Goal: Task Accomplishment & Management: Complete application form

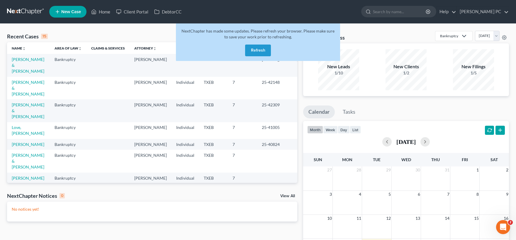
click at [269, 17] on ul "New Case Home Client Portal DebtorCC - No Result - See all results Or Press Ent…" at bounding box center [279, 11] width 460 height 15
click at [257, 48] on button "Refresh" at bounding box center [258, 51] width 26 height 12
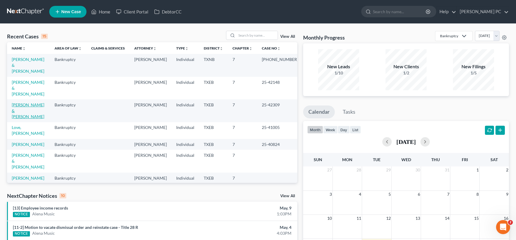
click at [33, 102] on link "[PERSON_NAME] & [PERSON_NAME]" at bounding box center [28, 110] width 33 height 17
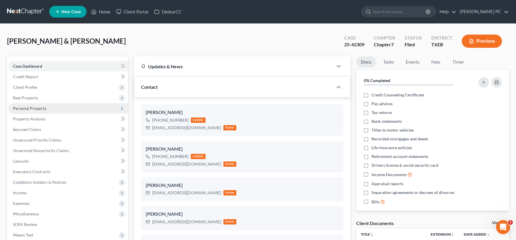
click at [30, 108] on span "Personal Property" at bounding box center [29, 108] width 33 height 5
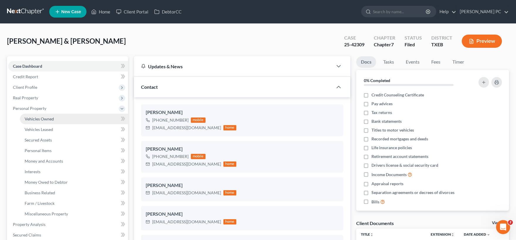
click at [50, 119] on span "Vehicles Owned" at bounding box center [39, 118] width 29 height 5
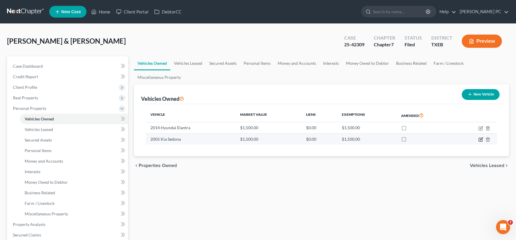
click at [480, 141] on icon "button" at bounding box center [481, 139] width 5 height 5
select select "0"
select select "21"
select select "3"
select select "0"
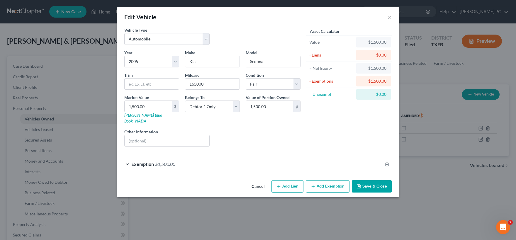
click at [257, 181] on button "Cancel" at bounding box center [258, 187] width 22 height 12
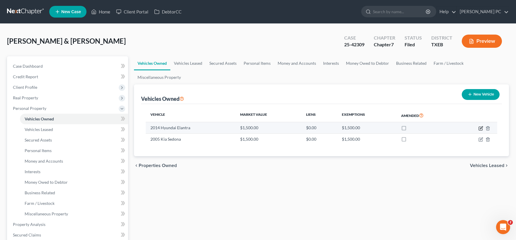
click at [480, 129] on icon "button" at bounding box center [481, 127] width 3 height 3
select select "0"
select select "12"
select select "4"
select select "1"
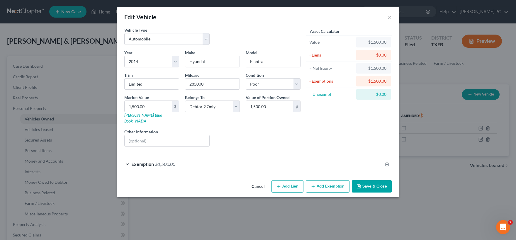
click at [183, 160] on div "Exemption $1,500.00" at bounding box center [249, 164] width 265 height 16
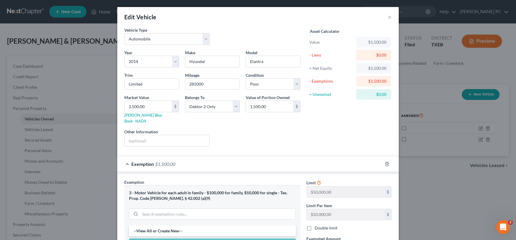
click at [197, 160] on div "Exemption $1,500.00" at bounding box center [249, 164] width 265 height 16
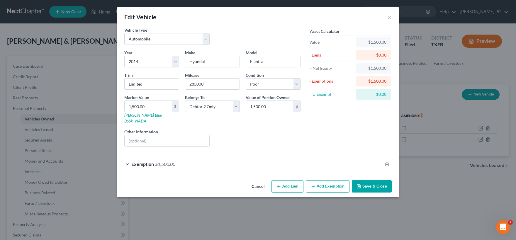
click at [258, 181] on button "Cancel" at bounding box center [258, 187] width 22 height 12
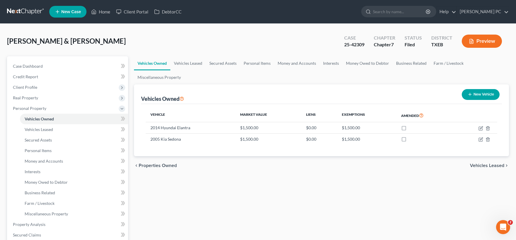
click at [483, 166] on span "Vehicles Leased" at bounding box center [487, 165] width 34 height 5
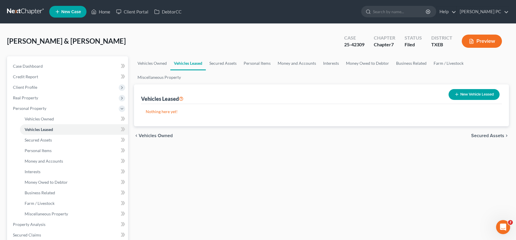
click at [485, 136] on span "Secured Assets" at bounding box center [487, 135] width 33 height 5
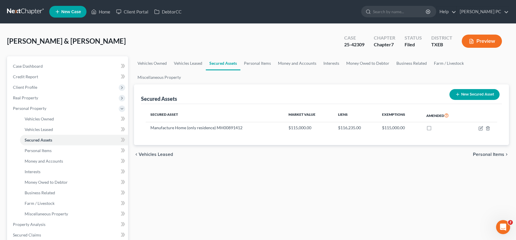
click at [148, 154] on span "Vehicles Leased" at bounding box center [156, 154] width 34 height 5
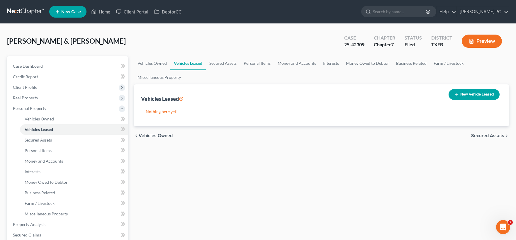
click at [156, 135] on span "Vehicles Owned" at bounding box center [156, 135] width 34 height 5
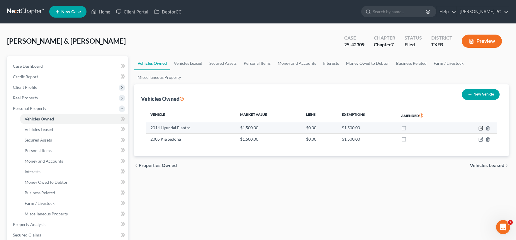
click at [480, 129] on icon "button" at bounding box center [481, 128] width 5 height 5
select select "0"
select select "12"
select select "4"
select select "1"
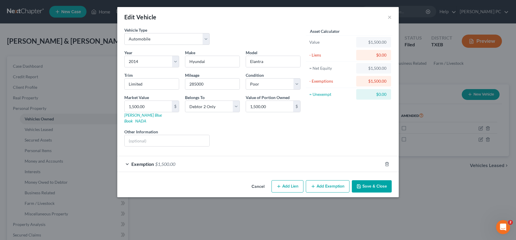
click at [199, 159] on div "Exemption $1,500.00" at bounding box center [249, 164] width 265 height 16
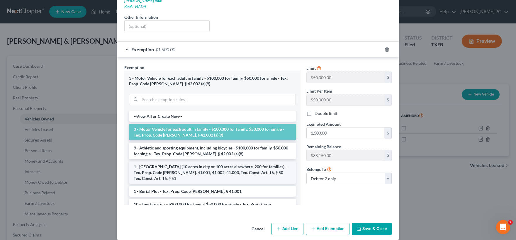
scroll to position [115, 0]
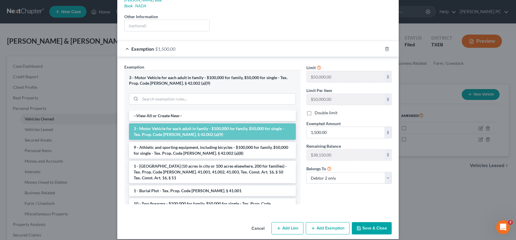
click at [258, 223] on button "Cancel" at bounding box center [258, 229] width 22 height 12
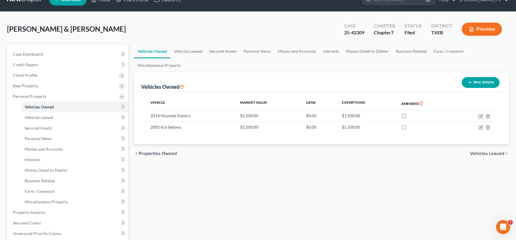
scroll to position [0, 0]
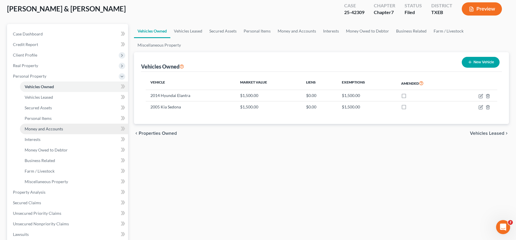
click at [47, 126] on link "Money and Accounts" at bounding box center [74, 129] width 108 height 11
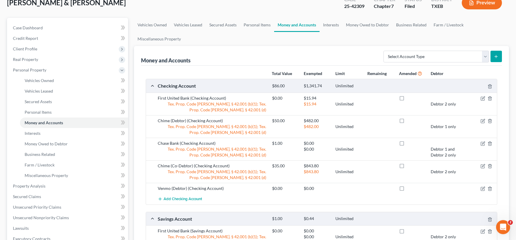
scroll to position [65, 0]
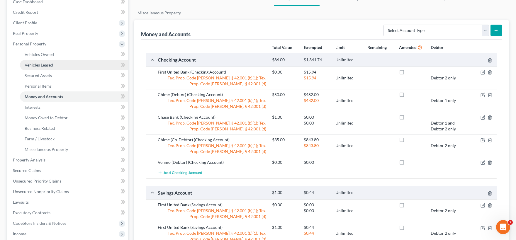
click at [40, 65] on span "Vehicles Leased" at bounding box center [39, 64] width 28 height 5
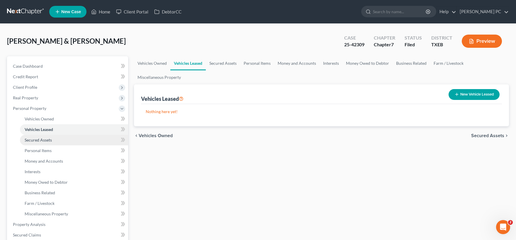
click at [40, 138] on span "Secured Assets" at bounding box center [38, 140] width 27 height 5
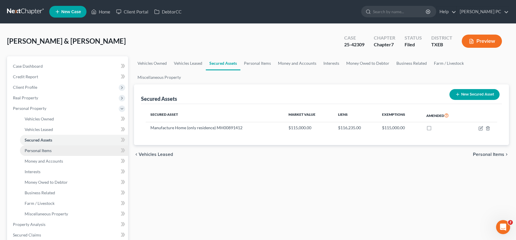
click at [40, 151] on span "Personal Items" at bounding box center [38, 150] width 27 height 5
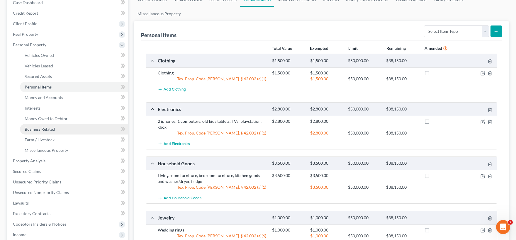
scroll to position [65, 0]
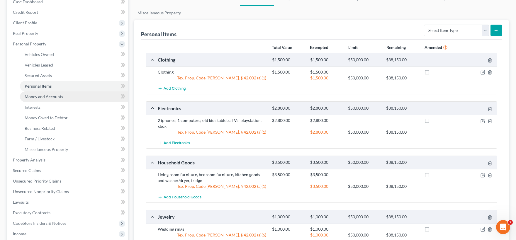
click at [42, 98] on span "Money and Accounts" at bounding box center [44, 96] width 38 height 5
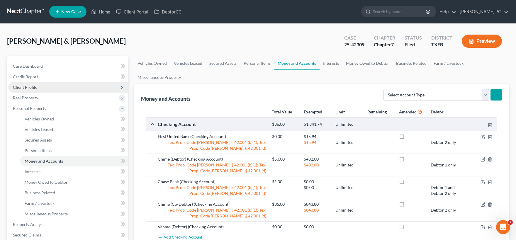
click at [48, 88] on span "Client Profile" at bounding box center [68, 87] width 120 height 11
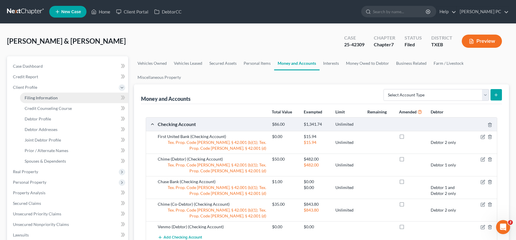
click at [50, 98] on span "Filing Information" at bounding box center [41, 97] width 33 height 5
select select "1"
select select "0"
select select "45"
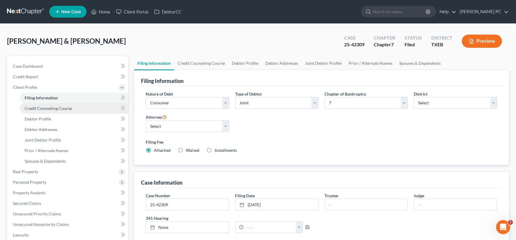
click at [58, 109] on span "Credit Counseling Course" at bounding box center [48, 108] width 47 height 5
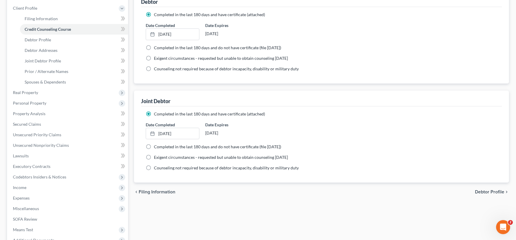
scroll to position [65, 0]
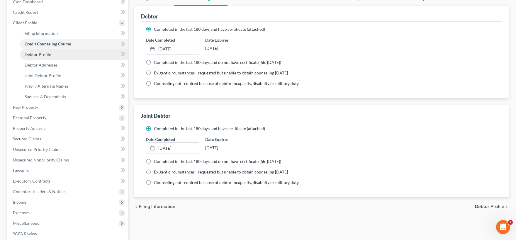
click at [52, 54] on link "Debtor Profile" at bounding box center [74, 54] width 108 height 11
select select "1"
select select "5"
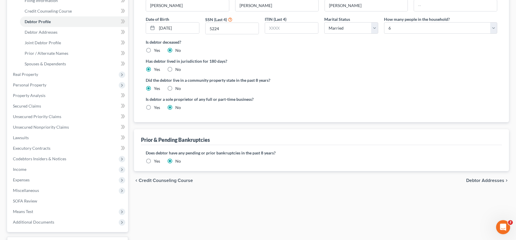
scroll to position [65, 0]
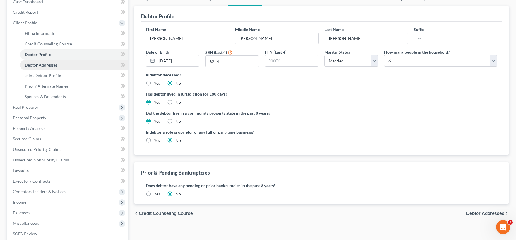
click at [43, 65] on span "Debtor Addresses" at bounding box center [41, 64] width 33 height 5
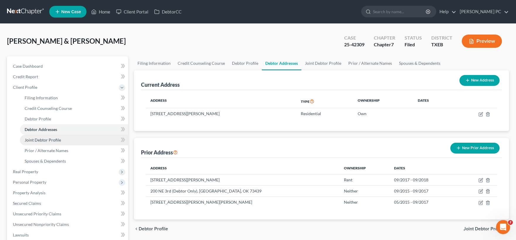
click at [55, 141] on span "Joint Debtor Profile" at bounding box center [43, 140] width 36 height 5
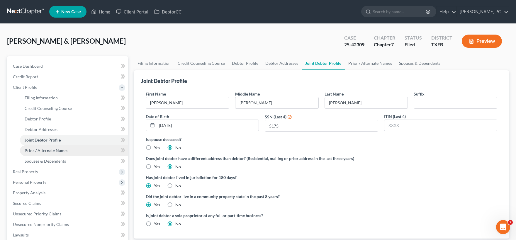
click at [60, 148] on span "Prior / Alternate Names" at bounding box center [47, 150] width 44 height 5
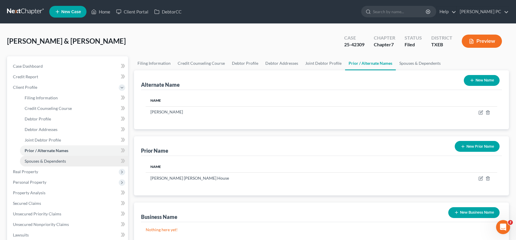
click at [63, 160] on span "Spouses & Dependents" at bounding box center [45, 161] width 41 height 5
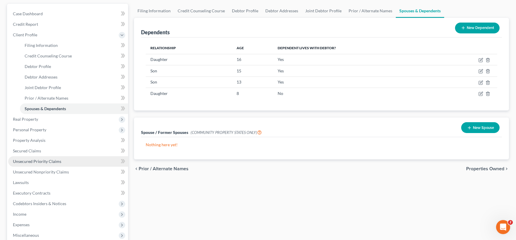
scroll to position [65, 0]
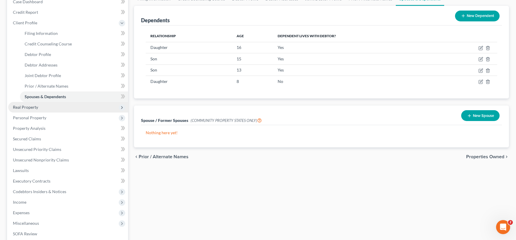
click at [52, 109] on span "Real Property" at bounding box center [68, 107] width 120 height 11
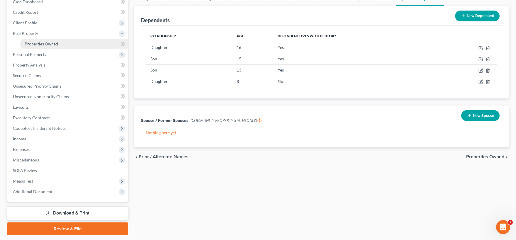
click at [57, 46] on link "Properties Owned" at bounding box center [74, 44] width 108 height 11
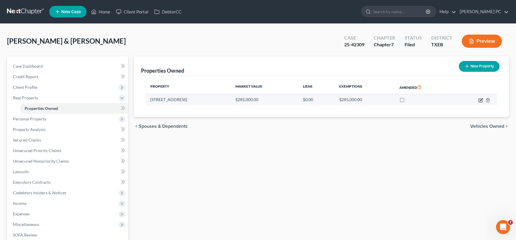
click at [480, 100] on icon "button" at bounding box center [481, 99] width 3 height 3
select select "45"
select select "2"
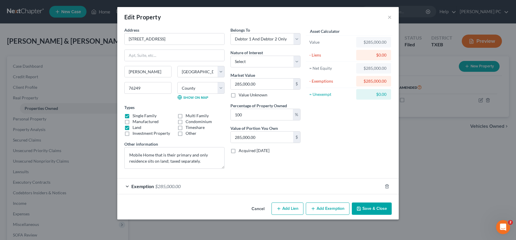
click at [262, 209] on button "Cancel" at bounding box center [258, 209] width 22 height 12
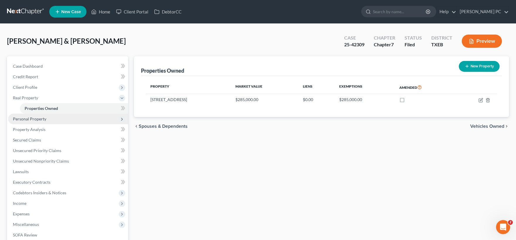
click at [65, 121] on span "Personal Property" at bounding box center [68, 119] width 120 height 11
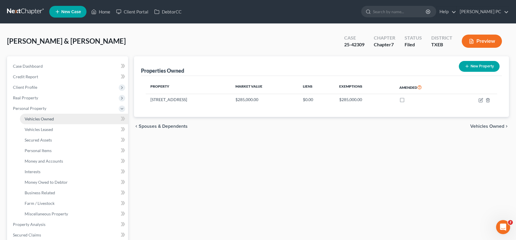
click at [63, 117] on link "Vehicles Owned" at bounding box center [74, 119] width 108 height 11
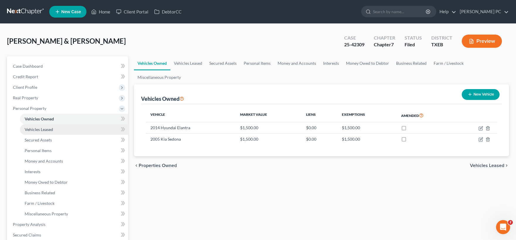
click at [49, 131] on span "Vehicles Leased" at bounding box center [39, 129] width 28 height 5
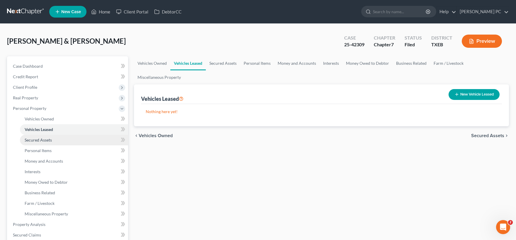
click at [51, 141] on span "Secured Assets" at bounding box center [38, 140] width 27 height 5
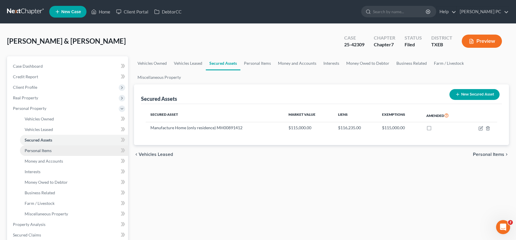
click at [55, 149] on link "Personal Items" at bounding box center [74, 151] width 108 height 11
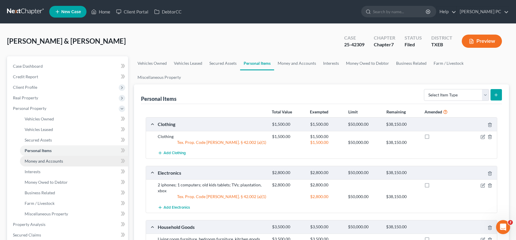
click at [57, 161] on span "Money and Accounts" at bounding box center [44, 161] width 38 height 5
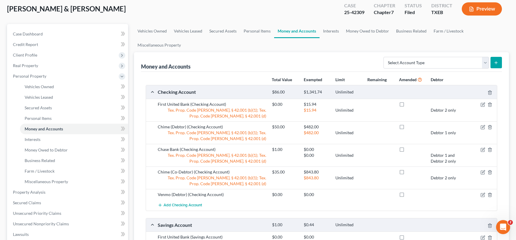
scroll to position [65, 0]
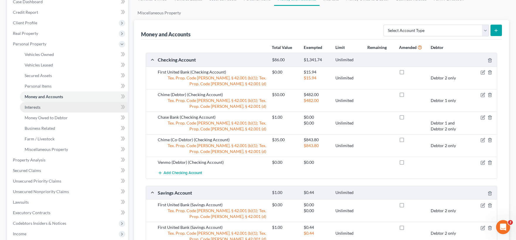
click at [52, 108] on link "Interests" at bounding box center [74, 107] width 108 height 11
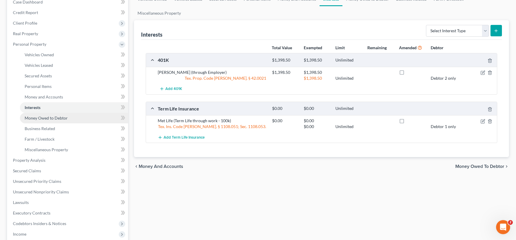
scroll to position [65, 0]
click at [57, 117] on span "Money Owed to Debtor" at bounding box center [46, 117] width 43 height 5
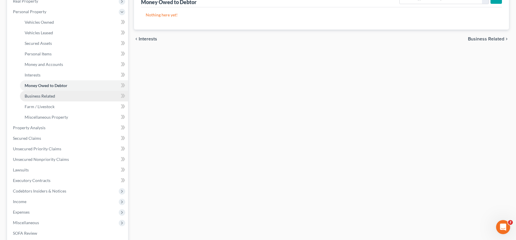
click at [55, 95] on span "Business Related" at bounding box center [40, 96] width 31 height 5
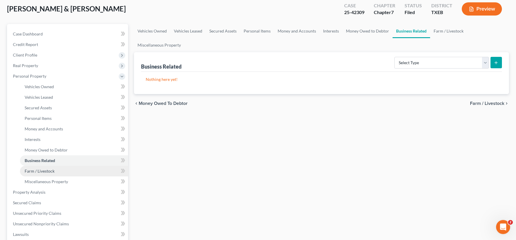
click at [55, 169] on link "Farm / Livestock" at bounding box center [74, 171] width 108 height 11
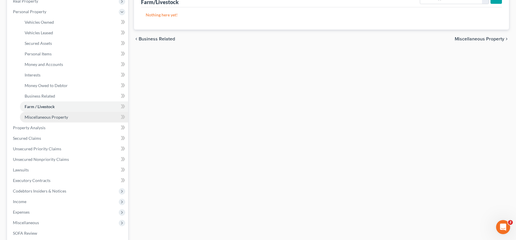
click at [58, 114] on link "Miscellaneous Property" at bounding box center [74, 117] width 108 height 11
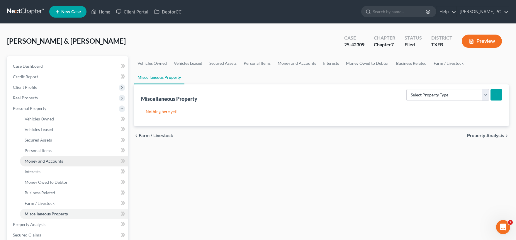
scroll to position [97, 0]
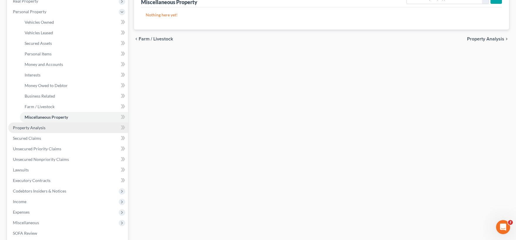
click at [42, 129] on span "Property Analysis" at bounding box center [29, 127] width 33 height 5
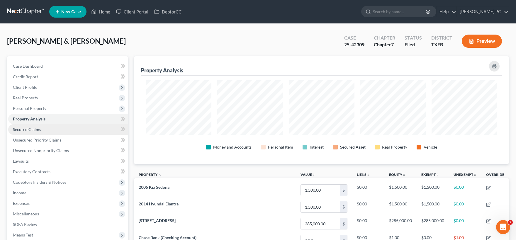
click at [42, 130] on link "Secured Claims" at bounding box center [68, 129] width 120 height 11
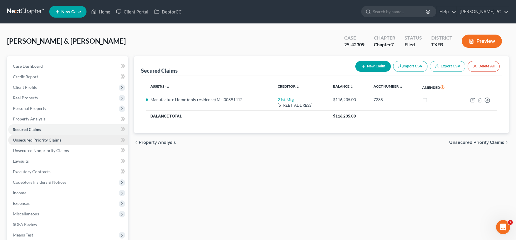
click at [50, 141] on span "Unsecured Priority Claims" at bounding box center [37, 140] width 48 height 5
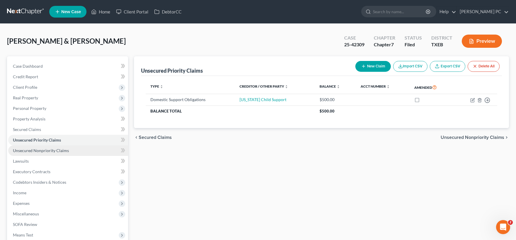
click at [50, 150] on span "Unsecured Nonpriority Claims" at bounding box center [41, 150] width 56 height 5
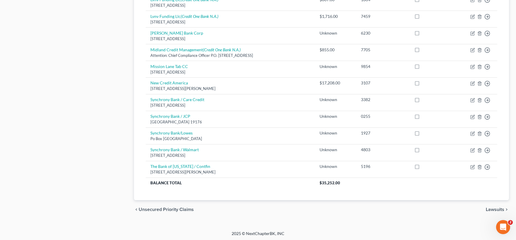
click at [495, 208] on span "Lawsuits" at bounding box center [495, 209] width 18 height 5
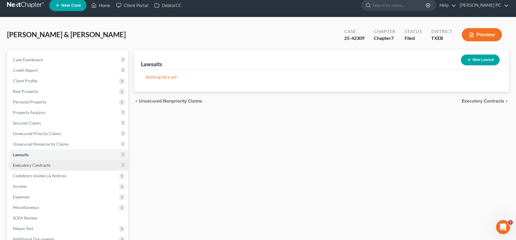
click at [37, 167] on span "Executory Contracts" at bounding box center [32, 165] width 38 height 5
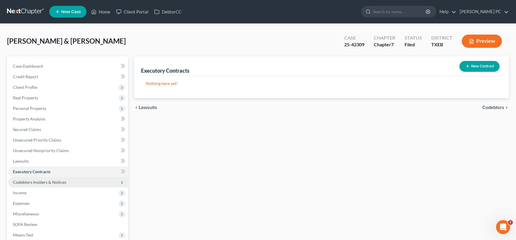
click at [48, 182] on span "Codebtors Insiders & Notices" at bounding box center [39, 182] width 53 height 5
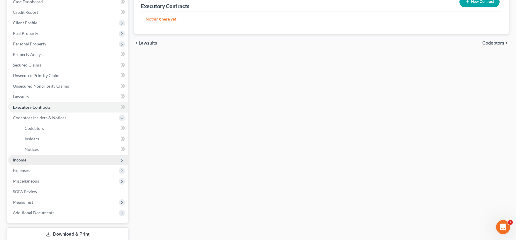
click at [37, 161] on span "Income" at bounding box center [68, 160] width 120 height 11
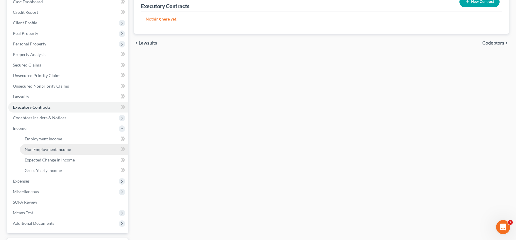
click at [54, 148] on span "Non Employment Income" at bounding box center [48, 149] width 46 height 5
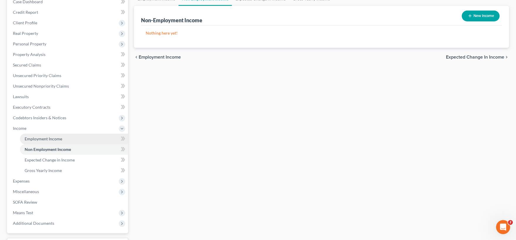
click at [60, 140] on span "Employment Income" at bounding box center [44, 138] width 38 height 5
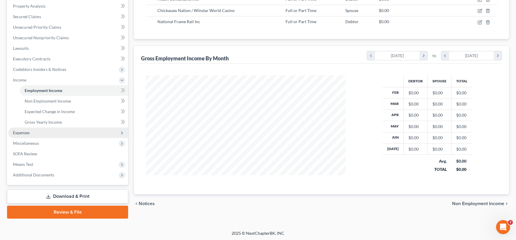
click at [44, 130] on span "Expenses" at bounding box center [68, 133] width 120 height 11
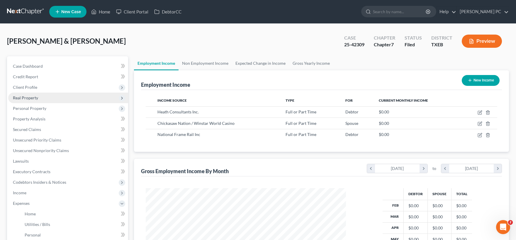
click at [34, 98] on span "Real Property" at bounding box center [25, 97] width 25 height 5
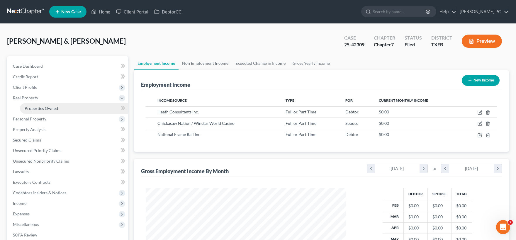
click at [35, 106] on span "Properties Owned" at bounding box center [41, 108] width 33 height 5
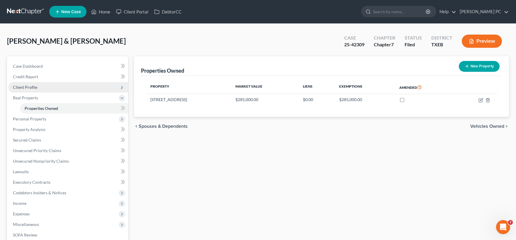
click at [36, 89] on span "Client Profile" at bounding box center [68, 87] width 120 height 11
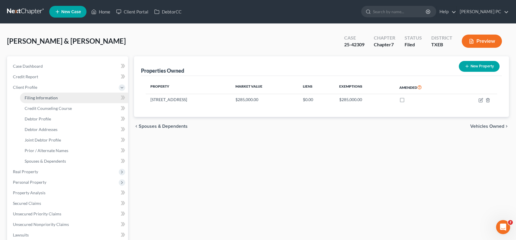
click at [43, 100] on link "Filing Information" at bounding box center [74, 98] width 108 height 11
select select "1"
select select "0"
select select "77"
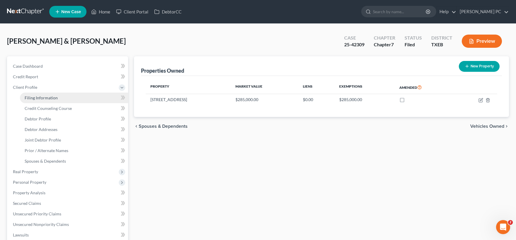
select select "1"
select select "45"
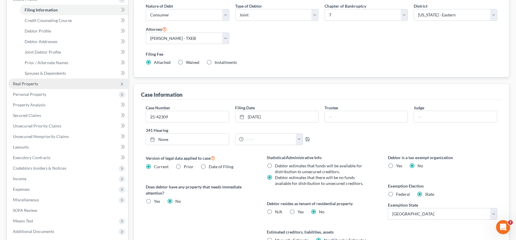
scroll to position [65, 0]
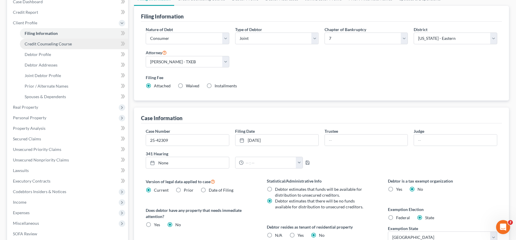
click at [44, 45] on span "Credit Counseling Course" at bounding box center [48, 43] width 47 height 5
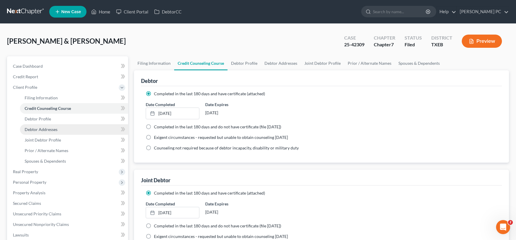
click at [44, 131] on span "Debtor Addresses" at bounding box center [41, 129] width 33 height 5
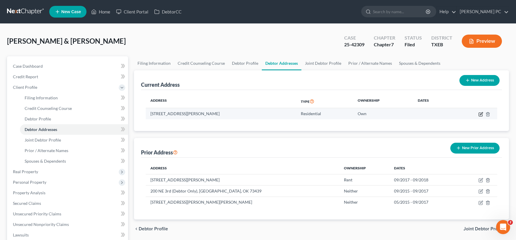
click at [480, 114] on icon "button" at bounding box center [481, 114] width 5 height 5
select select "45"
select select "61"
select select "0"
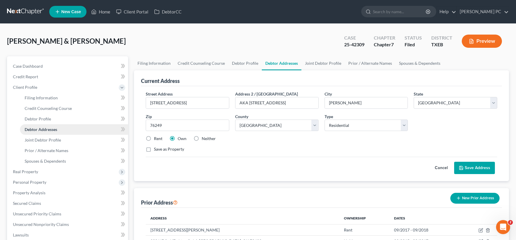
click at [40, 129] on span "Debtor Addresses" at bounding box center [41, 129] width 33 height 5
click at [32, 87] on span "Client Profile" at bounding box center [25, 87] width 24 height 5
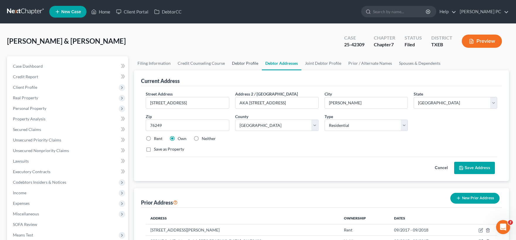
click at [246, 62] on link "Debtor Profile" at bounding box center [245, 63] width 33 height 14
select select "1"
select select "5"
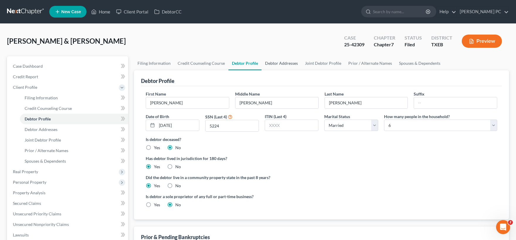
click at [276, 63] on link "Debtor Addresses" at bounding box center [282, 63] width 40 height 14
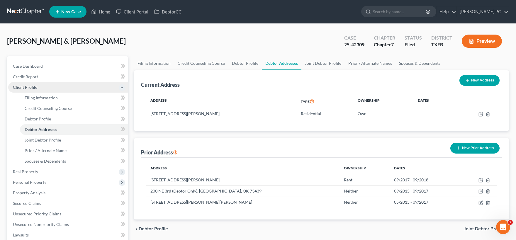
click at [34, 87] on span "Client Profile" at bounding box center [25, 87] width 24 height 5
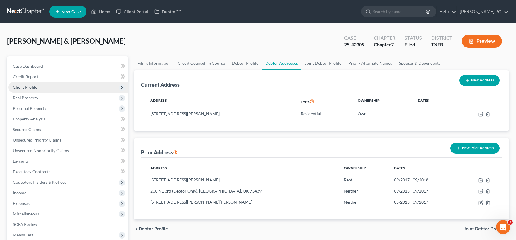
click at [34, 87] on span "Client Profile" at bounding box center [25, 87] width 24 height 5
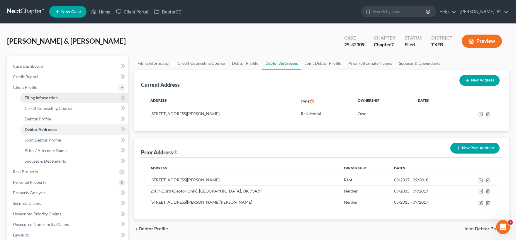
click at [34, 99] on span "Filing Information" at bounding box center [41, 97] width 33 height 5
select select "1"
select select "0"
select select "77"
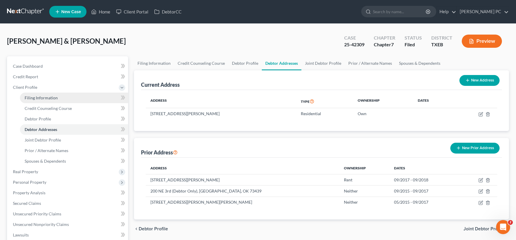
select select "1"
select select "45"
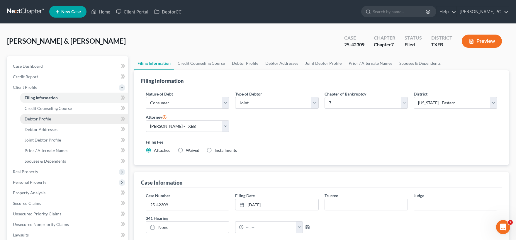
click at [42, 118] on span "Debtor Profile" at bounding box center [38, 118] width 26 height 5
select select "1"
select select "5"
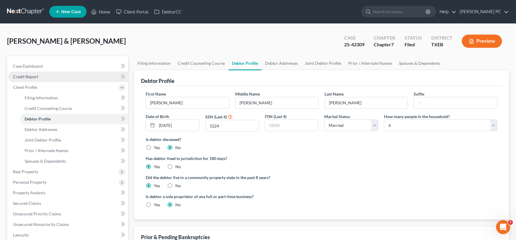
click at [31, 76] on span "Credit Report" at bounding box center [25, 76] width 25 height 5
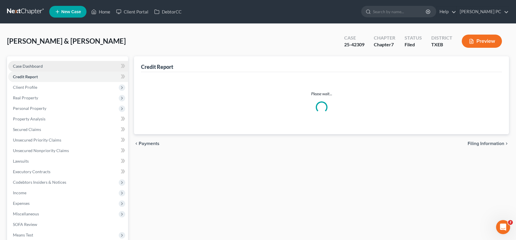
click at [35, 66] on span "Case Dashboard" at bounding box center [28, 66] width 30 height 5
select select "6"
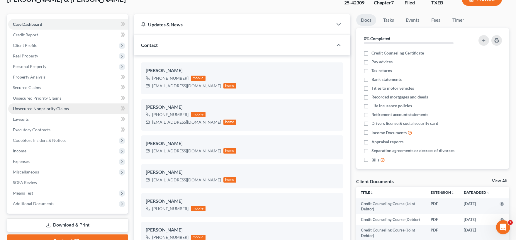
scroll to position [32, 0]
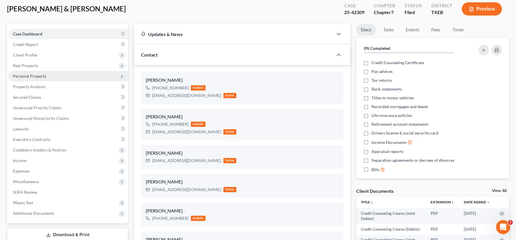
click at [34, 77] on span "Personal Property" at bounding box center [29, 76] width 33 height 5
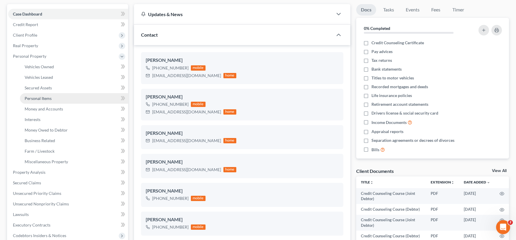
scroll to position [65, 0]
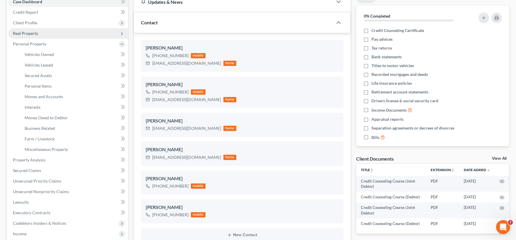
click at [33, 34] on span "Real Property" at bounding box center [25, 33] width 25 height 5
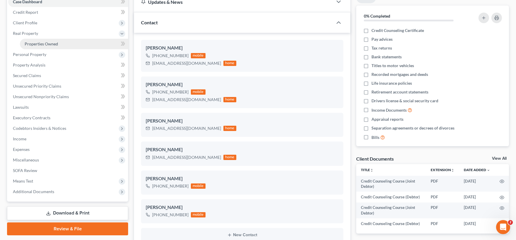
click at [42, 45] on span "Properties Owned" at bounding box center [41, 43] width 33 height 5
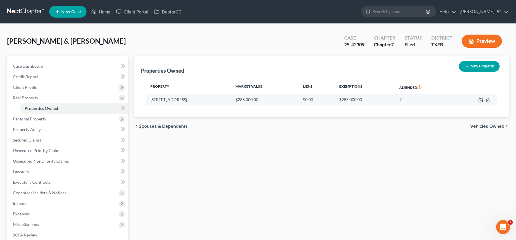
click at [482, 100] on icon "button" at bounding box center [481, 99] width 3 height 3
select select "45"
select select "2"
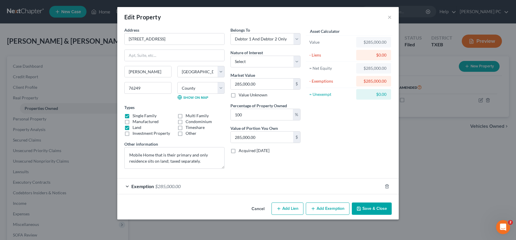
click at [258, 209] on button "Cancel" at bounding box center [258, 209] width 22 height 12
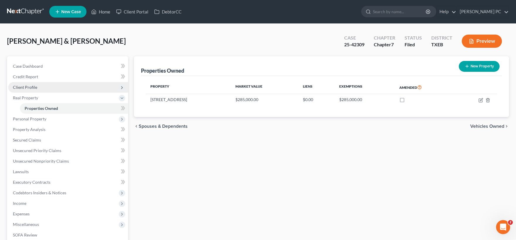
click at [35, 87] on span "Client Profile" at bounding box center [25, 87] width 24 height 5
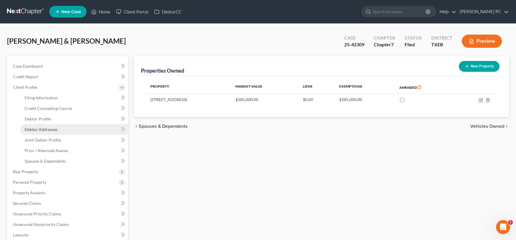
click at [46, 128] on span "Debtor Addresses" at bounding box center [41, 129] width 33 height 5
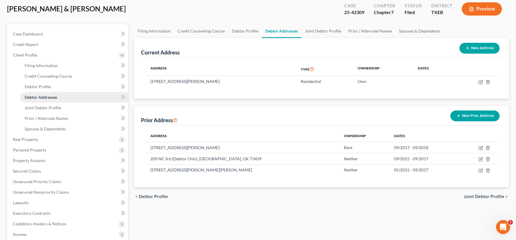
scroll to position [65, 0]
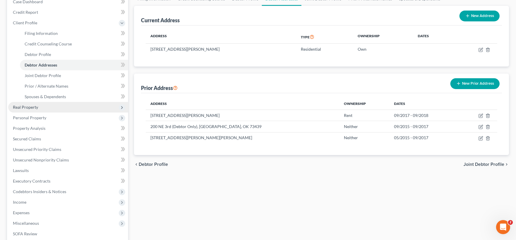
click at [48, 108] on span "Real Property" at bounding box center [68, 107] width 120 height 11
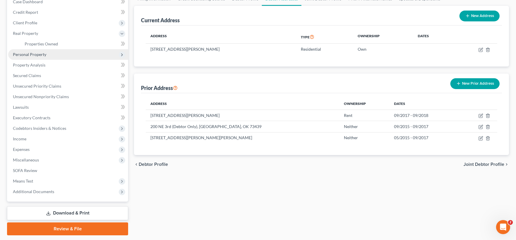
click at [43, 54] on span "Personal Property" at bounding box center [29, 54] width 33 height 5
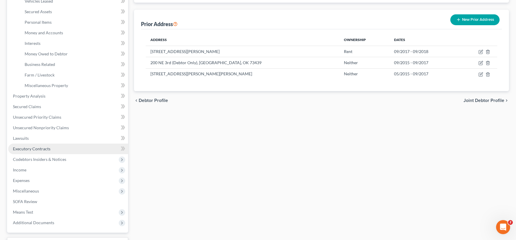
scroll to position [129, 0]
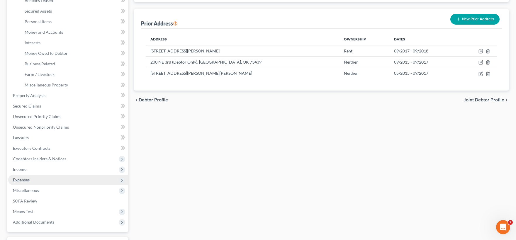
click at [34, 179] on span "Expenses" at bounding box center [68, 180] width 120 height 11
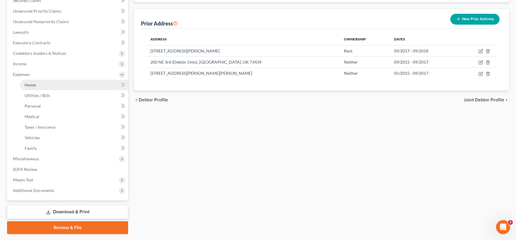
click at [33, 87] on span "Home" at bounding box center [30, 84] width 11 height 5
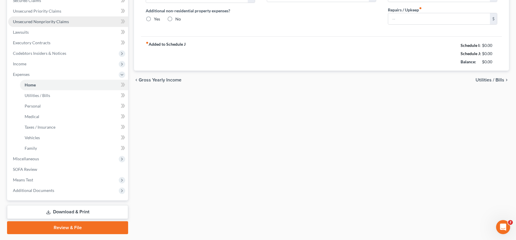
type input "1,065.00"
type input "0.00"
radio input "true"
type input "0.00"
type input "335.00"
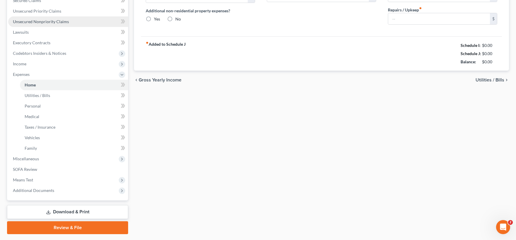
type input "0.00"
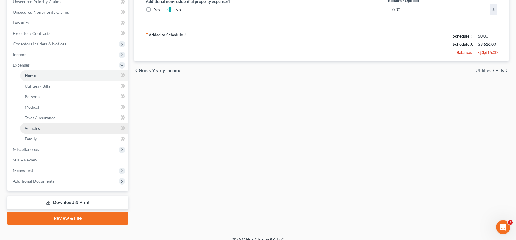
scroll to position [145, 0]
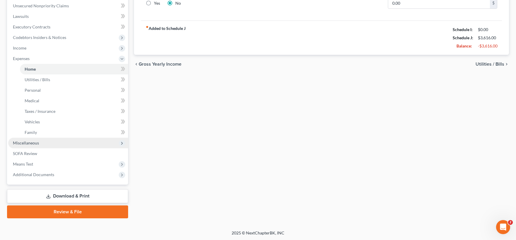
click at [40, 144] on span "Miscellaneous" at bounding box center [68, 143] width 120 height 11
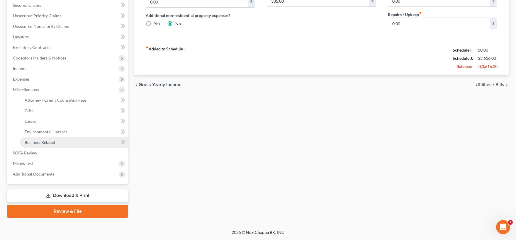
scroll to position [124, 0]
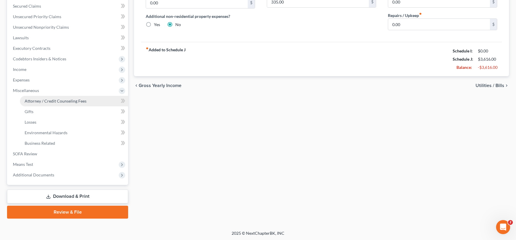
click at [67, 101] on span "Attorney / Credit Counseling Fees" at bounding box center [56, 101] width 62 height 5
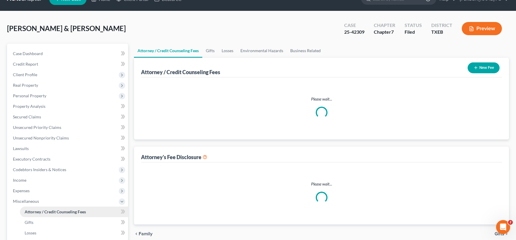
select select "0"
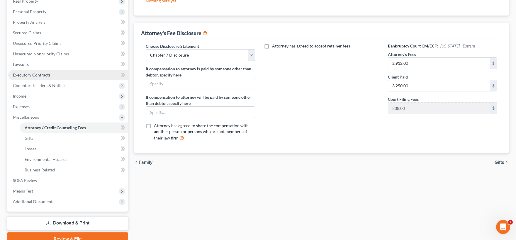
scroll to position [124, 0]
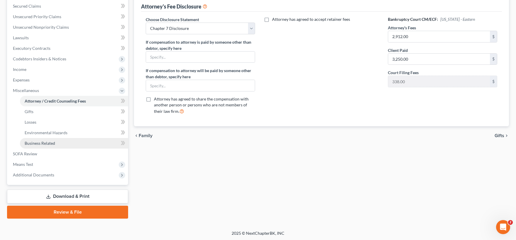
click at [50, 142] on span "Business Related" at bounding box center [40, 143] width 31 height 5
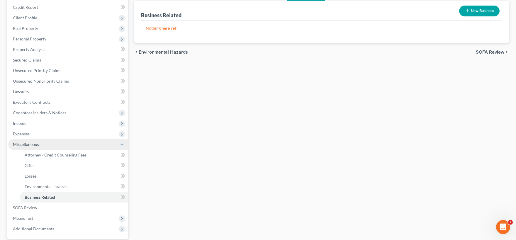
scroll to position [59, 0]
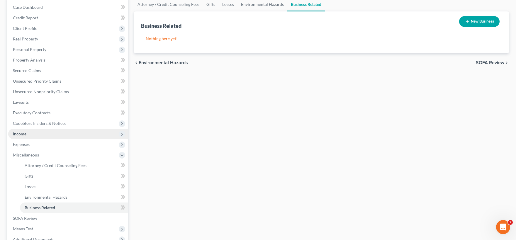
click at [29, 134] on span "Income" at bounding box center [68, 134] width 120 height 11
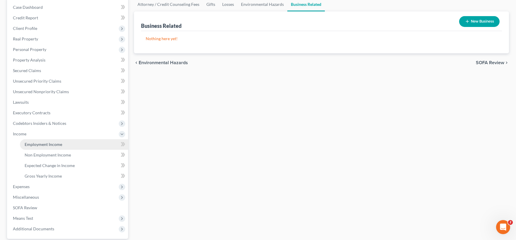
click at [43, 144] on span "Employment Income" at bounding box center [44, 144] width 38 height 5
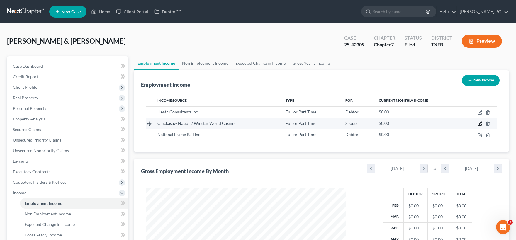
click at [480, 123] on icon "button" at bounding box center [480, 123] width 5 height 5
select select "0"
select select "37"
select select "2"
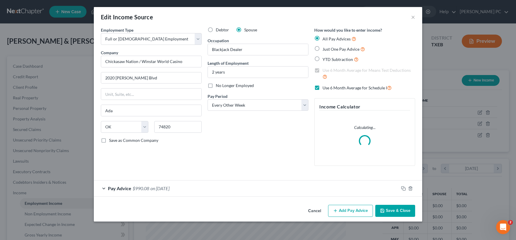
click at [318, 211] on button "Cancel" at bounding box center [315, 212] width 22 height 12
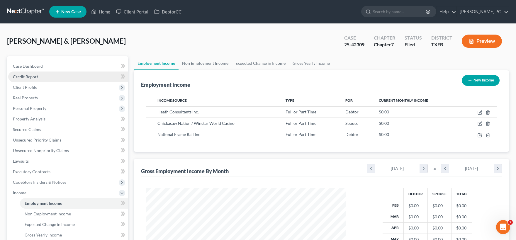
click at [34, 79] on span "Credit Report" at bounding box center [25, 76] width 25 height 5
click at [34, 89] on span "Client Profile" at bounding box center [25, 87] width 24 height 5
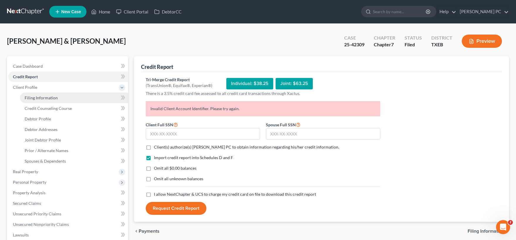
click at [42, 98] on span "Filing Information" at bounding box center [41, 97] width 33 height 5
select select "1"
select select "0"
select select "77"
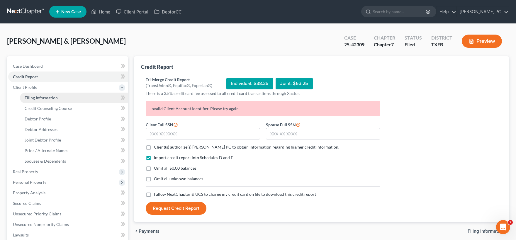
select select "1"
select select "45"
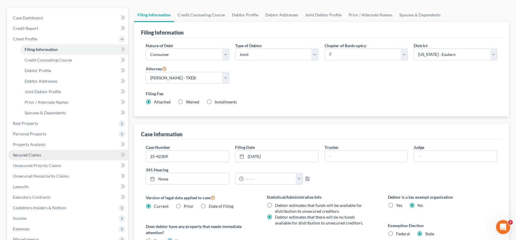
scroll to position [65, 0]
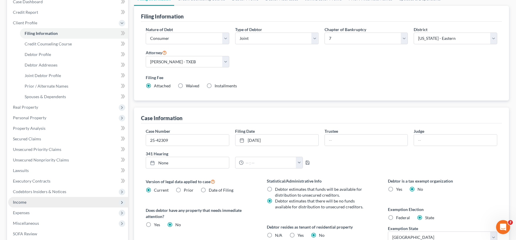
click at [38, 203] on span "Income" at bounding box center [68, 202] width 120 height 11
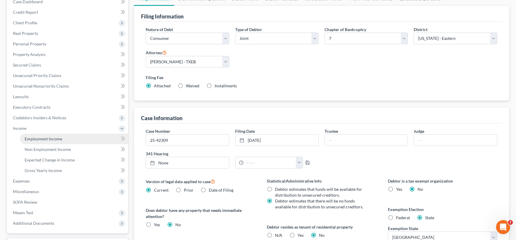
click at [60, 141] on span "Employment Income" at bounding box center [44, 138] width 38 height 5
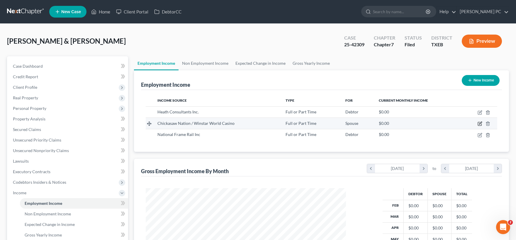
click at [480, 124] on icon "button" at bounding box center [480, 123] width 3 height 3
select select "0"
select select "37"
select select "2"
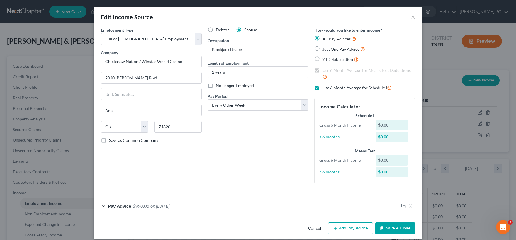
click at [314, 228] on button "Cancel" at bounding box center [315, 229] width 22 height 12
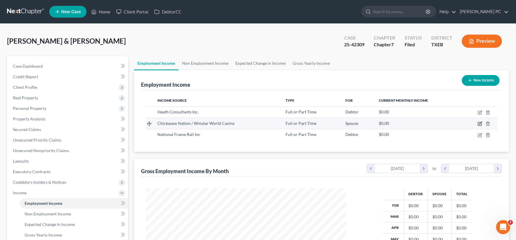
click at [479, 125] on icon "button" at bounding box center [480, 124] width 4 height 4
select select "0"
select select "37"
select select "2"
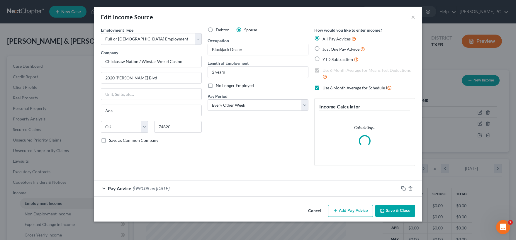
click at [313, 212] on button "Cancel" at bounding box center [315, 212] width 22 height 12
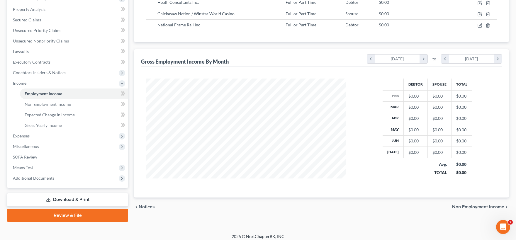
scroll to position [113, 0]
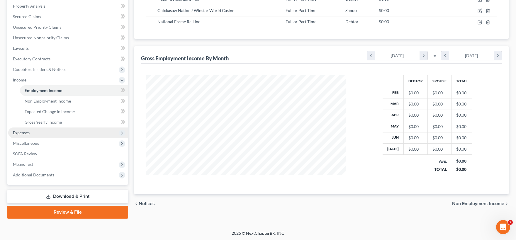
click at [36, 134] on span "Expenses" at bounding box center [68, 133] width 120 height 11
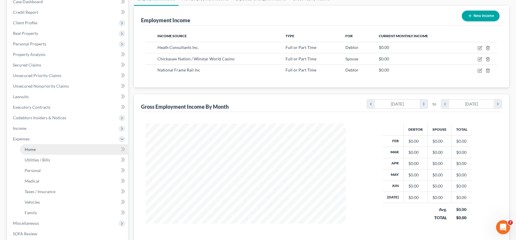
scroll to position [145, 0]
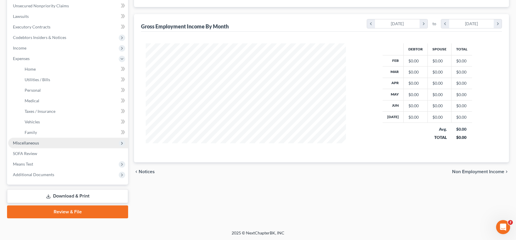
click at [43, 144] on span "Miscellaneous" at bounding box center [68, 143] width 120 height 11
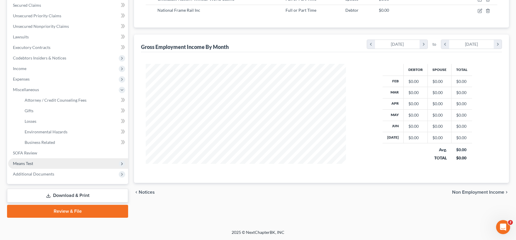
scroll to position [124, 0]
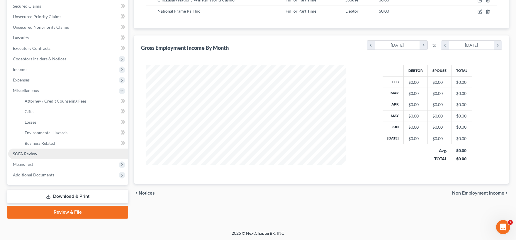
click at [33, 153] on span "SOFA Review" at bounding box center [25, 153] width 24 height 5
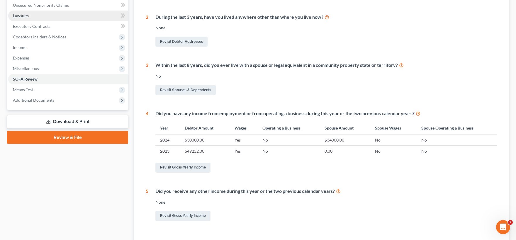
scroll to position [161, 0]
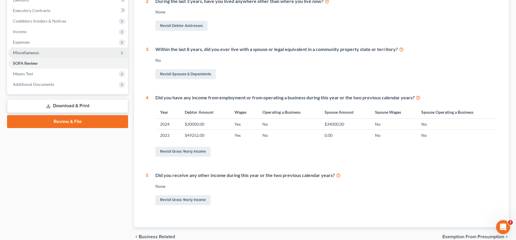
click at [30, 54] on span "Miscellaneous" at bounding box center [26, 52] width 26 height 5
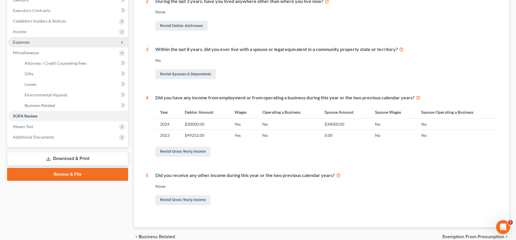
click at [26, 42] on span "Expenses" at bounding box center [21, 42] width 17 height 5
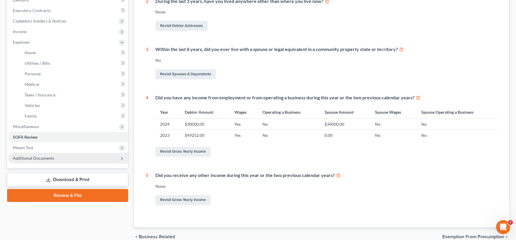
click at [44, 157] on span "Additional Documents" at bounding box center [33, 158] width 41 height 5
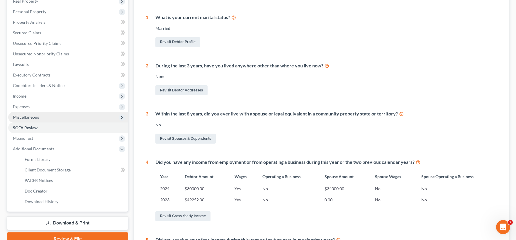
click at [28, 118] on span "Miscellaneous" at bounding box center [26, 117] width 26 height 5
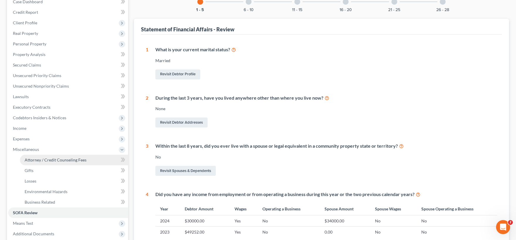
click at [56, 161] on span "Attorney / Credit Counseling Fees" at bounding box center [56, 160] width 62 height 5
select select "0"
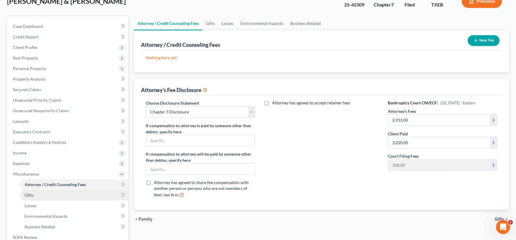
scroll to position [97, 0]
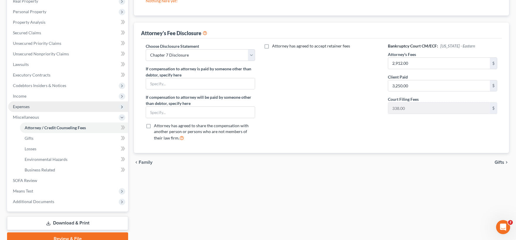
click at [29, 106] on span "Expenses" at bounding box center [21, 106] width 17 height 5
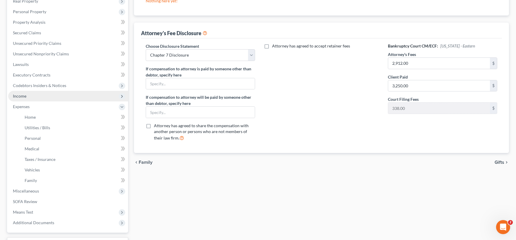
click at [26, 96] on span "Income" at bounding box center [68, 96] width 120 height 11
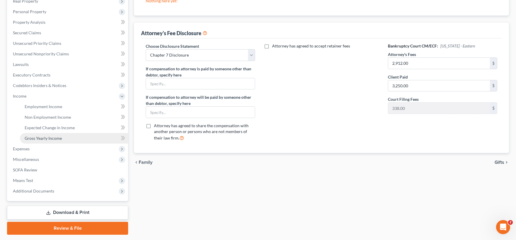
click at [55, 136] on span "Gross Yearly Income" at bounding box center [43, 138] width 37 height 5
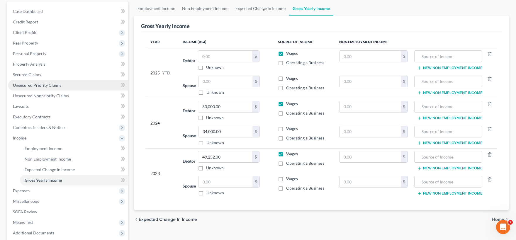
scroll to position [65, 0]
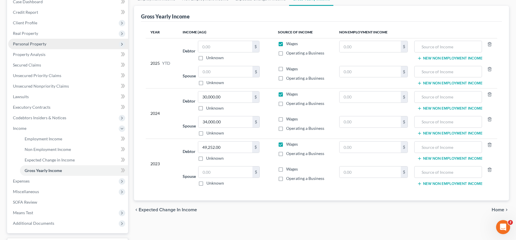
click at [35, 41] on span "Personal Property" at bounding box center [29, 43] width 33 height 5
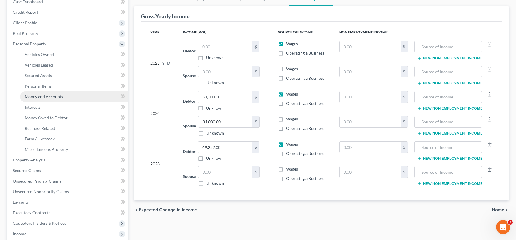
click at [43, 96] on span "Money and Accounts" at bounding box center [44, 96] width 38 height 5
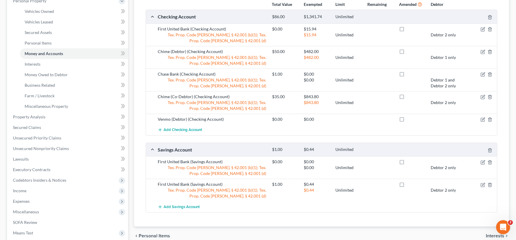
scroll to position [97, 0]
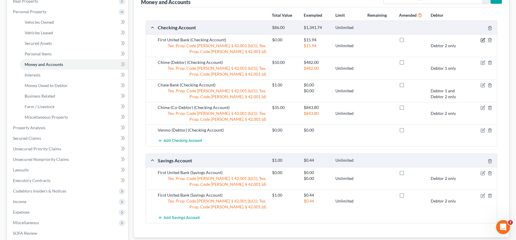
click at [482, 40] on icon "button" at bounding box center [483, 40] width 5 height 5
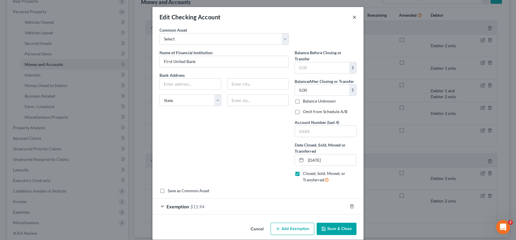
click at [354, 16] on button "×" at bounding box center [355, 16] width 4 height 7
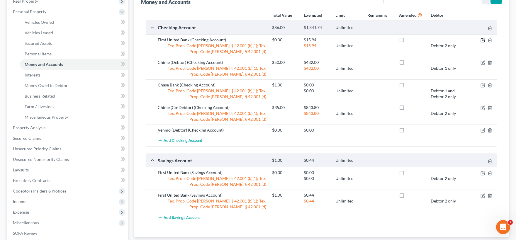
click at [482, 41] on icon "button" at bounding box center [483, 40] width 5 height 5
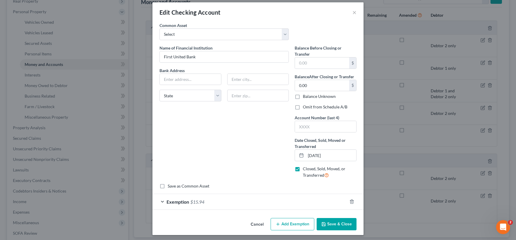
scroll to position [6, 0]
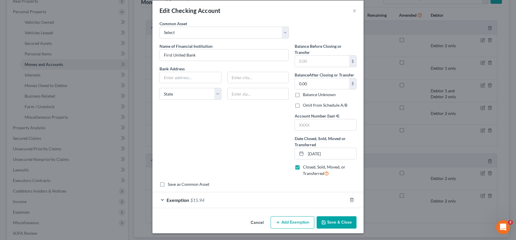
click at [214, 199] on div "Exemption $15.94" at bounding box center [250, 200] width 195 height 16
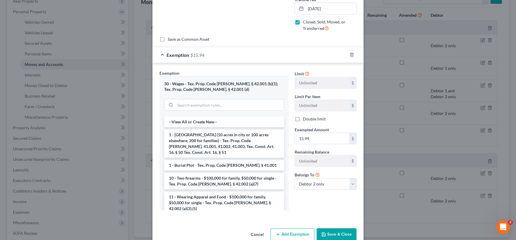
scroll to position [164, 0]
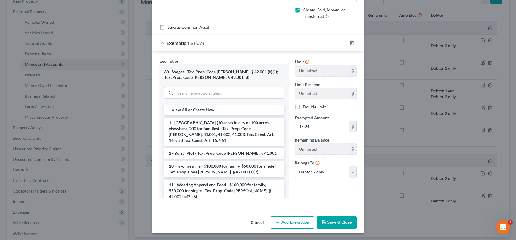
click at [260, 221] on button "Cancel" at bounding box center [257, 223] width 22 height 12
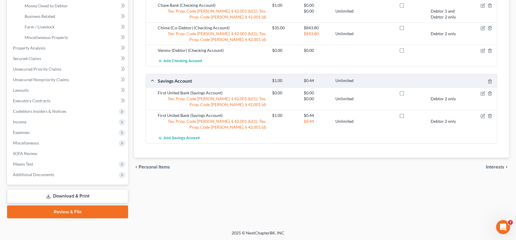
scroll to position [112, 0]
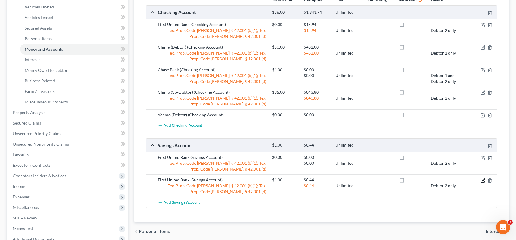
click at [483, 179] on icon "button" at bounding box center [483, 180] width 3 height 3
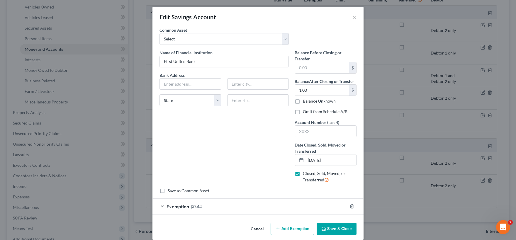
click at [257, 230] on button "Cancel" at bounding box center [257, 230] width 22 height 12
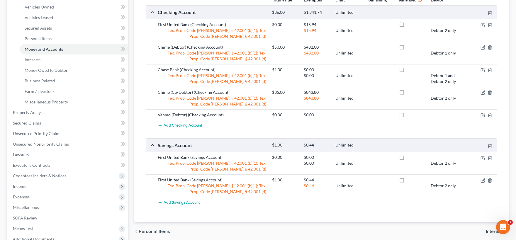
scroll to position [80, 0]
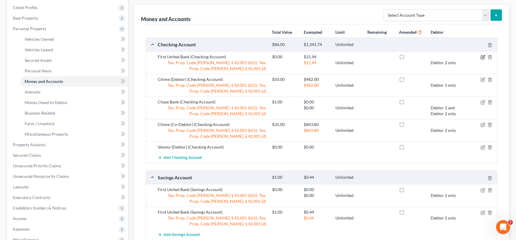
click at [483, 57] on icon "button" at bounding box center [483, 56] width 3 height 3
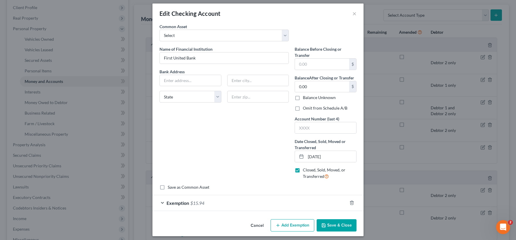
scroll to position [6, 0]
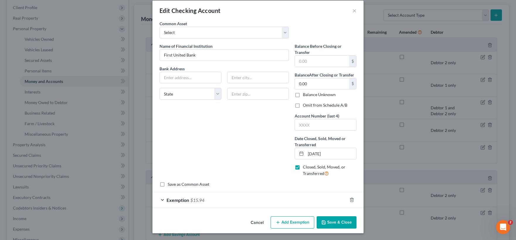
click at [335, 224] on button "Save & Close" at bounding box center [337, 223] width 40 height 12
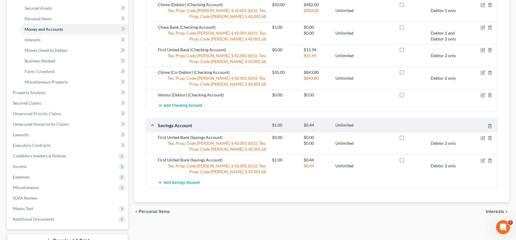
scroll to position [177, 0]
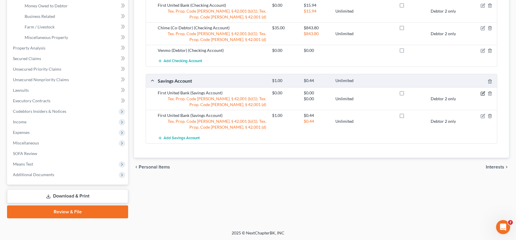
click at [482, 92] on icon "button" at bounding box center [483, 93] width 5 height 5
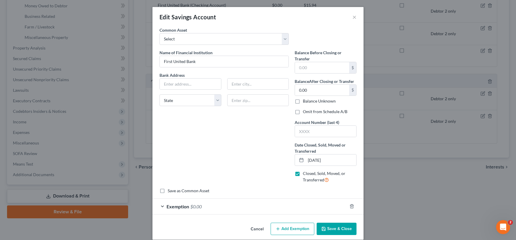
click at [328, 230] on button "Save & Close" at bounding box center [337, 229] width 40 height 12
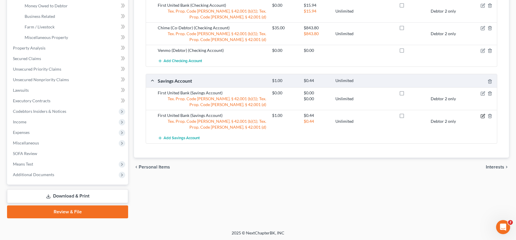
click at [483, 116] on icon "button" at bounding box center [483, 116] width 5 height 5
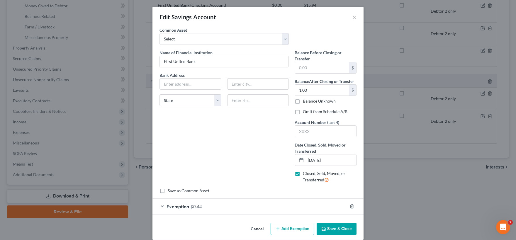
click at [334, 228] on button "Save & Close" at bounding box center [337, 229] width 40 height 12
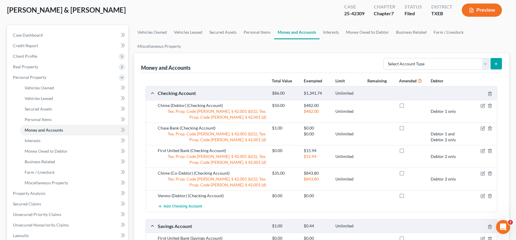
scroll to position [15, 0]
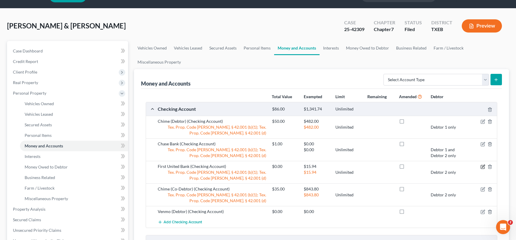
click at [483, 166] on icon "button" at bounding box center [483, 167] width 5 height 5
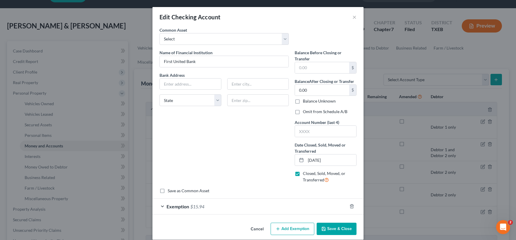
click at [349, 207] on div at bounding box center [355, 206] width 16 height 9
click at [353, 208] on icon "button" at bounding box center [352, 207] width 3 height 4
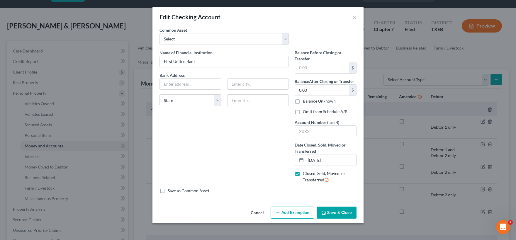
click at [334, 214] on button "Save & Close" at bounding box center [337, 213] width 40 height 12
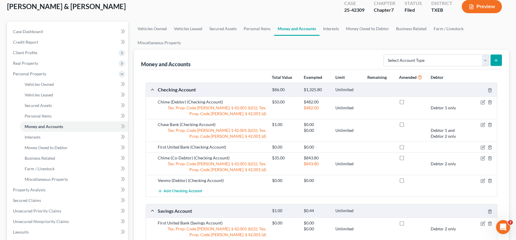
scroll to position [48, 0]
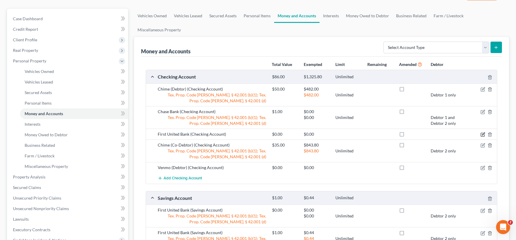
click at [484, 133] on icon "button" at bounding box center [483, 134] width 5 height 5
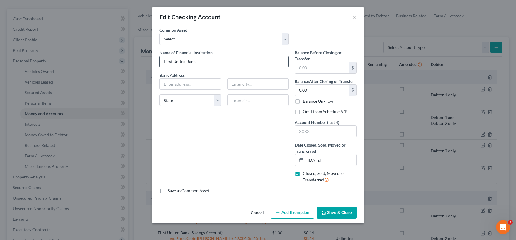
click at [196, 61] on input "First United Bank" at bounding box center [224, 61] width 129 height 11
type input "First United Bank - Closed"
click at [327, 212] on button "Save & Close" at bounding box center [337, 213] width 40 height 12
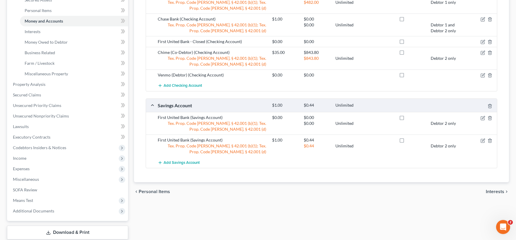
scroll to position [144, 0]
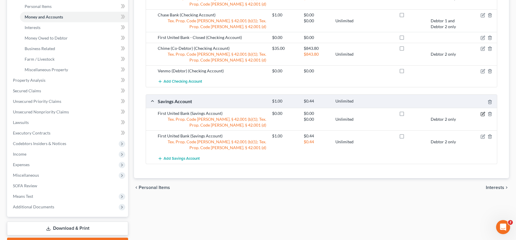
click at [483, 115] on icon "button" at bounding box center [483, 114] width 5 height 5
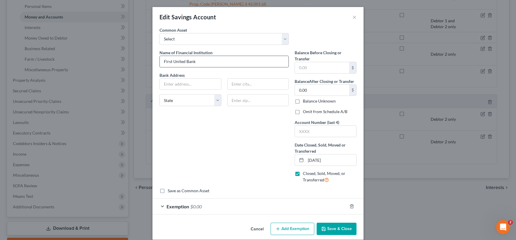
click at [212, 62] on input "First United Bank" at bounding box center [224, 61] width 129 height 11
type input "First United Bank - Closed"
click at [351, 206] on icon "button" at bounding box center [352, 206] width 5 height 5
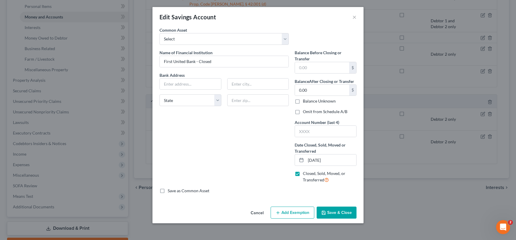
click at [331, 213] on button "Save & Close" at bounding box center [337, 213] width 40 height 12
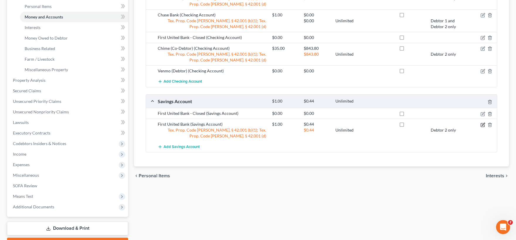
click at [483, 125] on icon "button" at bounding box center [483, 124] width 3 height 3
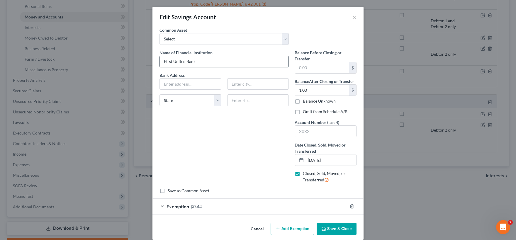
click at [209, 62] on input "First United Bank" at bounding box center [224, 61] width 129 height 11
type input "First United Bank - Closed"
click at [351, 205] on icon "button" at bounding box center [352, 206] width 5 height 5
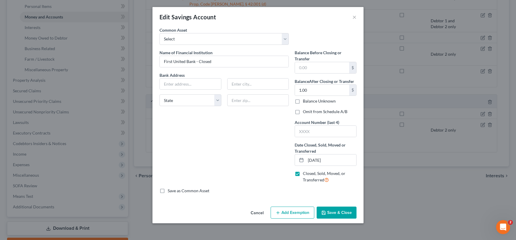
click at [332, 214] on button "Save & Close" at bounding box center [337, 213] width 40 height 12
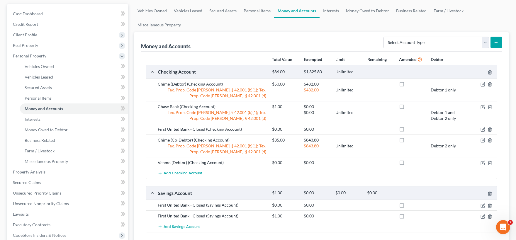
scroll to position [48, 0]
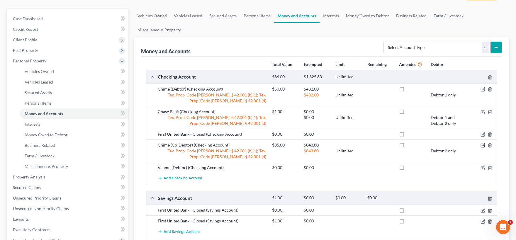
click at [483, 145] on icon "button" at bounding box center [483, 145] width 5 height 5
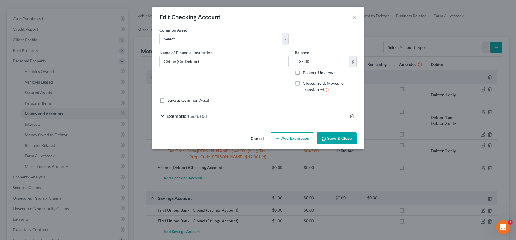
click at [210, 117] on div "Exemption $843.80" at bounding box center [250, 116] width 195 height 16
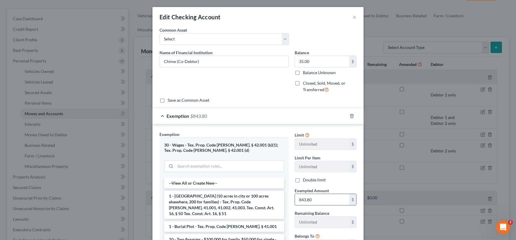
drag, startPoint x: 322, startPoint y: 199, endPoint x: 266, endPoint y: 199, distance: 55.2
click at [295, 199] on input "843.80" at bounding box center [322, 199] width 54 height 11
type input "8"
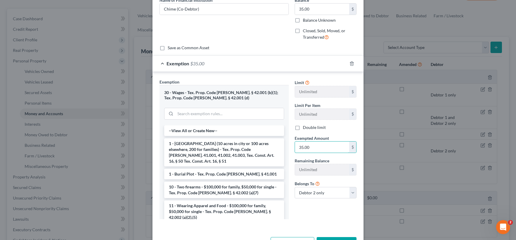
scroll to position [73, 0]
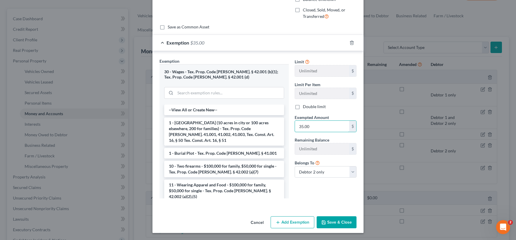
type input "35.00"
click at [339, 223] on button "Save & Close" at bounding box center [337, 223] width 40 height 12
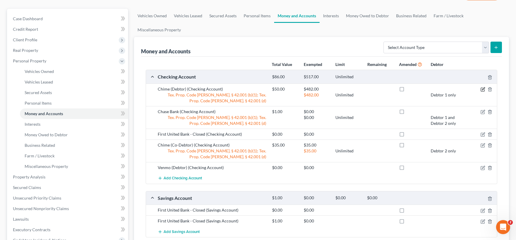
click at [483, 89] on icon "button" at bounding box center [483, 88] width 3 height 3
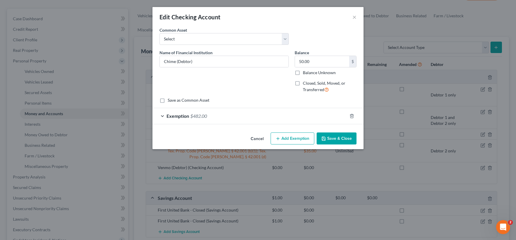
click at [300, 120] on div "Exemption $482.00" at bounding box center [250, 116] width 195 height 16
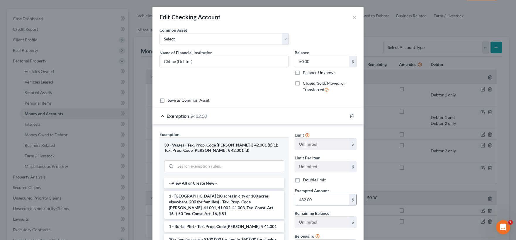
drag, startPoint x: 326, startPoint y: 197, endPoint x: 326, endPoint y: 205, distance: 7.9
click at [327, 205] on input "482.00" at bounding box center [322, 199] width 54 height 11
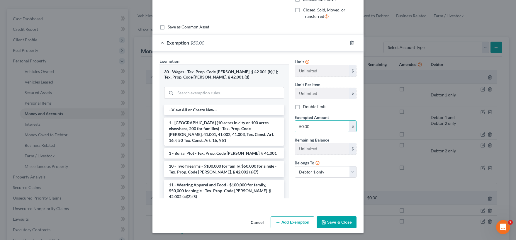
type input "50.00"
click at [338, 223] on button "Save & Close" at bounding box center [337, 223] width 40 height 12
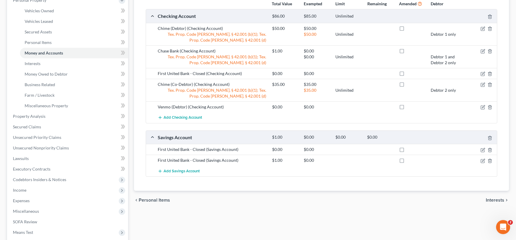
scroll to position [112, 0]
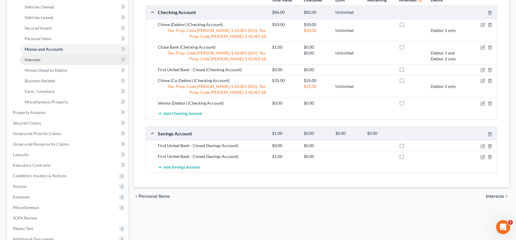
click at [52, 61] on link "Interests" at bounding box center [74, 60] width 108 height 11
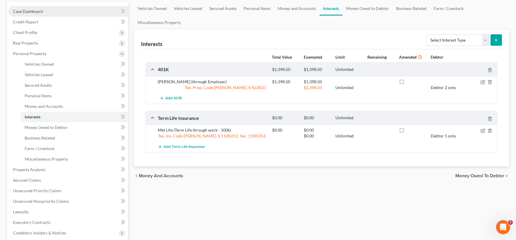
scroll to position [65, 0]
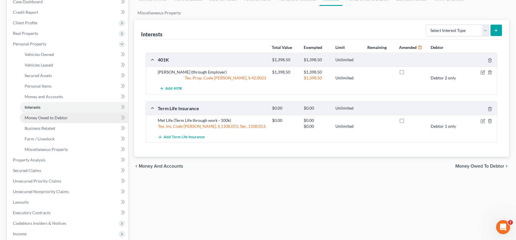
click at [58, 119] on span "Money Owed to Debtor" at bounding box center [46, 117] width 43 height 5
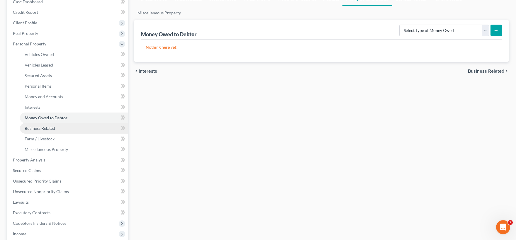
click at [58, 128] on link "Business Related" at bounding box center [74, 128] width 108 height 11
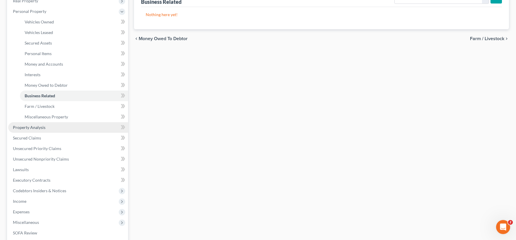
click at [47, 126] on link "Property Analysis" at bounding box center [68, 127] width 120 height 11
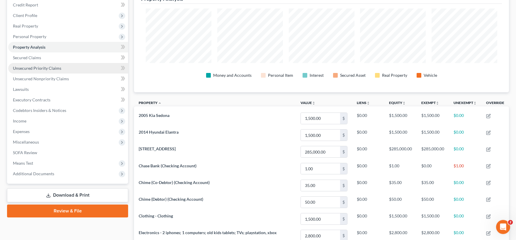
scroll to position [98, 0]
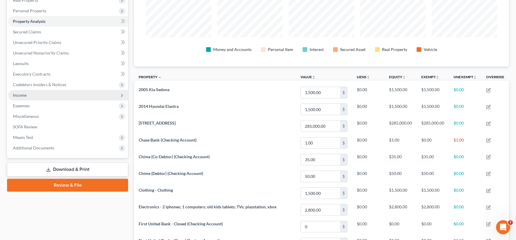
click at [48, 96] on span "Income" at bounding box center [68, 95] width 120 height 11
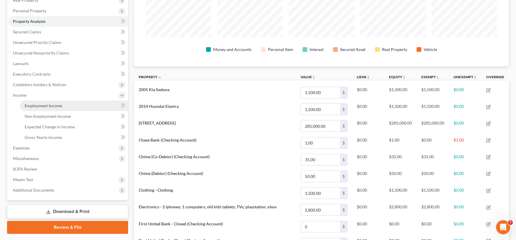
click at [61, 108] on link "Employment Income" at bounding box center [74, 106] width 108 height 11
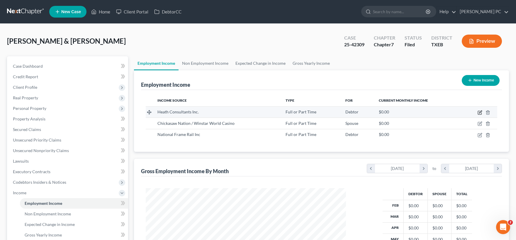
click at [480, 111] on icon "button" at bounding box center [480, 112] width 3 height 3
select select "0"
select select "45"
select select "3"
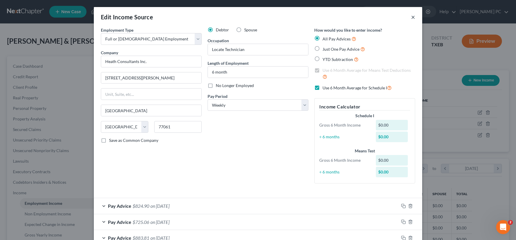
click at [413, 18] on button "×" at bounding box center [413, 16] width 4 height 7
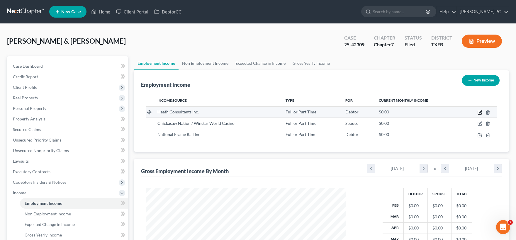
click at [479, 112] on icon "button" at bounding box center [480, 112] width 5 height 5
select select "0"
select select "45"
select select "3"
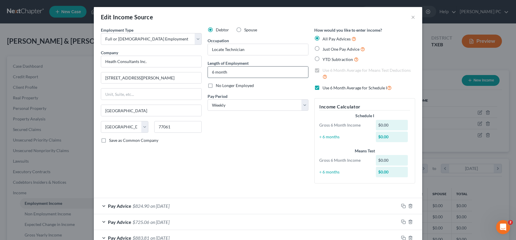
drag, startPoint x: 234, startPoint y: 72, endPoint x: 196, endPoint y: 72, distance: 37.6
click at [208, 72] on input "6 month" at bounding box center [258, 72] width 100 height 11
type input "1 year"
click at [216, 86] on label "No Longer Employed" at bounding box center [235, 86] width 38 height 6
click at [218, 86] on input "No Longer Employed" at bounding box center [220, 85] width 4 height 4
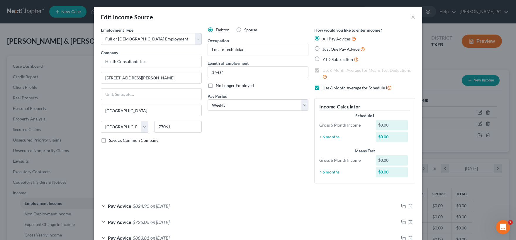
checkbox input "true"
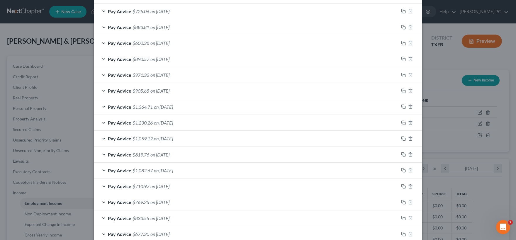
scroll to position [216, 0]
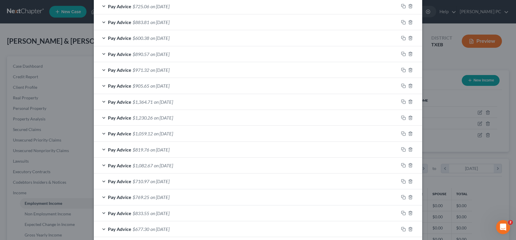
click at [109, 164] on span "Pay Advice" at bounding box center [119, 166] width 23 height 6
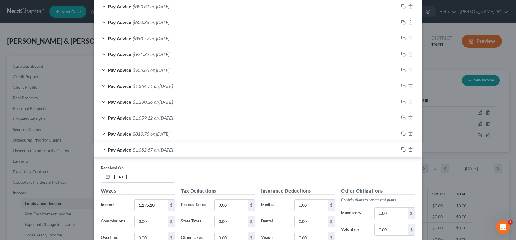
scroll to position [232, 0]
click at [173, 118] on span "on [DATE]" at bounding box center [163, 117] width 19 height 6
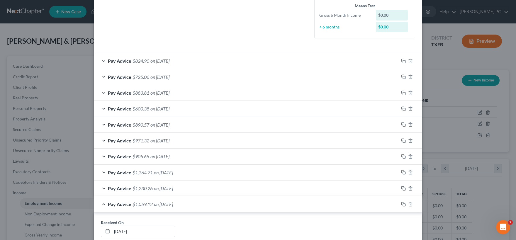
scroll to position [0, 0]
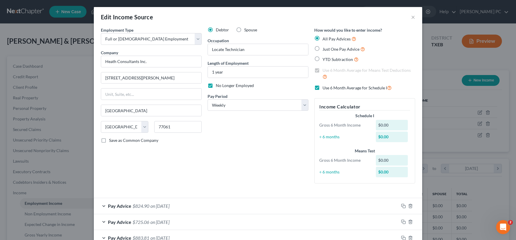
click at [323, 48] on label "Just One Pay Advice" at bounding box center [344, 49] width 43 height 7
click at [325, 48] on input "Just One Pay Advice" at bounding box center [327, 48] width 4 height 4
radio input "true"
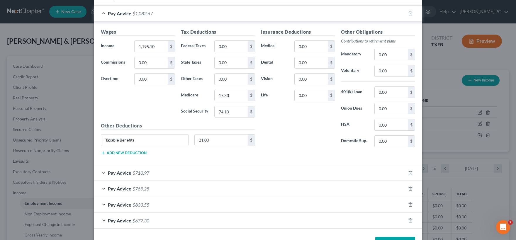
scroll to position [513, 0]
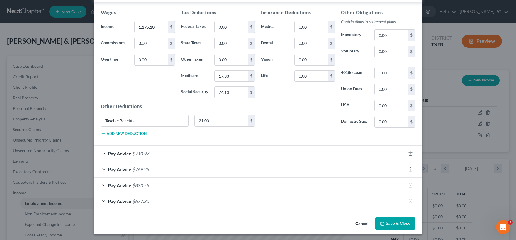
click at [392, 221] on button "Save & Close" at bounding box center [396, 224] width 40 height 12
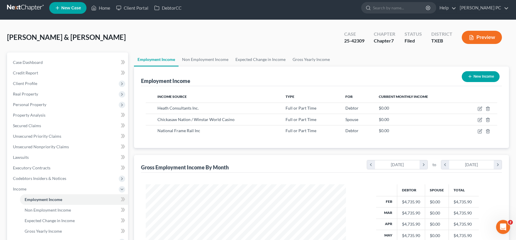
scroll to position [0, 0]
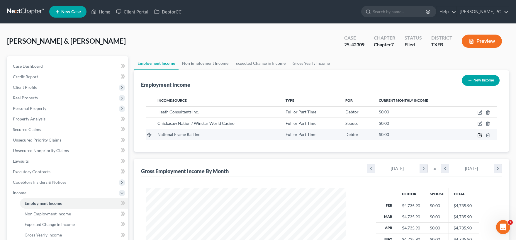
click at [479, 136] on icon "button" at bounding box center [480, 135] width 5 height 5
select select "0"
select select "45"
select select "3"
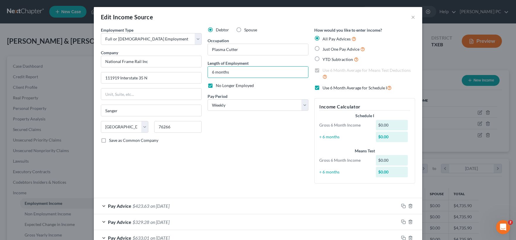
drag, startPoint x: 232, startPoint y: 72, endPoint x: 169, endPoint y: 72, distance: 62.5
click at [208, 73] on input "6 months" at bounding box center [258, 72] width 100 height 11
type input "1 month (Employed there prior also)"
click at [323, 49] on label "Just One Pay Advice" at bounding box center [344, 49] width 43 height 7
click at [325, 49] on input "Just One Pay Advice" at bounding box center [327, 48] width 4 height 4
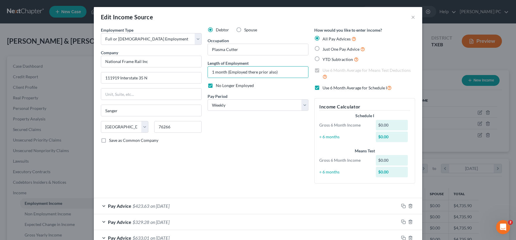
radio input "true"
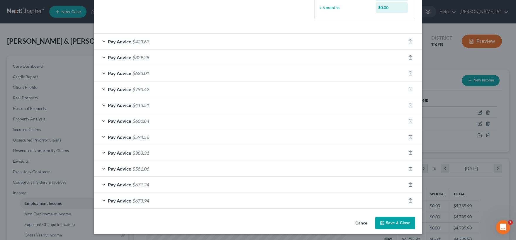
scroll to position [147, 0]
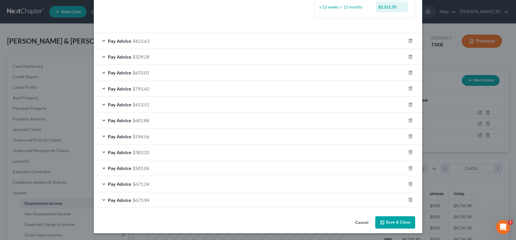
click at [177, 91] on div "Pay Advice $793.42" at bounding box center [250, 89] width 312 height 16
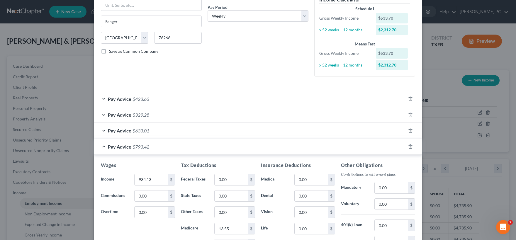
scroll to position [2, 0]
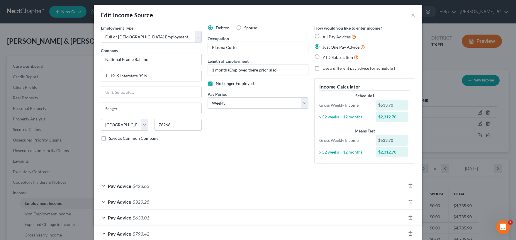
click at [323, 67] on label "Use a different pay advice for Schedule I" at bounding box center [359, 68] width 72 height 6
click at [325, 67] on input "Use a different pay advice for Schedule I" at bounding box center [327, 67] width 4 height 4
checkbox input "true"
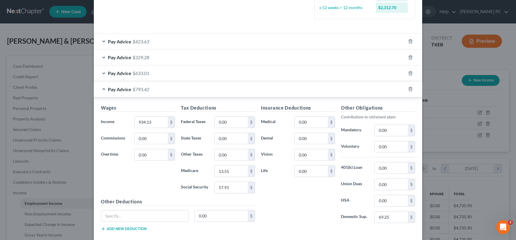
scroll to position [147, 0]
click at [202, 90] on div "Pay Advice $793.42" at bounding box center [250, 89] width 312 height 16
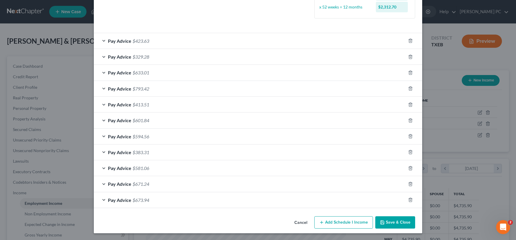
click at [199, 94] on div "Pay Advice $793.42" at bounding box center [250, 89] width 312 height 16
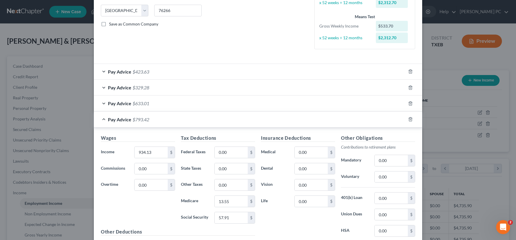
scroll to position [118, 0]
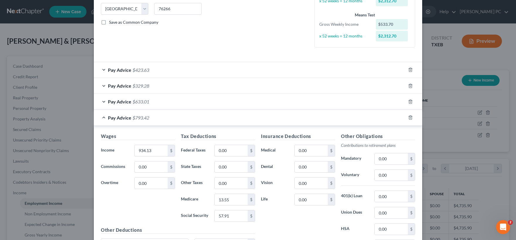
click at [173, 119] on div "Pay Advice $793.42" at bounding box center [250, 118] width 312 height 16
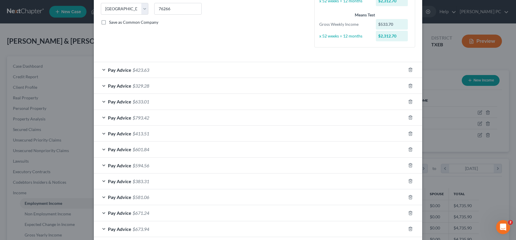
scroll to position [147, 0]
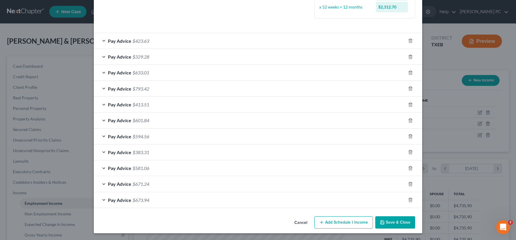
click at [172, 202] on div "Pay Advice $673.94" at bounding box center [250, 200] width 312 height 16
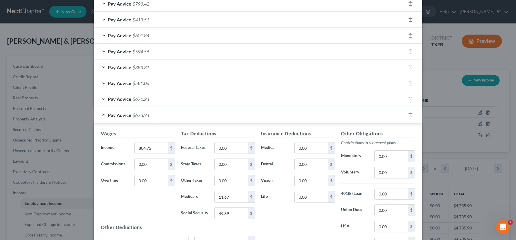
scroll to position [203, 0]
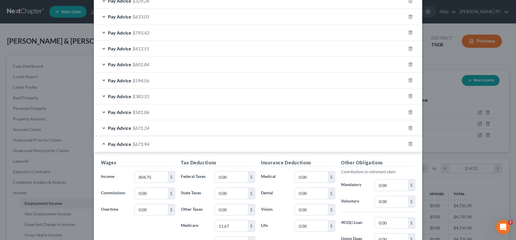
click at [177, 150] on div "Pay Advice $673.94" at bounding box center [250, 144] width 312 height 16
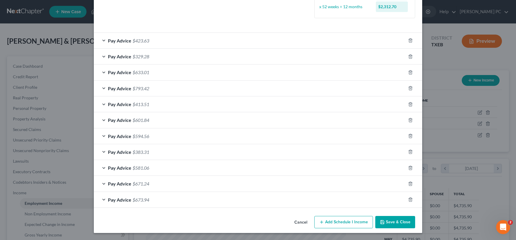
scroll to position [147, 0]
click at [412, 42] on icon "button" at bounding box center [410, 40] width 5 height 5
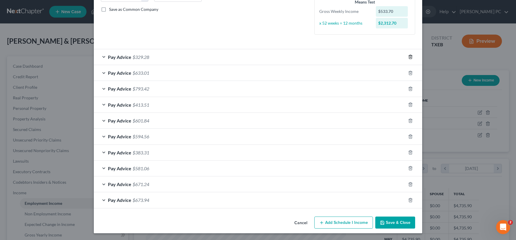
click at [410, 55] on icon "button" at bounding box center [410, 57] width 3 height 4
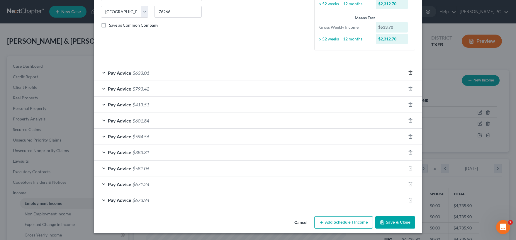
click at [411, 73] on icon "button" at bounding box center [410, 72] width 5 height 5
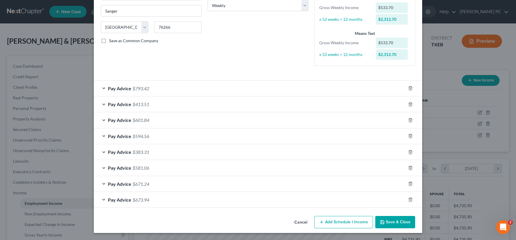
scroll to position [99, 0]
click at [411, 105] on icon "button" at bounding box center [410, 104] width 5 height 5
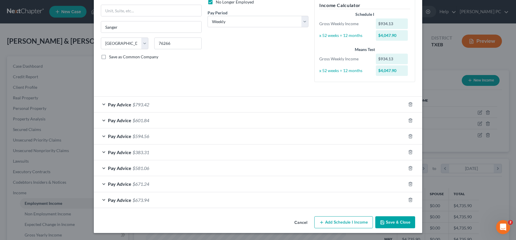
scroll to position [84, 0]
click at [410, 106] on icon "button" at bounding box center [410, 104] width 5 height 5
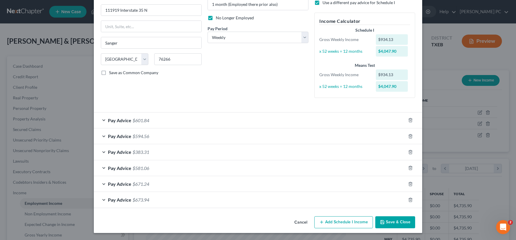
scroll to position [68, 0]
click at [410, 120] on icon "button" at bounding box center [410, 120] width 5 height 5
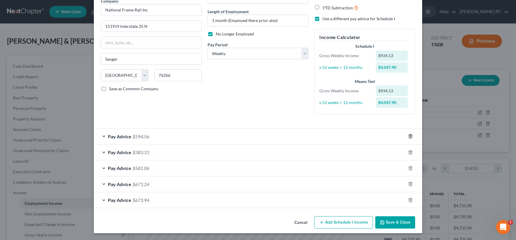
click at [412, 136] on icon "button" at bounding box center [410, 136] width 5 height 5
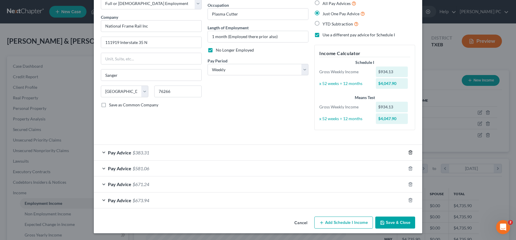
click at [410, 152] on icon "button" at bounding box center [410, 152] width 5 height 5
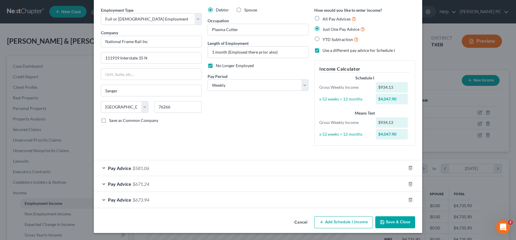
scroll to position [20, 0]
click at [411, 170] on icon "button" at bounding box center [410, 168] width 5 height 5
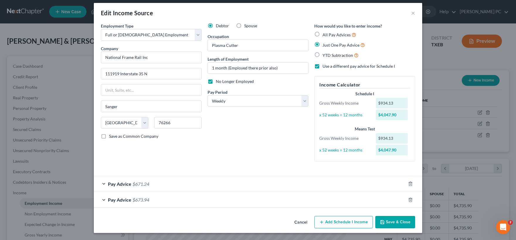
scroll to position [4, 0]
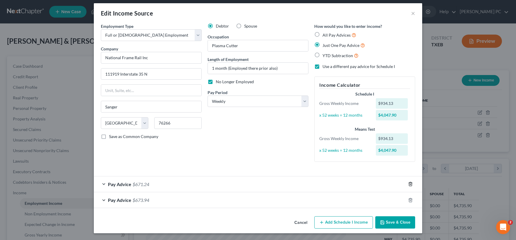
click at [411, 183] on icon "button" at bounding box center [410, 184] width 5 height 5
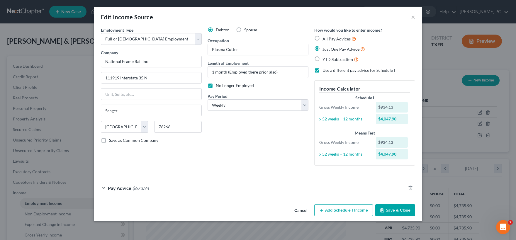
scroll to position [0, 0]
click at [395, 211] on button "Save & Close" at bounding box center [396, 210] width 40 height 12
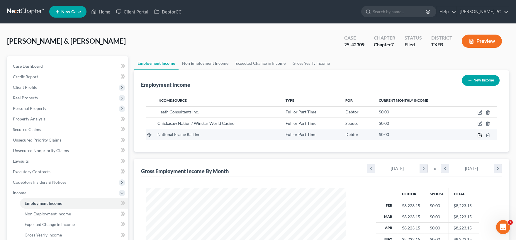
click at [479, 134] on icon "button" at bounding box center [480, 135] width 5 height 5
select select "0"
select select "45"
select select "3"
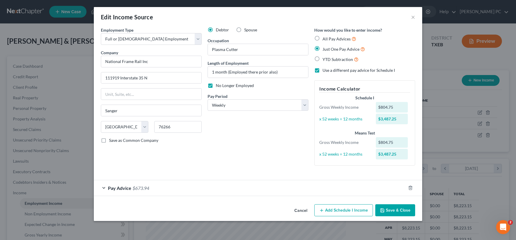
click at [160, 192] on div "Pay Advice $673.94" at bounding box center [250, 188] width 312 height 16
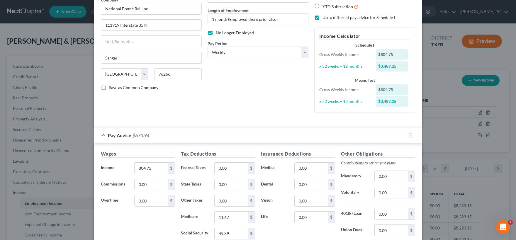
scroll to position [15, 0]
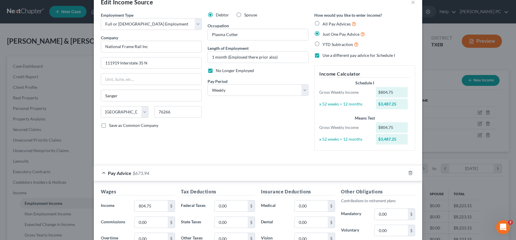
click at [323, 23] on label "All Pay Advices" at bounding box center [340, 24] width 34 height 7
click at [325, 23] on input "All Pay Advices" at bounding box center [327, 23] width 4 height 4
radio input "true"
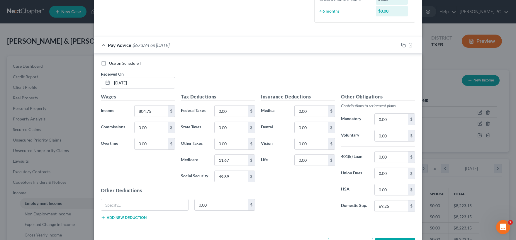
scroll to position [153, 0]
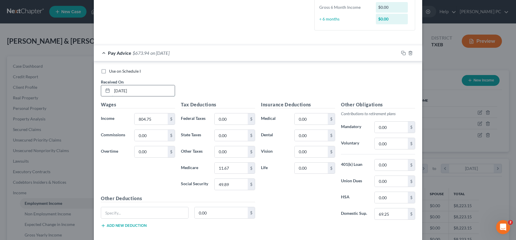
drag, startPoint x: 147, startPoint y: 89, endPoint x: 70, endPoint y: 84, distance: 77.7
click at [112, 85] on input "[DATE]" at bounding box center [143, 90] width 63 height 11
click at [135, 92] on input "07/" at bounding box center [143, 90] width 63 height 11
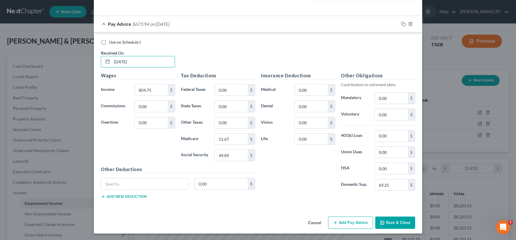
type input "[DATE]"
click at [396, 222] on button "Save & Close" at bounding box center [396, 223] width 40 height 12
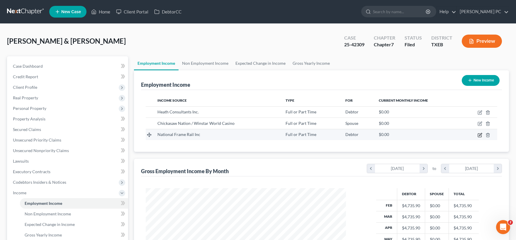
click at [479, 135] on icon "button" at bounding box center [480, 135] width 5 height 5
select select "0"
select select "45"
select select "3"
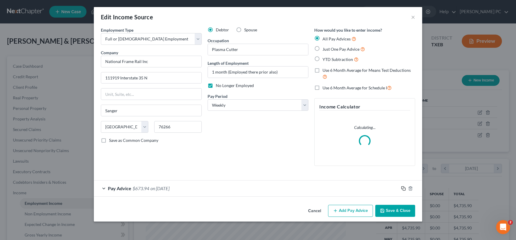
click at [403, 189] on icon "button" at bounding box center [403, 188] width 5 height 5
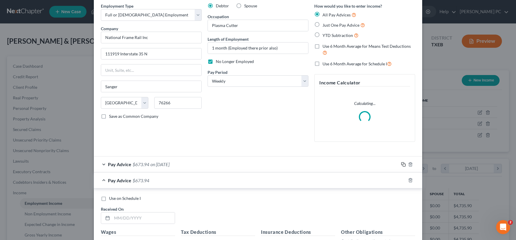
scroll to position [58, 0]
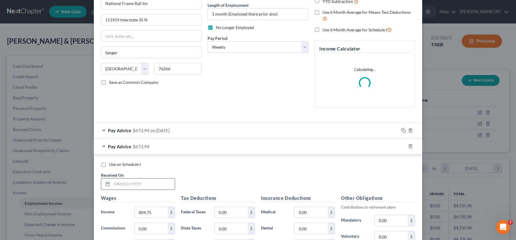
click at [153, 186] on input "text" at bounding box center [143, 184] width 63 height 11
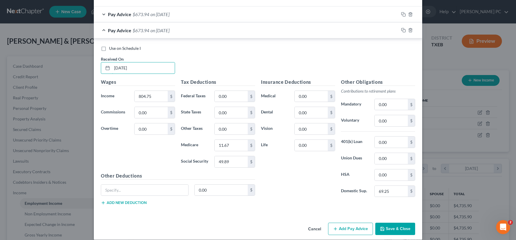
type input "[DATE]"
click at [391, 230] on button "Save & Close" at bounding box center [396, 229] width 40 height 12
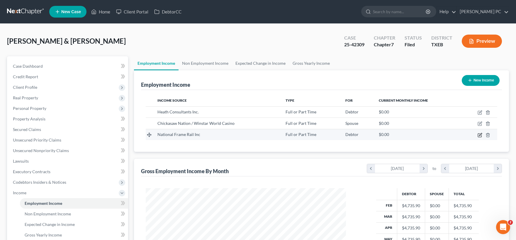
click at [479, 135] on icon "button" at bounding box center [480, 134] width 3 height 3
select select "0"
select select "45"
select select "3"
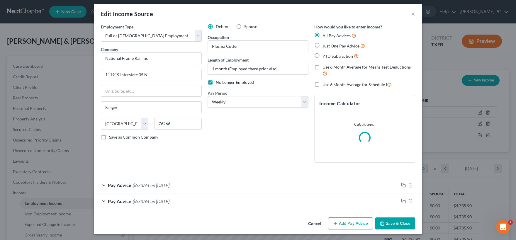
scroll to position [4, 0]
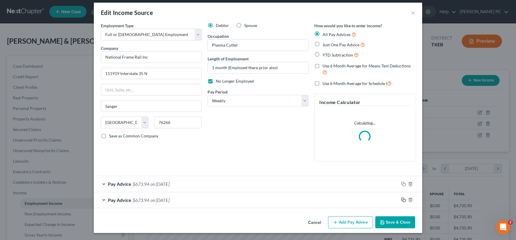
click at [404, 200] on icon "button" at bounding box center [403, 200] width 5 height 5
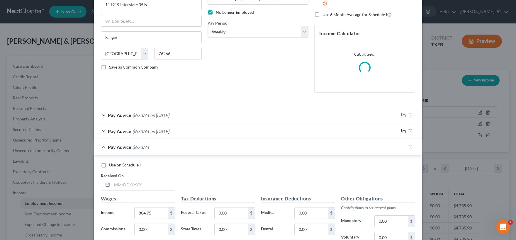
scroll to position [92, 0]
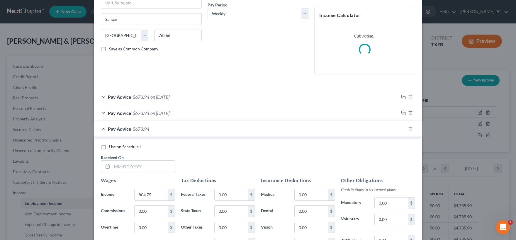
click at [126, 168] on input "text" at bounding box center [143, 166] width 63 height 11
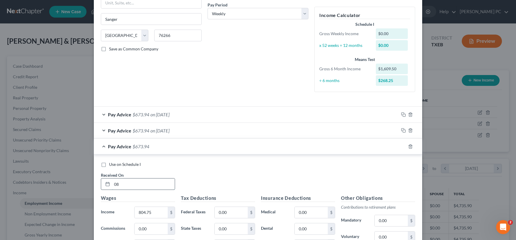
click at [125, 183] on input "08" at bounding box center [143, 184] width 63 height 11
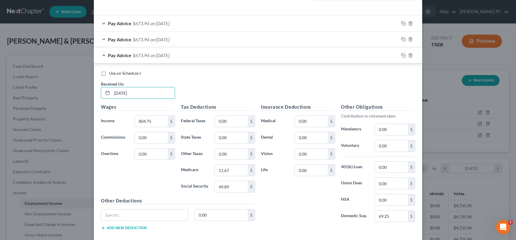
scroll to position [214, 0]
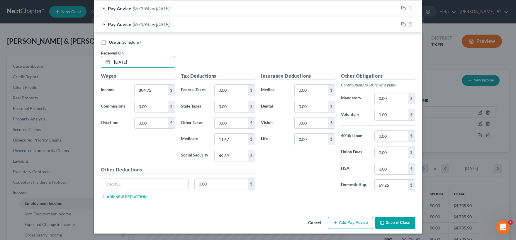
type input "[DATE]"
click at [393, 222] on button "Save & Close" at bounding box center [396, 223] width 40 height 12
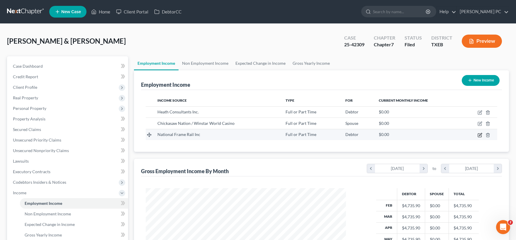
click at [482, 134] on icon "button" at bounding box center [480, 135] width 5 height 5
select select "0"
select select "45"
select select "3"
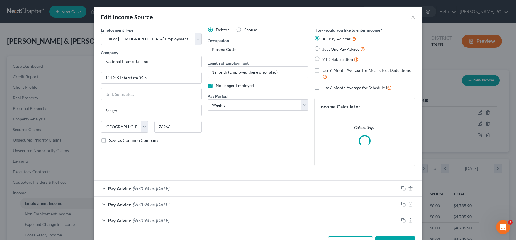
scroll to position [20, 0]
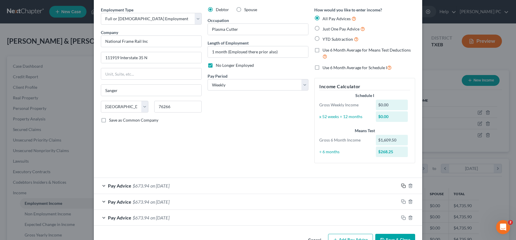
click at [402, 185] on icon "button" at bounding box center [403, 186] width 5 height 5
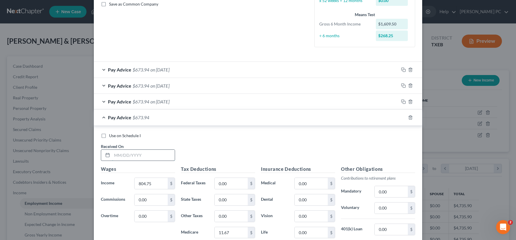
click at [146, 153] on input "text" at bounding box center [143, 155] width 63 height 11
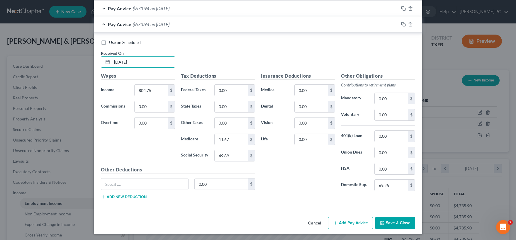
type input "[DATE]"
click at [395, 221] on button "Save & Close" at bounding box center [396, 223] width 40 height 12
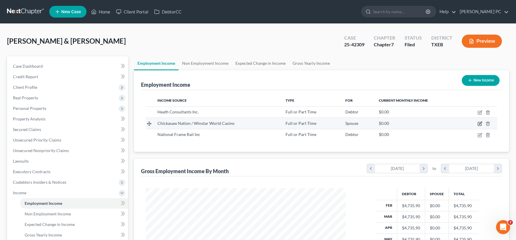
click at [479, 122] on icon "button" at bounding box center [480, 123] width 5 height 5
select select "0"
select select "37"
select select "2"
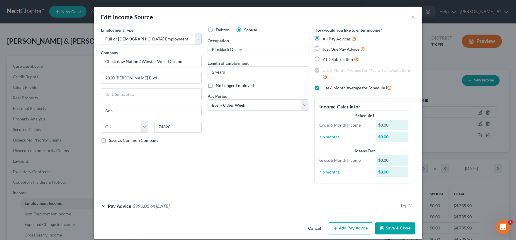
scroll to position [6, 0]
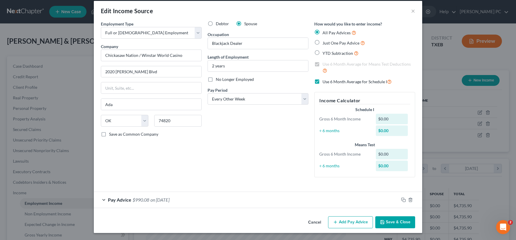
drag, startPoint x: 210, startPoint y: 79, endPoint x: 227, endPoint y: 89, distance: 20.2
click at [216, 80] on label "No Longer Employed" at bounding box center [235, 80] width 38 height 6
click at [218, 80] on input "No Longer Employed" at bounding box center [220, 79] width 4 height 4
checkbox input "true"
click at [411, 201] on icon "button" at bounding box center [410, 200] width 5 height 5
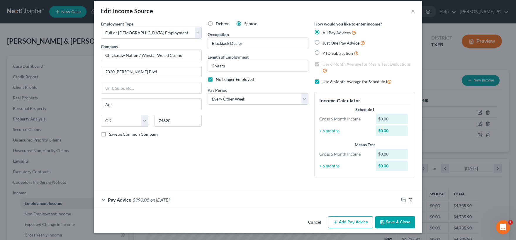
scroll to position [0, 0]
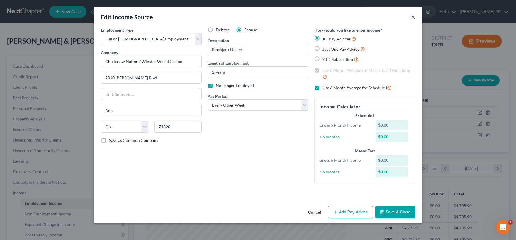
click at [413, 18] on button "×" at bounding box center [413, 16] width 4 height 7
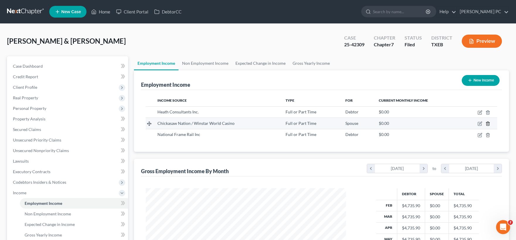
click at [488, 124] on icon "button" at bounding box center [488, 123] width 5 height 5
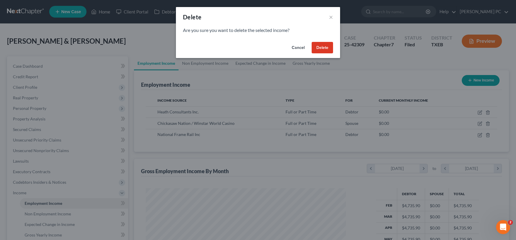
click at [323, 48] on button "Delete" at bounding box center [322, 48] width 21 height 12
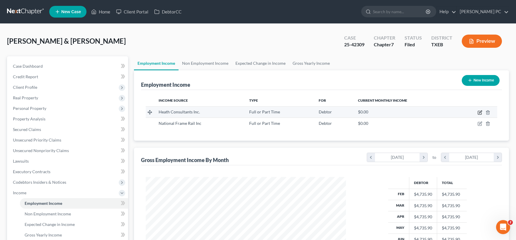
click at [479, 113] on icon "button" at bounding box center [480, 112] width 5 height 5
select select "0"
select select "45"
select select "3"
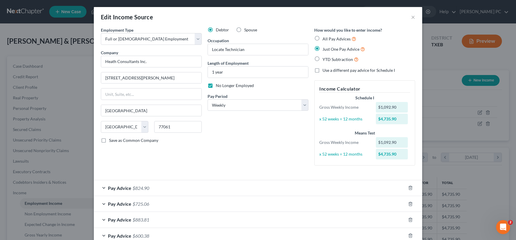
click at [323, 58] on label "YTD Subtraction" at bounding box center [341, 59] width 36 height 7
click at [325, 58] on input "YTD Subtraction" at bounding box center [327, 58] width 4 height 4
radio input "true"
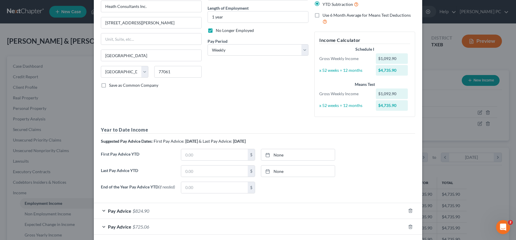
scroll to position [58, 0]
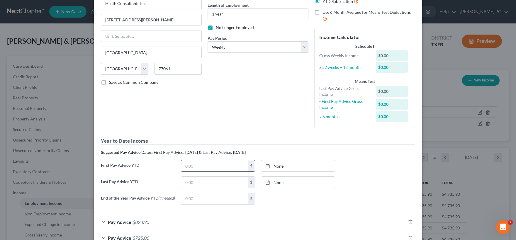
click at [214, 165] on input "text" at bounding box center [214, 165] width 67 height 11
click at [195, 167] on input "text" at bounding box center [214, 165] width 67 height 11
type input "0"
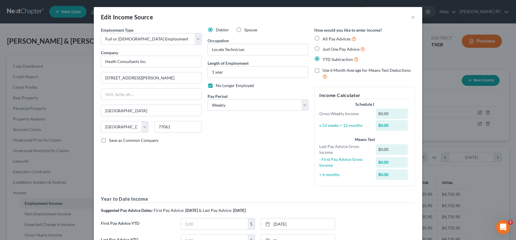
click at [323, 49] on label "Just One Pay Advice" at bounding box center [344, 49] width 43 height 7
click at [325, 49] on input "Just One Pay Advice" at bounding box center [327, 48] width 4 height 4
radio input "true"
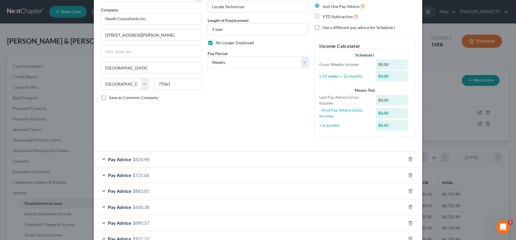
scroll to position [29, 0]
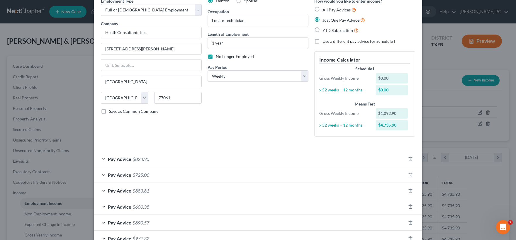
click at [323, 10] on label "All Pay Advices" at bounding box center [340, 9] width 34 height 7
click at [325, 10] on input "All Pay Advices" at bounding box center [327, 8] width 4 height 4
radio input "true"
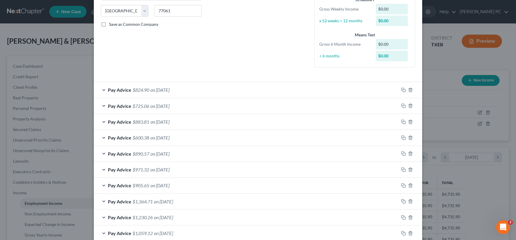
scroll to position [0, 0]
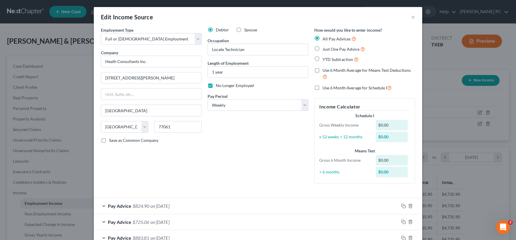
click at [323, 87] on label "Use 6 Month Average for Schedule I" at bounding box center [357, 87] width 69 height 7
click at [325, 87] on input "Use 6 Month Average for Schedule I" at bounding box center [327, 86] width 4 height 4
checkbox input "true"
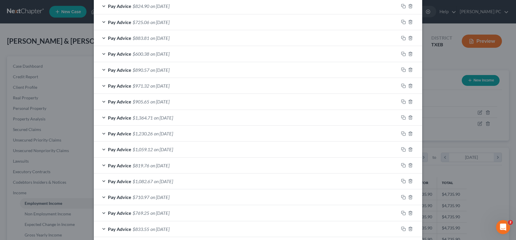
scroll to position [194, 0]
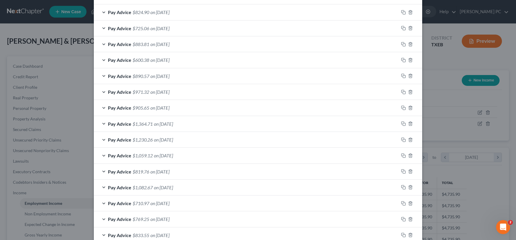
click at [192, 157] on div "Pay Advice $1,059.12 on [DATE]" at bounding box center [246, 156] width 305 height 16
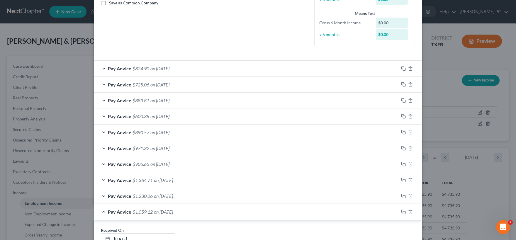
scroll to position [136, 0]
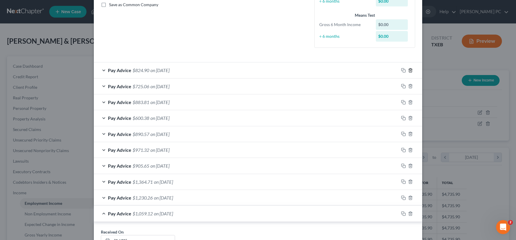
click at [412, 71] on icon "button" at bounding box center [410, 70] width 5 height 5
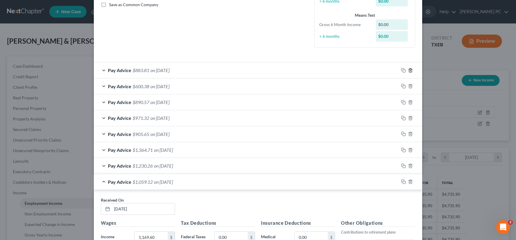
click at [412, 71] on icon "button" at bounding box center [410, 70] width 5 height 5
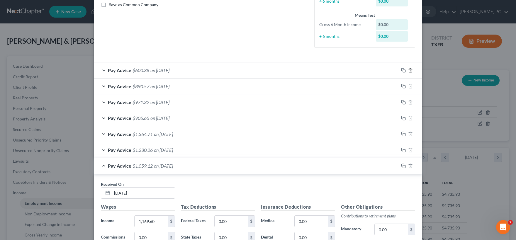
click at [412, 71] on icon "button" at bounding box center [410, 70] width 5 height 5
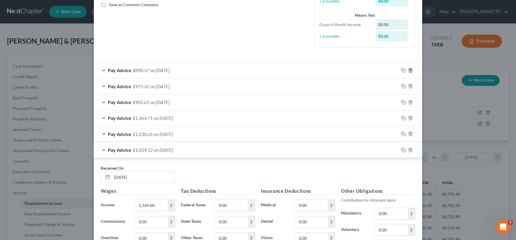
click at [412, 71] on icon "button" at bounding box center [410, 70] width 5 height 5
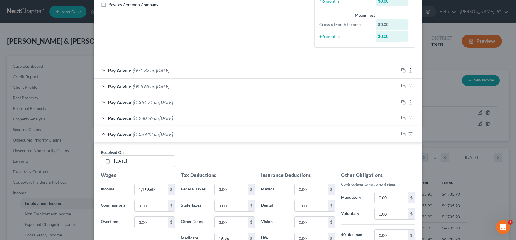
click at [412, 71] on icon "button" at bounding box center [410, 70] width 5 height 5
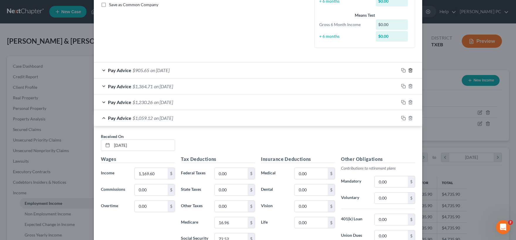
click at [412, 71] on icon "button" at bounding box center [410, 70] width 5 height 5
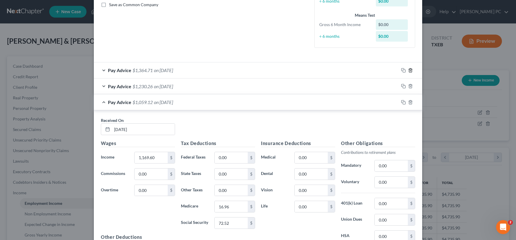
click at [412, 71] on icon "button" at bounding box center [410, 70] width 5 height 5
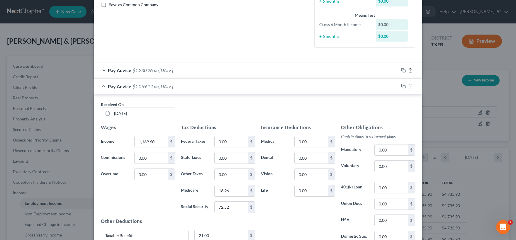
click at [412, 71] on icon "button" at bounding box center [410, 70] width 5 height 5
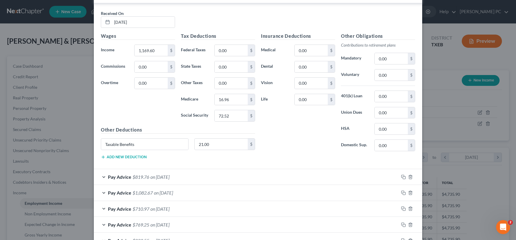
scroll to position [252, 0]
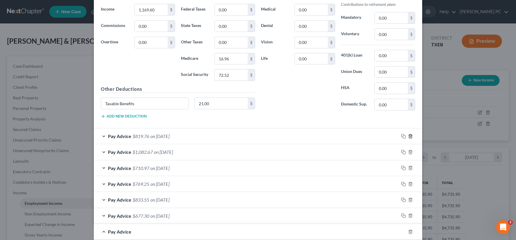
click at [411, 134] on icon "button" at bounding box center [410, 136] width 5 height 5
click at [410, 136] on line "button" at bounding box center [410, 136] width 0 height 1
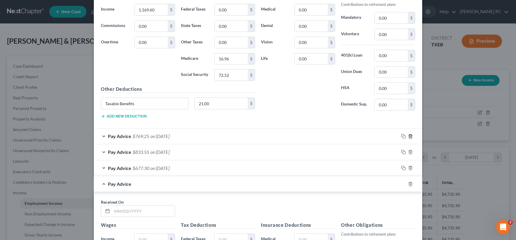
click at [411, 136] on icon "button" at bounding box center [410, 136] width 5 height 5
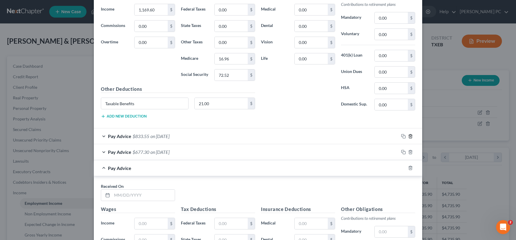
click at [411, 136] on icon "button" at bounding box center [410, 136] width 5 height 5
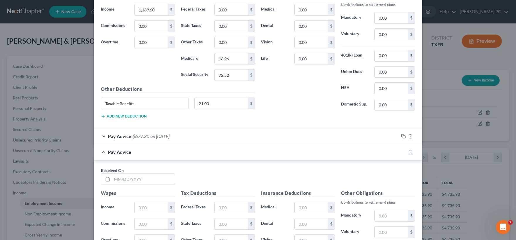
click at [411, 135] on icon "button" at bounding box center [410, 136] width 5 height 5
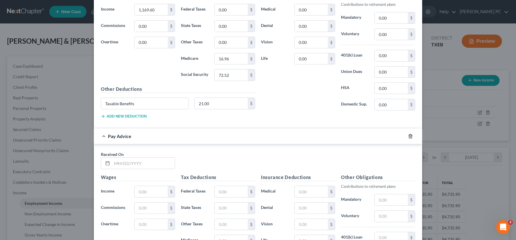
click at [410, 134] on icon "button" at bounding box center [410, 136] width 3 height 4
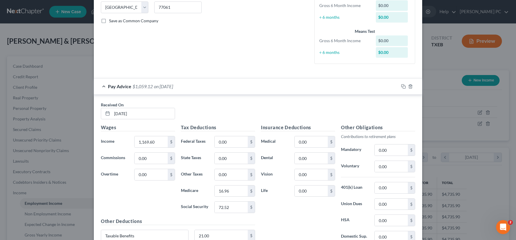
scroll to position [114, 0]
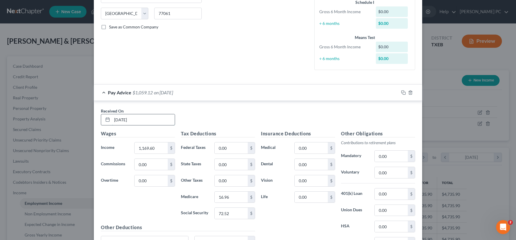
drag, startPoint x: 138, startPoint y: 120, endPoint x: 62, endPoint y: 117, distance: 76.3
click at [112, 117] on input "[DATE]" at bounding box center [143, 119] width 63 height 11
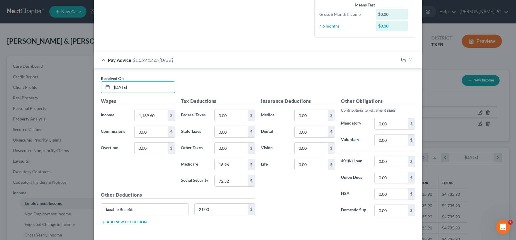
scroll to position [172, 0]
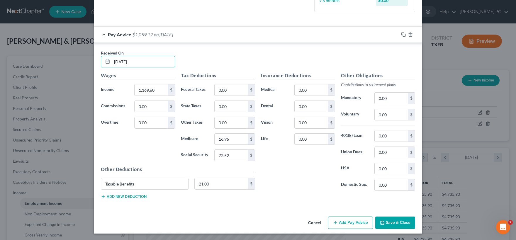
type input "[DATE]"
click at [392, 222] on button "Save & Close" at bounding box center [396, 223] width 40 height 12
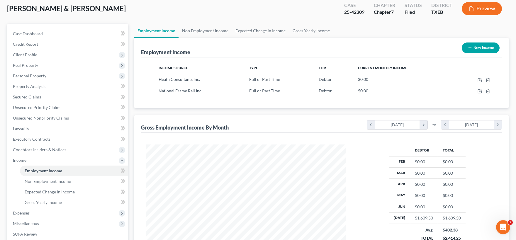
scroll to position [32, 0]
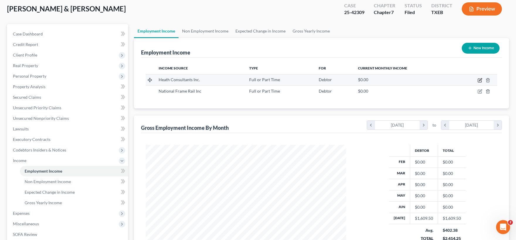
click at [479, 80] on icon "button" at bounding box center [480, 80] width 5 height 5
select select "0"
select select "45"
select select "3"
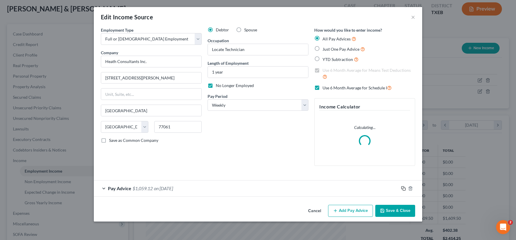
click at [403, 189] on icon "button" at bounding box center [403, 188] width 5 height 5
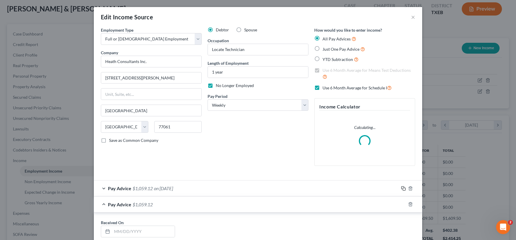
scroll to position [58, 0]
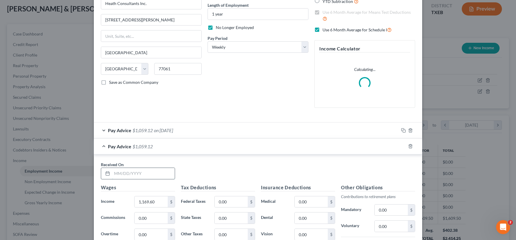
click at [134, 174] on input "text" at bounding box center [143, 173] width 63 height 11
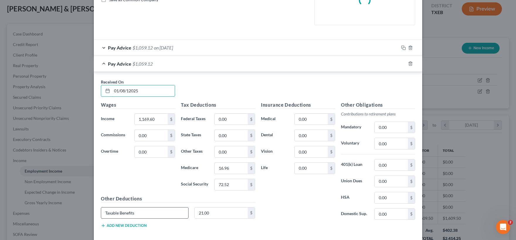
scroll to position [170, 0]
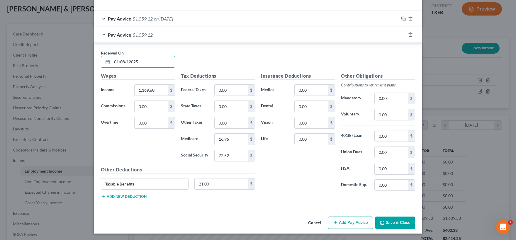
click at [386, 222] on button "Save & Close" at bounding box center [396, 223] width 40 height 12
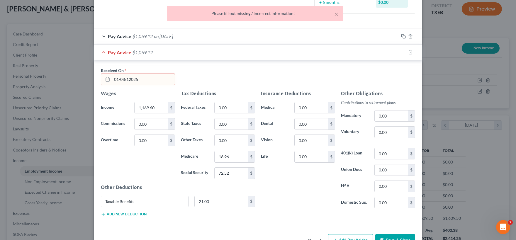
click at [129, 79] on input "01/08/12025" at bounding box center [143, 79] width 63 height 11
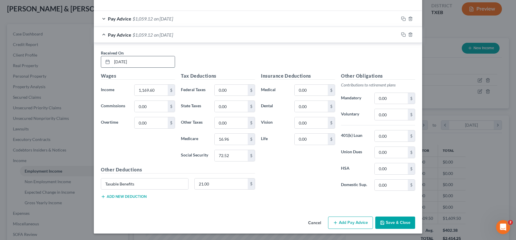
drag, startPoint x: 121, startPoint y: 62, endPoint x: 124, endPoint y: 62, distance: 3.2
click at [124, 62] on input "[DATE]" at bounding box center [143, 61] width 63 height 11
type input "[DATE]"
click at [395, 221] on button "Save & Close" at bounding box center [396, 223] width 40 height 12
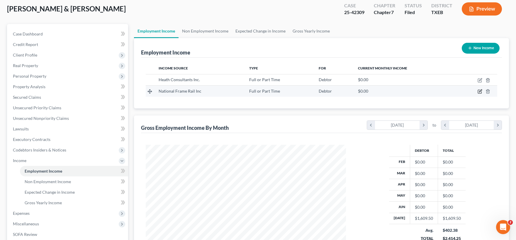
click at [480, 93] on icon "button" at bounding box center [480, 91] width 5 height 5
select select "0"
select select "45"
select select "3"
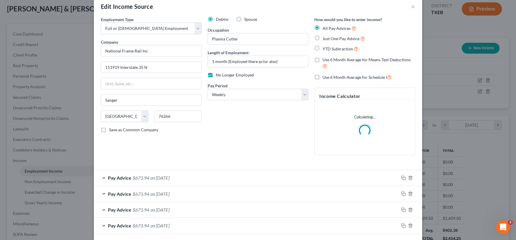
scroll to position [0, 0]
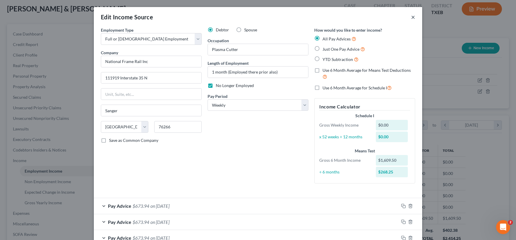
click at [413, 18] on button "×" at bounding box center [413, 16] width 4 height 7
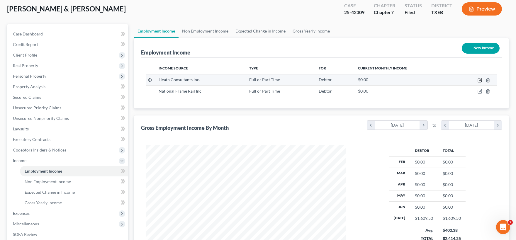
click at [480, 80] on icon "button" at bounding box center [480, 80] width 5 height 5
select select "0"
select select "45"
select select "3"
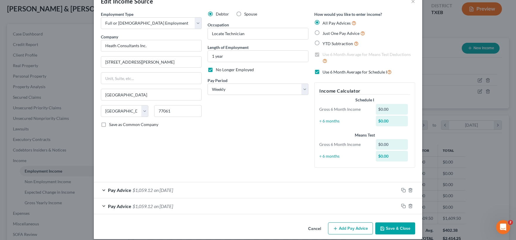
scroll to position [22, 0]
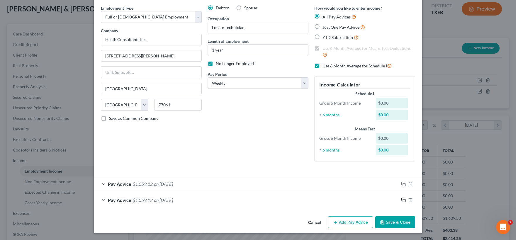
click at [403, 201] on rect "button" at bounding box center [404, 200] width 3 height 3
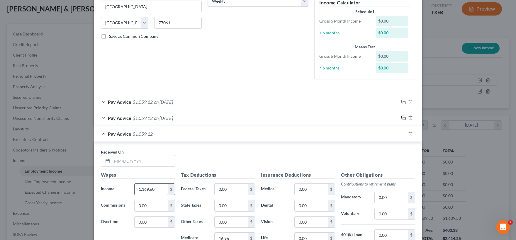
scroll to position [109, 0]
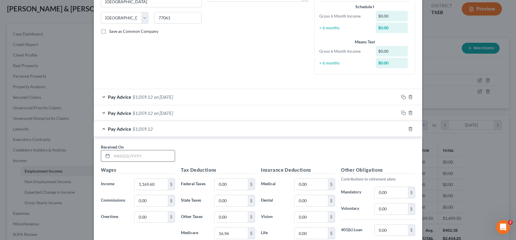
click at [140, 157] on input "text" at bounding box center [143, 156] width 63 height 11
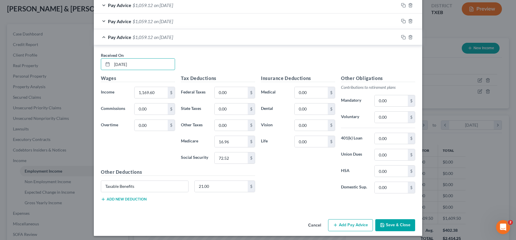
scroll to position [203, 0]
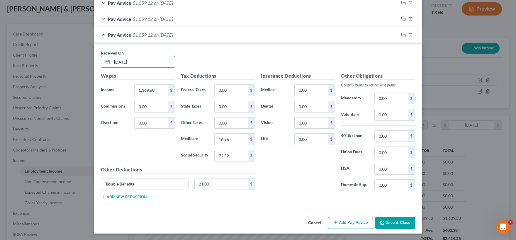
type input "[DATE]"
click at [395, 224] on button "Save & Close" at bounding box center [396, 223] width 40 height 12
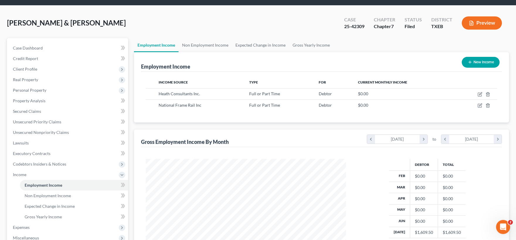
scroll to position [16, 0]
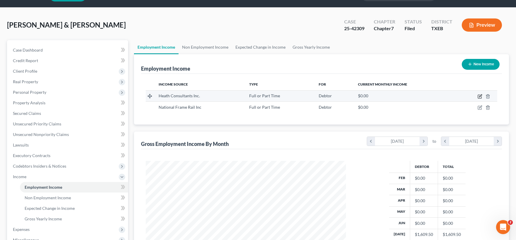
click at [481, 97] on icon "button" at bounding box center [480, 96] width 5 height 5
select select "0"
select select "45"
select select "3"
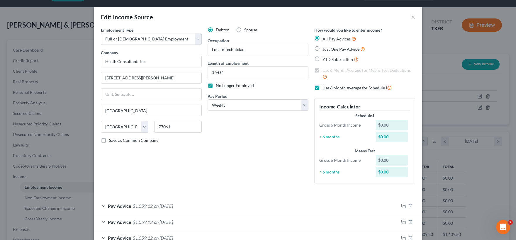
click at [323, 50] on label "Just One Pay Advice" at bounding box center [344, 49] width 43 height 7
click at [325, 50] on input "Just One Pay Advice" at bounding box center [327, 48] width 4 height 4
radio input "true"
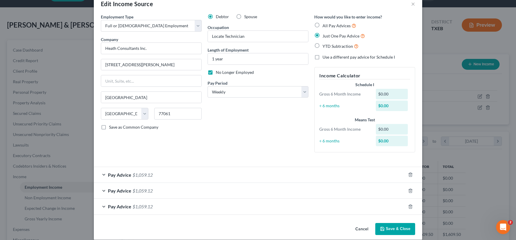
scroll to position [20, 0]
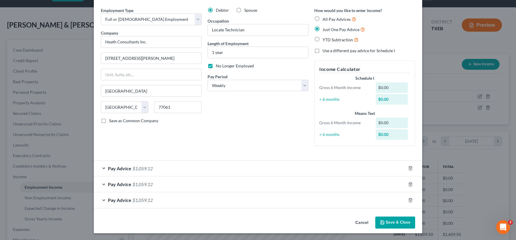
click at [394, 224] on button "Save & Close" at bounding box center [396, 223] width 40 height 12
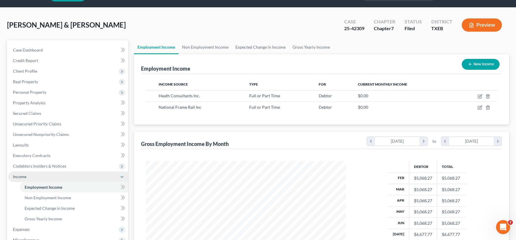
scroll to position [113, 0]
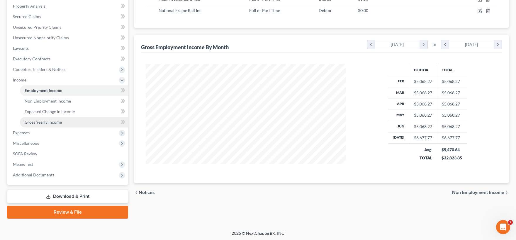
click at [52, 121] on span "Gross Yearly Income" at bounding box center [43, 122] width 37 height 5
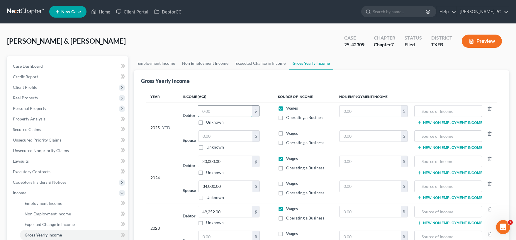
click at [222, 111] on input "text" at bounding box center [225, 111] width 54 height 11
type input "36,848"
click at [158, 131] on td "2025 YTD" at bounding box center [162, 128] width 32 height 50
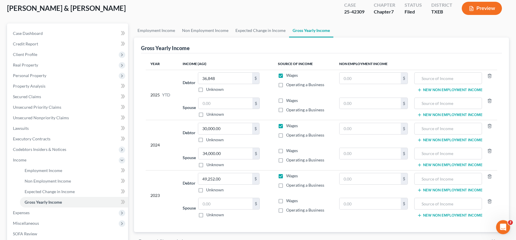
scroll to position [65, 0]
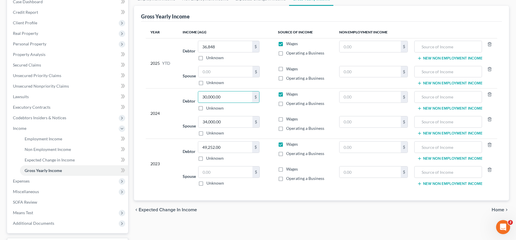
drag, startPoint x: 224, startPoint y: 96, endPoint x: 278, endPoint y: 97, distance: 53.4
click at [252, 98] on input "30,000.00" at bounding box center [225, 97] width 54 height 11
drag, startPoint x: 224, startPoint y: 94, endPoint x: 236, endPoint y: 95, distance: 11.7
click at [236, 95] on input "80,337" at bounding box center [225, 97] width 54 height 11
type input "46,337"
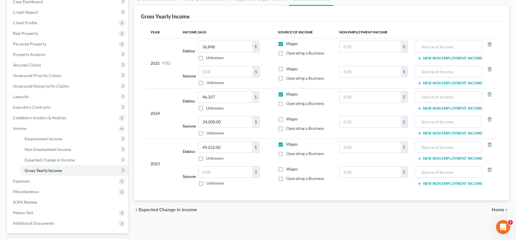
click at [173, 118] on td "2024" at bounding box center [162, 114] width 32 height 50
click at [286, 120] on label "Wages" at bounding box center [292, 119] width 12 height 6
click at [289, 120] on input "Wages" at bounding box center [291, 118] width 4 height 4
checkbox input "true"
click at [205, 46] on input "36,848" at bounding box center [225, 46] width 54 height 11
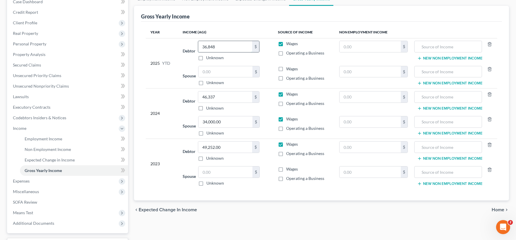
click at [205, 46] on input "36,848" at bounding box center [225, 46] width 54 height 11
click at [205, 47] on input "36,848" at bounding box center [225, 46] width 54 height 11
type input "34,848"
click at [249, 61] on td "Debtor 34,848.00 $ Unknown Balance Undetermined 34,848 $ Unknown" at bounding box center [225, 50] width 95 height 25
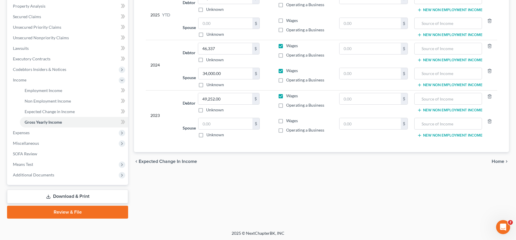
click at [180, 161] on span "Expected Change in Income" at bounding box center [168, 161] width 58 height 5
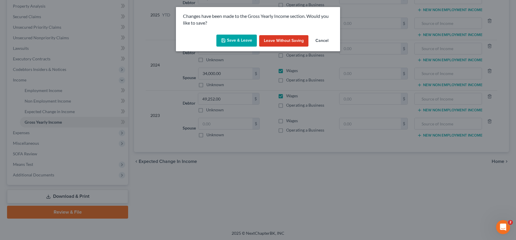
click at [238, 41] on button "Save & Leave" at bounding box center [237, 41] width 40 height 12
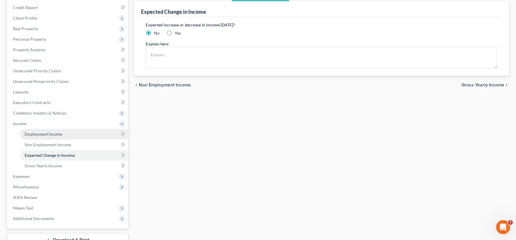
scroll to position [113, 0]
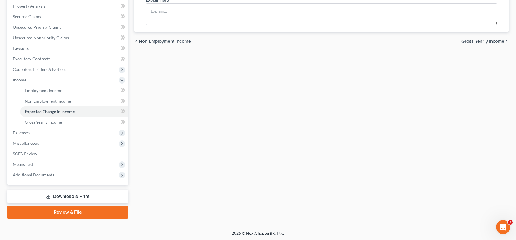
click at [59, 195] on link "Download & Print" at bounding box center [67, 197] width 121 height 14
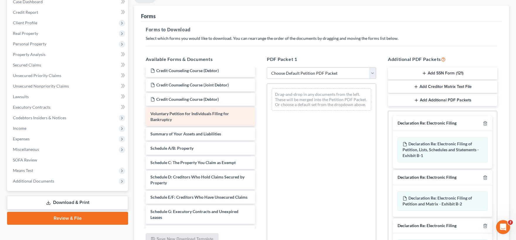
scroll to position [29, 0]
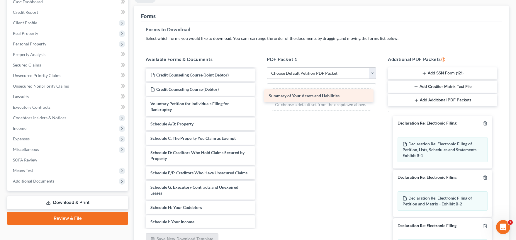
drag, startPoint x: 197, startPoint y: 125, endPoint x: 316, endPoint y: 97, distance: 121.7
click at [260, 97] on div "Summary of Your Assets and Liabilities Credit Counseling Course (Joint Debtor) …" at bounding box center [200, 210] width 119 height 341
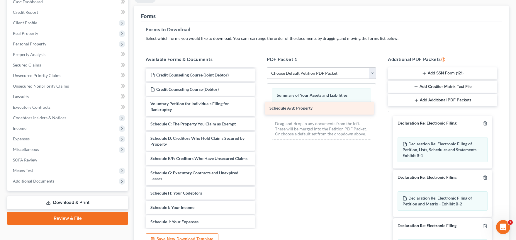
drag, startPoint x: 189, startPoint y: 124, endPoint x: 308, endPoint y: 109, distance: 120.1
click at [260, 109] on div "Schedule A/B: Property Credit Counseling Course (Joint Debtor) Credit Counselin…" at bounding box center [200, 203] width 119 height 327
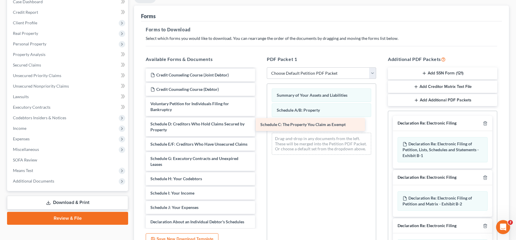
drag, startPoint x: 202, startPoint y: 126, endPoint x: 316, endPoint y: 128, distance: 114.1
click at [260, 128] on div "Schedule C: The Property You Claim as Exempt Credit Counseling Course (Joint De…" at bounding box center [200, 196] width 119 height 313
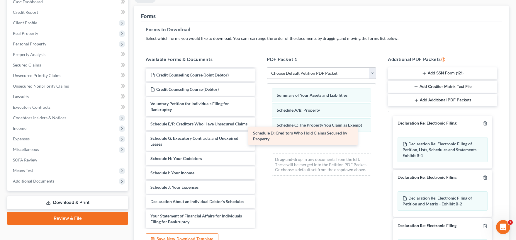
drag, startPoint x: 199, startPoint y: 128, endPoint x: 301, endPoint y: 138, distance: 103.1
click at [260, 138] on div "Schedule D: Creditors Who Hold Claims Secured by Property Credit Counseling Cou…" at bounding box center [200, 186] width 119 height 292
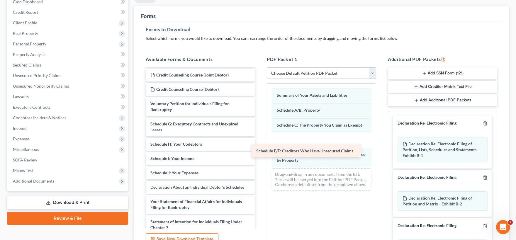
drag, startPoint x: 179, startPoint y: 123, endPoint x: 285, endPoint y: 151, distance: 109.4
click at [260, 151] on div "Schedule E/F: Creditors Who Have Unsecured Claims Credit Counseling Course (Joi…" at bounding box center [200, 179] width 119 height 278
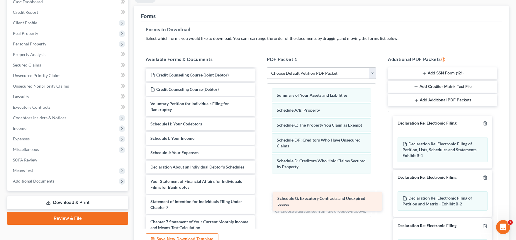
drag, startPoint x: 198, startPoint y: 126, endPoint x: 322, endPoint y: 190, distance: 139.6
click at [260, 191] on div "Schedule G: Executory Contracts and Unexpired Leases Credit Counseling Course (…" at bounding box center [200, 169] width 119 height 258
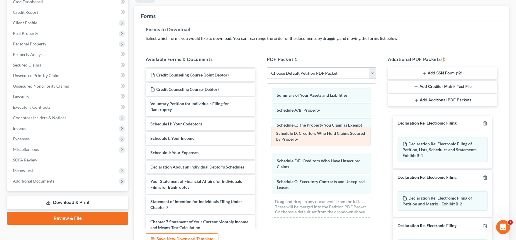
drag, startPoint x: 309, startPoint y: 165, endPoint x: 308, endPoint y: 138, distance: 27.0
click at [308, 138] on div "Schedule D: Creditors Who Hold Claims Secured by Property Summary of Your Asset…" at bounding box center [321, 153] width 109 height 138
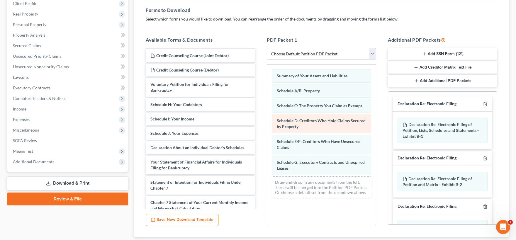
scroll to position [97, 0]
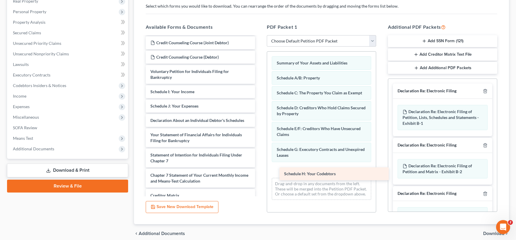
drag, startPoint x: 168, startPoint y: 93, endPoint x: 302, endPoint y: 176, distance: 157.3
click at [260, 176] on div "Schedule H: Your Codebtors Credit Counseling Course (Joint Debtor) Credit Couns…" at bounding box center [200, 130] width 119 height 244
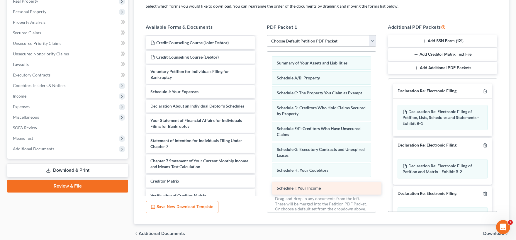
drag, startPoint x: 195, startPoint y: 90, endPoint x: 319, endPoint y: 185, distance: 156.2
click at [260, 187] on div "Schedule I: Your Income Credit Counseling Course (Joint Debtor) Credit Counseli…" at bounding box center [200, 122] width 119 height 229
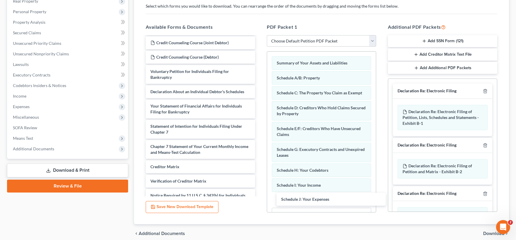
drag, startPoint x: 195, startPoint y: 90, endPoint x: 317, endPoint y: 192, distance: 159.2
click at [260, 198] on div "Schedule J: Your Expenses Credit Counseling Course (Joint Debtor) Credit Counse…" at bounding box center [200, 115] width 119 height 215
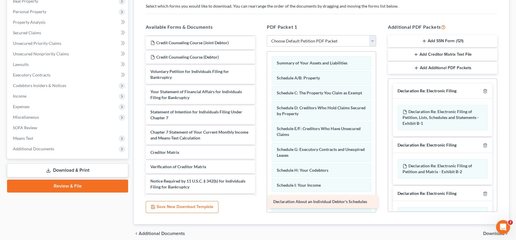
drag, startPoint x: 189, startPoint y: 89, endPoint x: 312, endPoint y: 200, distance: 165.4
click at [260, 200] on div "Declaration About an Individual Debtor's Schedules Credit Counseling Course (Jo…" at bounding box center [200, 108] width 119 height 200
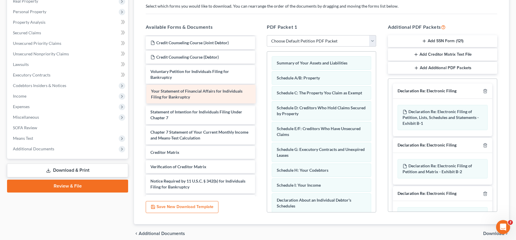
scroll to position [21, 0]
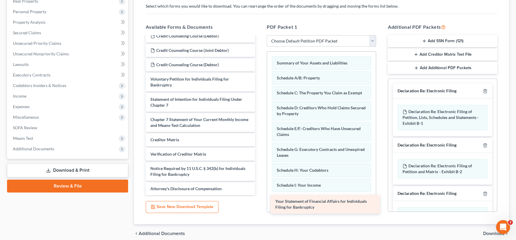
drag, startPoint x: 179, startPoint y: 93, endPoint x: 304, endPoint y: 203, distance: 166.5
click at [260, 195] on div "Your Statement of Financial Affairs for Individuals Filing for Bankruptcy Credi…" at bounding box center [200, 105] width 119 height 180
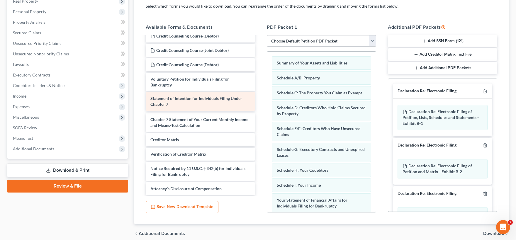
scroll to position [1, 0]
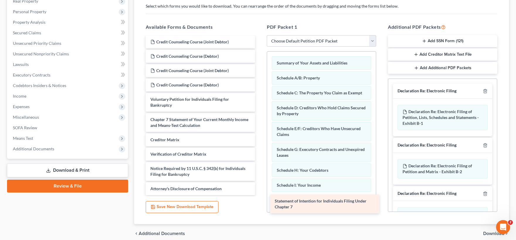
drag, startPoint x: 186, startPoint y: 102, endPoint x: 310, endPoint y: 204, distance: 160.9
click at [260, 195] on div "Statement of Intention for Individuals Filing Under Chapter 7 Credit Counseling…" at bounding box center [200, 115] width 119 height 160
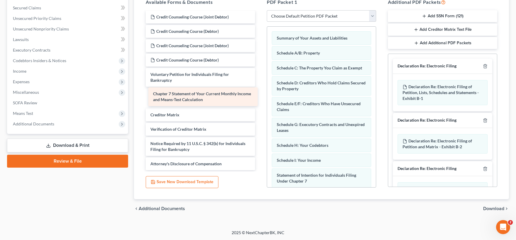
scroll to position [0, 0]
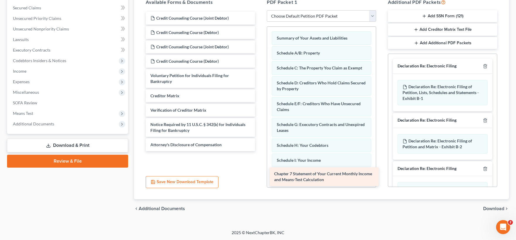
drag, startPoint x: 192, startPoint y: 99, endPoint x: 315, endPoint y: 179, distance: 147.0
click at [260, 151] on div "Chapter 7 Statement of Your Current Monthly Income and Means-Test Calculation C…" at bounding box center [200, 82] width 119 height 140
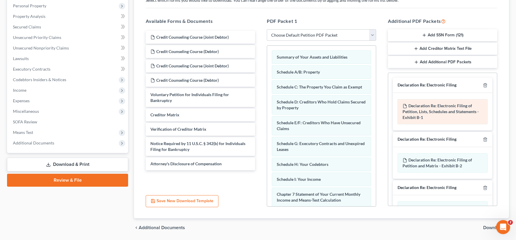
scroll to position [89, 0]
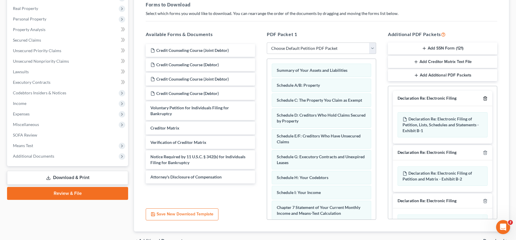
click at [486, 98] on icon "button" at bounding box center [485, 98] width 5 height 5
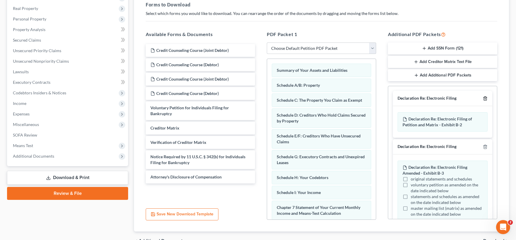
click at [486, 98] on icon "button" at bounding box center [485, 98] width 5 height 5
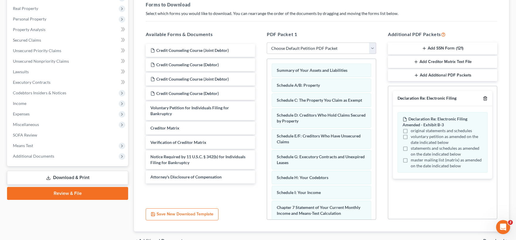
click at [486, 98] on icon "button" at bounding box center [485, 98] width 5 height 5
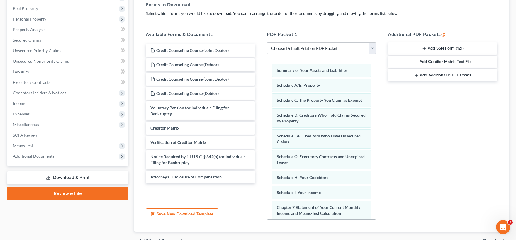
scroll to position [122, 0]
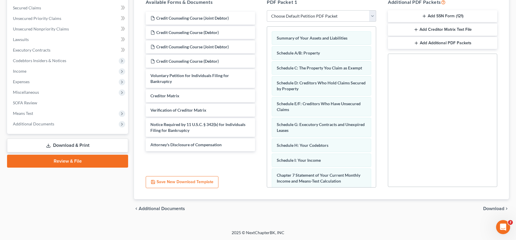
click at [493, 207] on span "Download" at bounding box center [493, 209] width 21 height 5
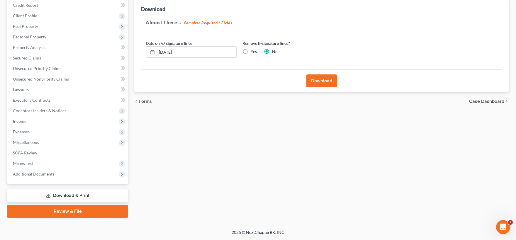
scroll to position [71, 0]
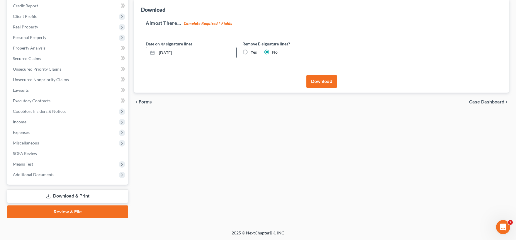
click at [184, 53] on input "[DATE]" at bounding box center [197, 52] width 80 height 11
click at [153, 52] on icon at bounding box center [152, 52] width 5 height 5
click at [169, 52] on input "[DATE]" at bounding box center [197, 52] width 80 height 11
type input "[DATE]"
click at [319, 82] on button "Download" at bounding box center [322, 81] width 31 height 13
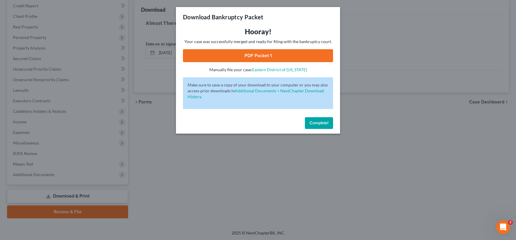
click at [268, 55] on link "PDF Packet 1" at bounding box center [258, 55] width 150 height 13
click at [320, 124] on span "Complete!" at bounding box center [319, 123] width 19 height 5
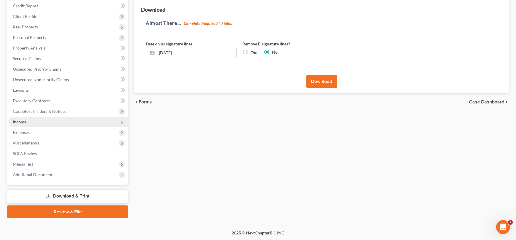
click at [40, 123] on span "Income" at bounding box center [68, 122] width 120 height 11
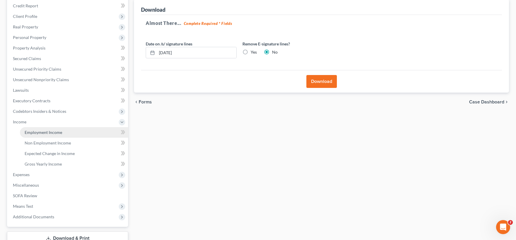
click at [48, 132] on span "Employment Income" at bounding box center [44, 132] width 38 height 5
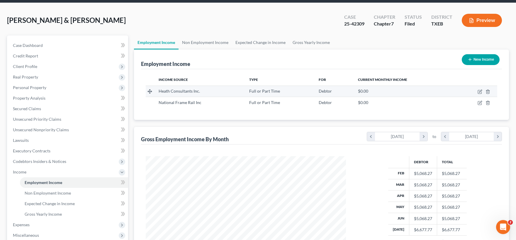
scroll to position [32, 0]
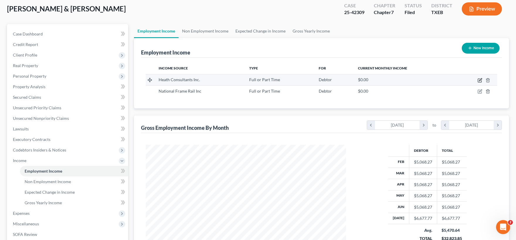
click at [481, 80] on icon "button" at bounding box center [480, 80] width 5 height 5
select select "0"
select select "45"
select select "3"
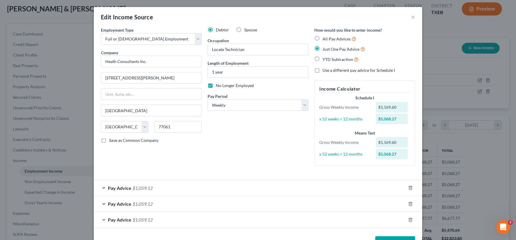
scroll to position [20, 0]
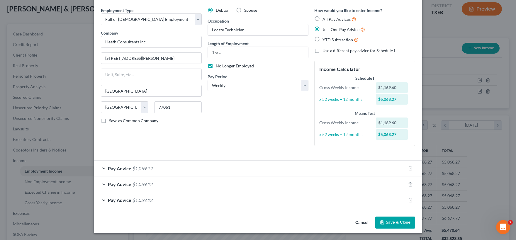
click at [395, 222] on button "Save & Close" at bounding box center [396, 223] width 40 height 12
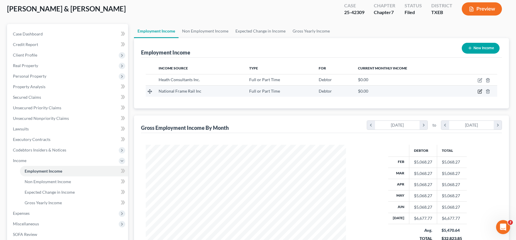
click at [480, 90] on icon "button" at bounding box center [480, 91] width 5 height 5
select select "0"
select select "45"
select select "3"
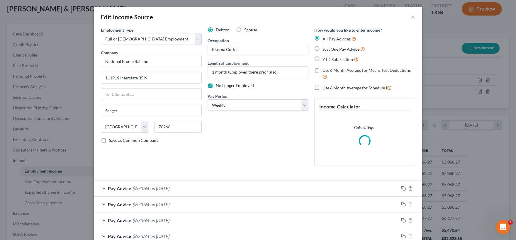
click at [323, 70] on label "Use 6 Month Average for Means Test Deductions" at bounding box center [369, 73] width 93 height 13
click at [325, 70] on input "Use 6 Month Average for Means Test Deductions" at bounding box center [327, 69] width 4 height 4
checkbox input "true"
click at [323, 88] on label "Use 6 Month Average for Schedule I" at bounding box center [357, 87] width 69 height 7
click at [325, 88] on input "Use 6 Month Average for Schedule I" at bounding box center [327, 86] width 4 height 4
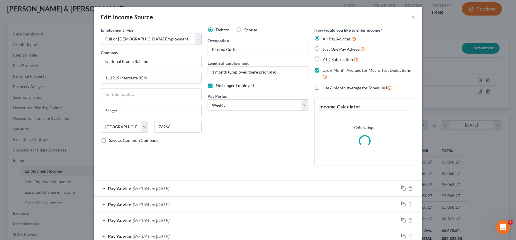
checkbox input "true"
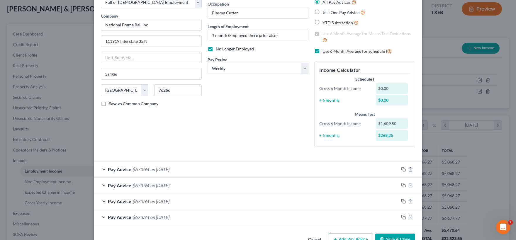
scroll to position [54, 0]
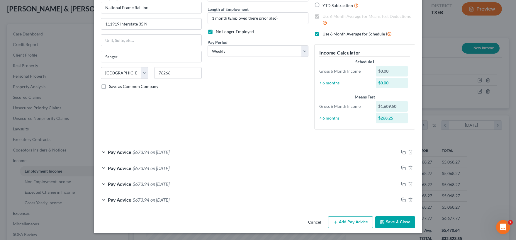
click at [393, 224] on button "Save & Close" at bounding box center [396, 223] width 40 height 12
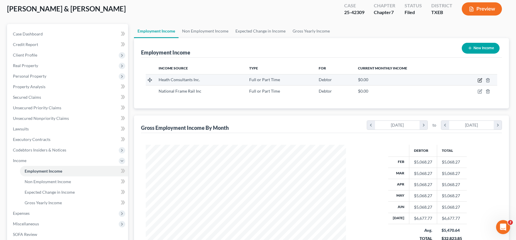
click at [480, 79] on icon "button" at bounding box center [480, 80] width 5 height 5
select select "0"
select select "45"
select select "3"
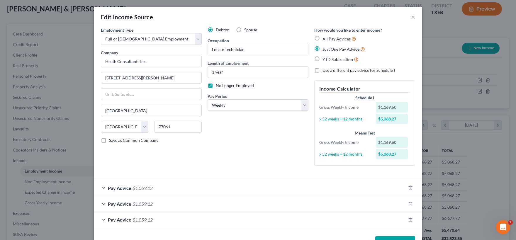
click at [323, 70] on label "Use a different pay advice for Schedule I" at bounding box center [359, 70] width 72 height 6
click at [325, 70] on input "Use a different pay advice for Schedule I" at bounding box center [327, 69] width 4 height 4
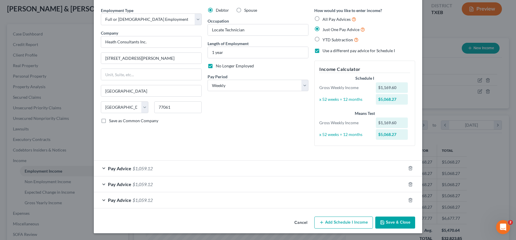
click at [354, 220] on button "Add Schedule I Income" at bounding box center [344, 223] width 59 height 12
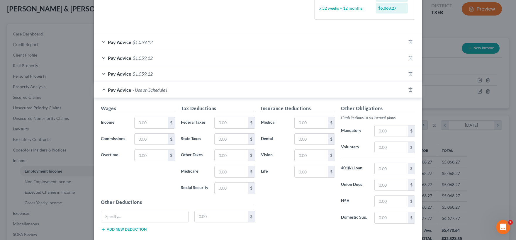
scroll to position [136, 0]
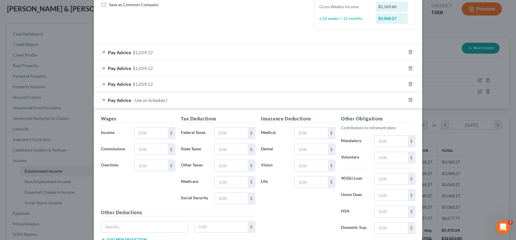
click at [108, 82] on span "Pay Advice" at bounding box center [119, 84] width 23 height 6
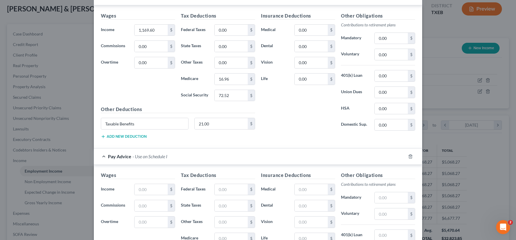
scroll to position [194, 0]
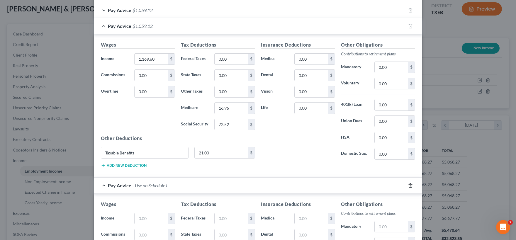
click at [412, 186] on icon "button" at bounding box center [410, 186] width 3 height 4
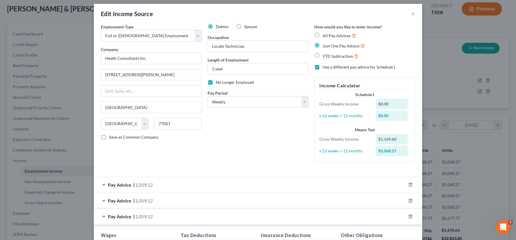
scroll to position [0, 0]
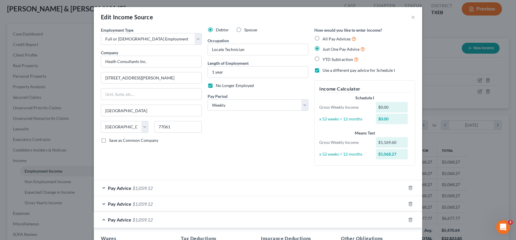
click at [323, 71] on label "Use a different pay advice for Schedule I" at bounding box center [359, 70] width 72 height 6
click at [325, 71] on input "Use a different pay advice for Schedule I" at bounding box center [327, 69] width 4 height 4
checkbox input "false"
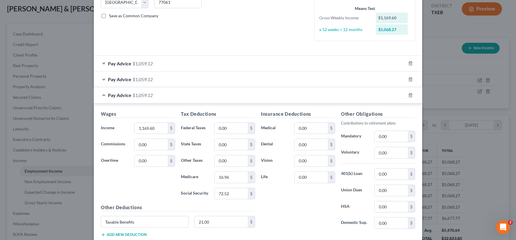
scroll to position [76, 0]
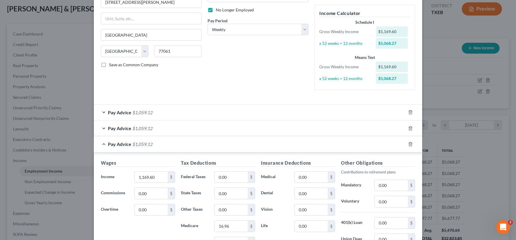
click at [199, 116] on div "Pay Advice $1,059.12" at bounding box center [250, 113] width 312 height 16
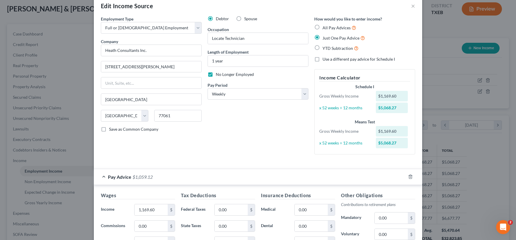
scroll to position [0, 0]
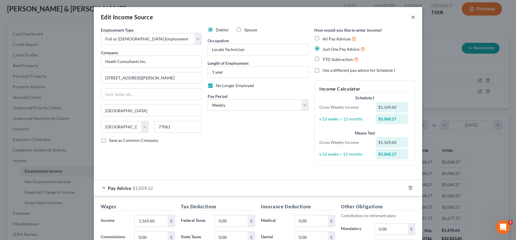
click at [414, 17] on button "×" at bounding box center [413, 16] width 4 height 7
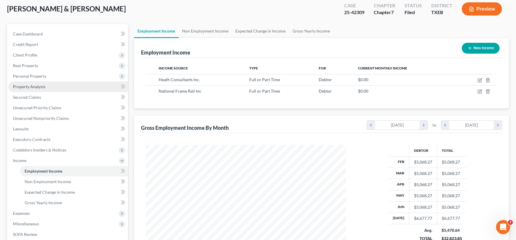
scroll to position [113, 0]
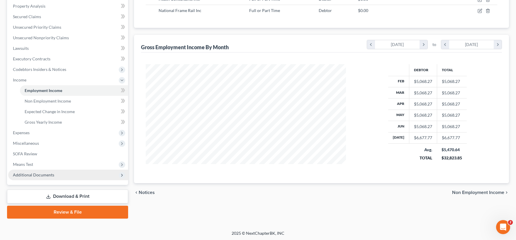
click at [46, 174] on span "Additional Documents" at bounding box center [33, 175] width 41 height 5
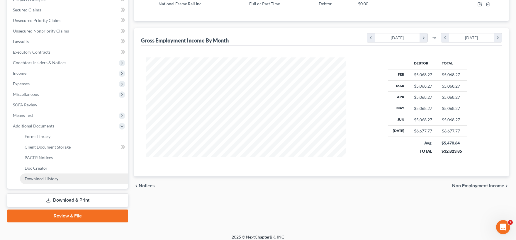
scroll to position [124, 0]
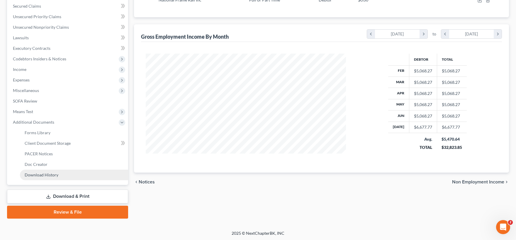
click at [47, 175] on span "Download History" at bounding box center [42, 175] width 34 height 5
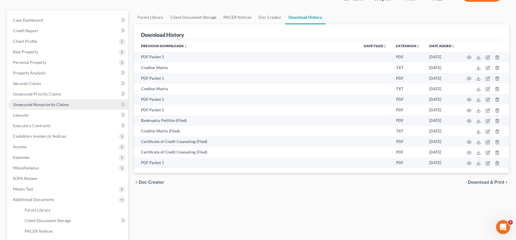
scroll to position [124, 0]
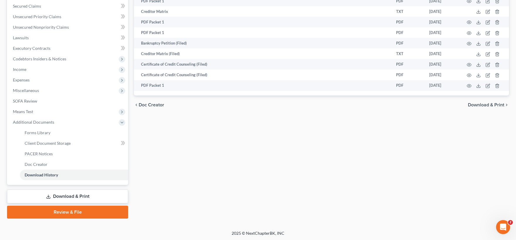
click at [76, 199] on link "Download & Print" at bounding box center [67, 197] width 121 height 14
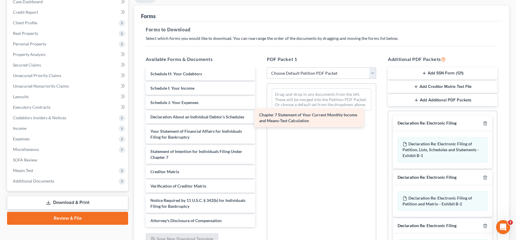
scroll to position [177, 0]
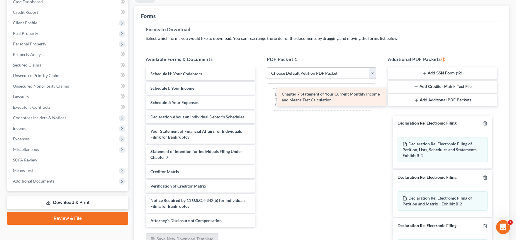
drag, startPoint x: 185, startPoint y: 154, endPoint x: 317, endPoint y: 97, distance: 143.3
click at [260, 97] on div "Chapter 7 Statement of Your Current Monthly Income and Means-Test Calculation C…" at bounding box center [200, 60] width 119 height 336
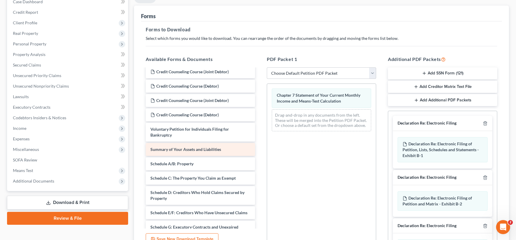
scroll to position [3, 0]
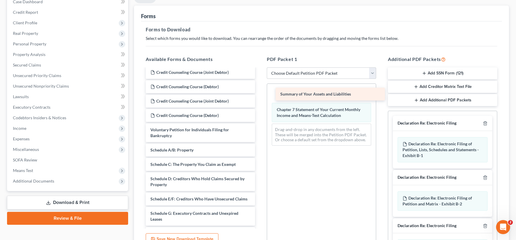
drag, startPoint x: 172, startPoint y: 151, endPoint x: 302, endPoint y: 96, distance: 140.9
click at [260, 96] on div "Summary of Your Assets and Liabilities Credit Counseling Course (Joint Debtor) …" at bounding box center [200, 226] width 119 height 321
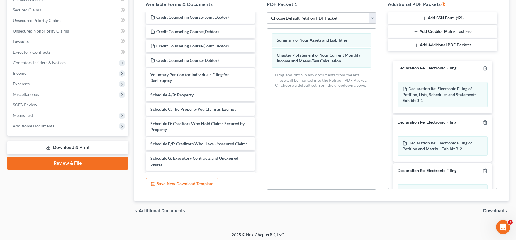
scroll to position [122, 0]
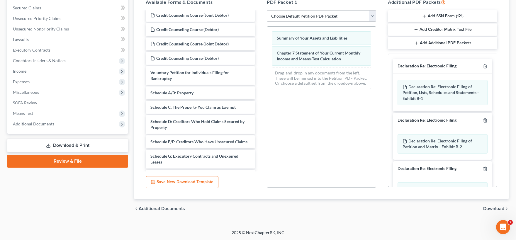
click at [497, 208] on span "Download" at bounding box center [493, 209] width 21 height 5
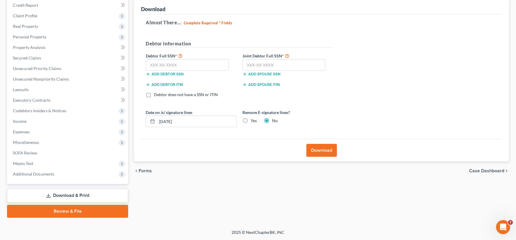
scroll to position [71, 0]
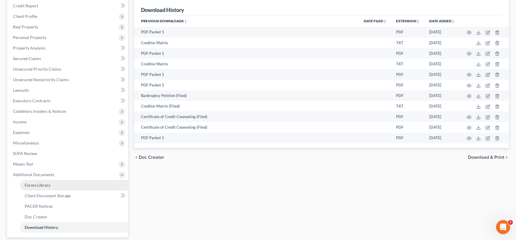
scroll to position [124, 0]
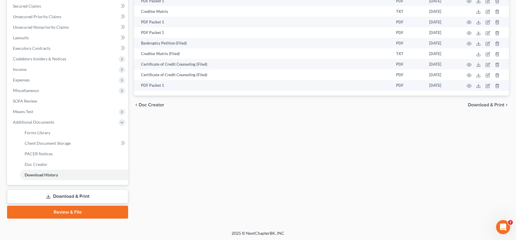
click at [77, 194] on link "Download & Print" at bounding box center [67, 197] width 121 height 14
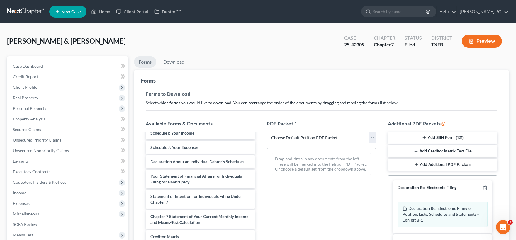
scroll to position [197, 0]
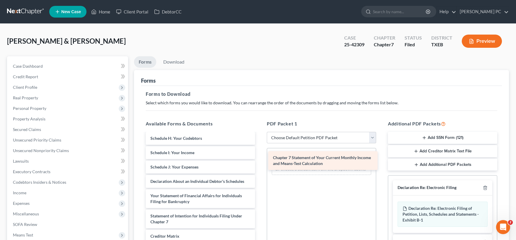
drag, startPoint x: 180, startPoint y: 221, endPoint x: 302, endPoint y: 163, distance: 135.6
click at [260, 163] on div "Chapter 7 Statement of Your Current Monthly Income and Means-Test Calculation C…" at bounding box center [200, 124] width 119 height 336
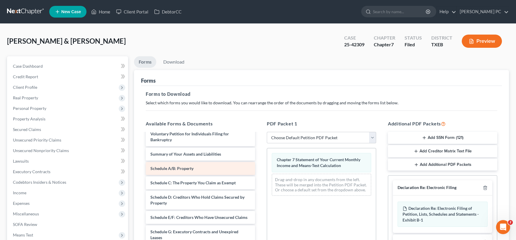
scroll to position [61, 0]
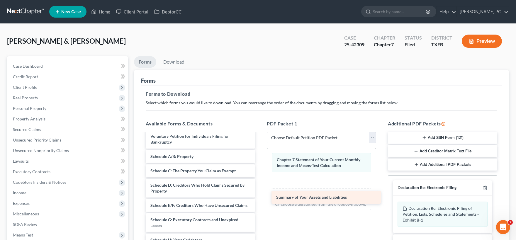
drag, startPoint x: 182, startPoint y: 157, endPoint x: 307, endPoint y: 198, distance: 131.7
click at [260, 198] on div "Summary of Your Assets and Liabilities Credit Counseling Course (Joint Debtor) …" at bounding box center [200, 232] width 119 height 321
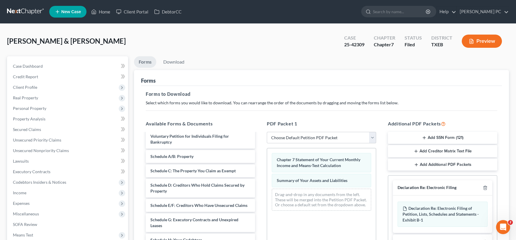
scroll to position [122, 0]
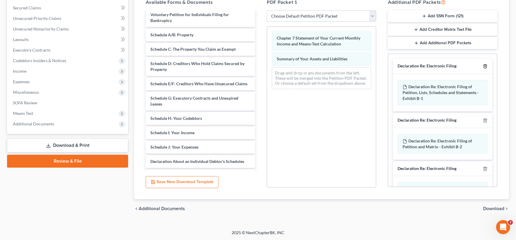
click at [485, 65] on icon "button" at bounding box center [485, 67] width 3 height 4
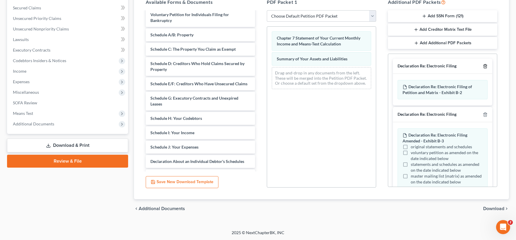
click at [486, 65] on icon "button" at bounding box center [485, 66] width 5 height 5
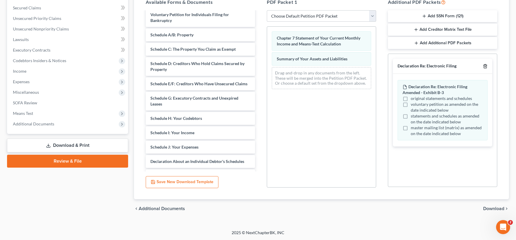
click at [486, 65] on icon "button" at bounding box center [485, 66] width 5 height 5
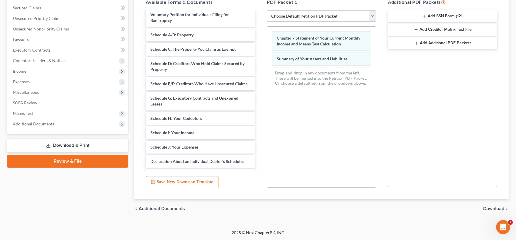
click at [497, 207] on span "Download" at bounding box center [493, 209] width 21 height 5
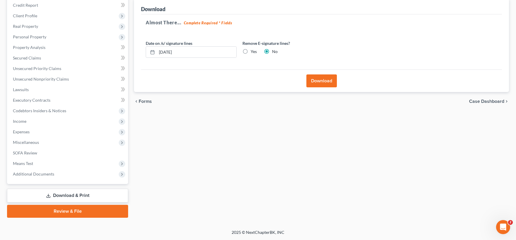
scroll to position [71, 0]
click at [313, 80] on button "Download" at bounding box center [322, 81] width 31 height 13
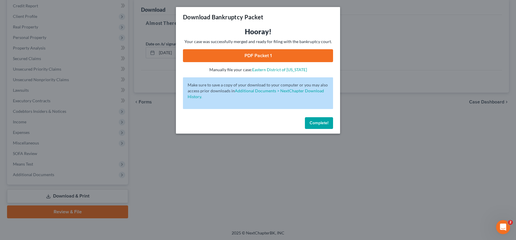
click at [251, 52] on link "PDF Packet 1" at bounding box center [258, 55] width 150 height 13
click at [318, 124] on span "Complete!" at bounding box center [319, 123] width 19 height 5
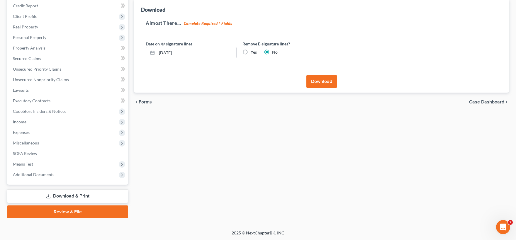
click at [64, 196] on link "Download & Print" at bounding box center [67, 197] width 121 height 14
click at [143, 100] on span "Forms" at bounding box center [145, 102] width 13 height 5
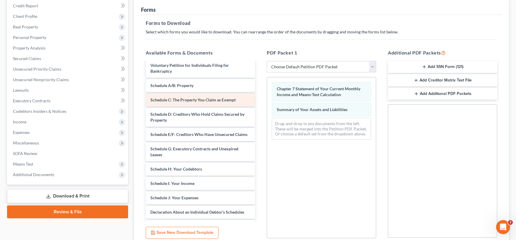
scroll to position [61, 0]
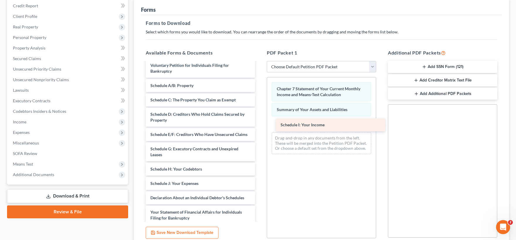
drag, startPoint x: 177, startPoint y: 183, endPoint x: 307, endPoint y: 125, distance: 142.1
click at [260, 125] on div "Schedule I: Your Income Credit Counseling Course (Joint Debtor) Credit Counseli…" at bounding box center [200, 154] width 119 height 307
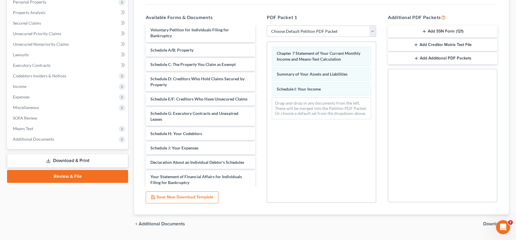
scroll to position [122, 0]
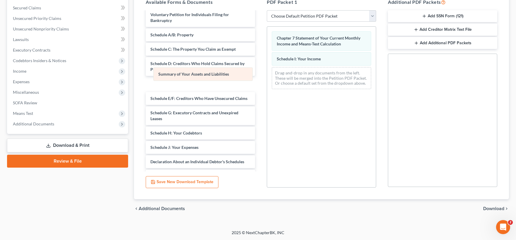
drag, startPoint x: 339, startPoint y: 58, endPoint x: 220, endPoint y: 74, distance: 119.6
click at [267, 74] on div "Summary of Your Assets and Liabilities Chapter 7 Statement of Your Current Mont…" at bounding box center [321, 60] width 109 height 67
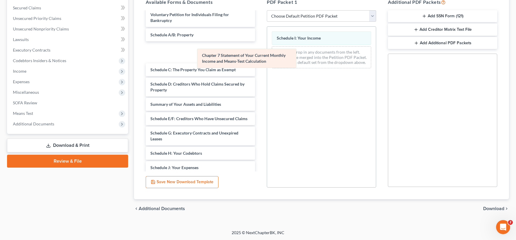
drag, startPoint x: 299, startPoint y: 39, endPoint x: 207, endPoint y: 59, distance: 95.0
click at [267, 59] on div "Chapter 7 Statement of Your Current Monthly Income and Means-Test Calculation C…" at bounding box center [321, 50] width 109 height 46
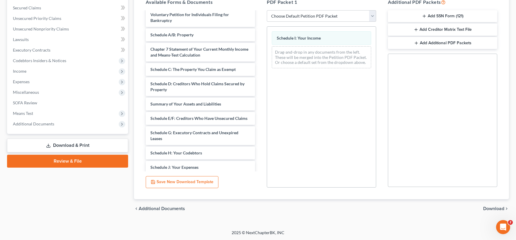
click at [492, 207] on span "Download" at bounding box center [493, 209] width 21 height 5
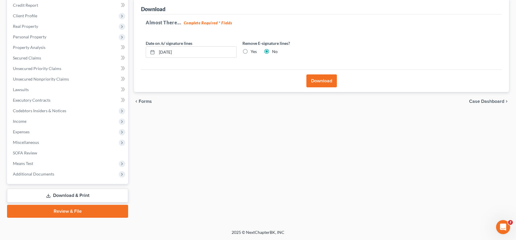
scroll to position [71, 0]
click at [315, 81] on button "Download" at bounding box center [322, 81] width 31 height 13
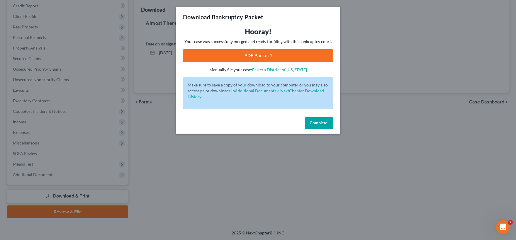
click at [260, 51] on link "PDF Packet 1" at bounding box center [258, 55] width 150 height 13
click at [319, 125] on span "Complete!" at bounding box center [319, 123] width 19 height 5
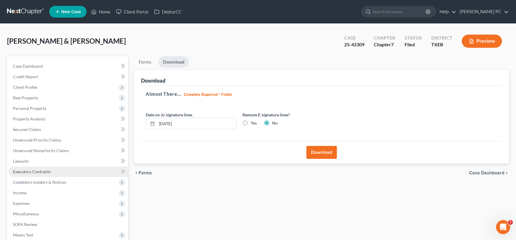
scroll to position [65, 0]
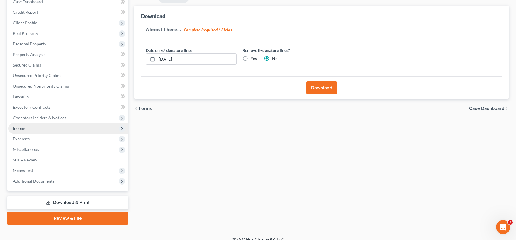
click at [40, 130] on span "Income" at bounding box center [68, 128] width 120 height 11
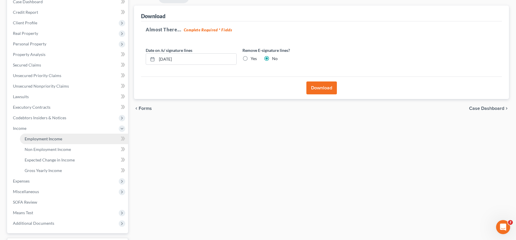
click at [63, 137] on link "Employment Income" at bounding box center [74, 139] width 108 height 11
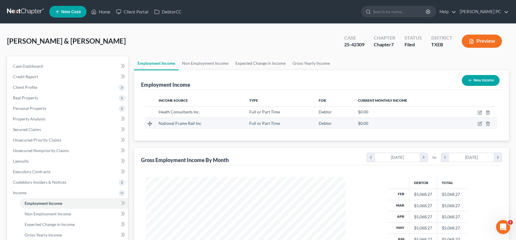
scroll to position [105, 212]
click at [479, 124] on icon "button" at bounding box center [480, 123] width 5 height 5
select select "0"
select select "45"
select select "3"
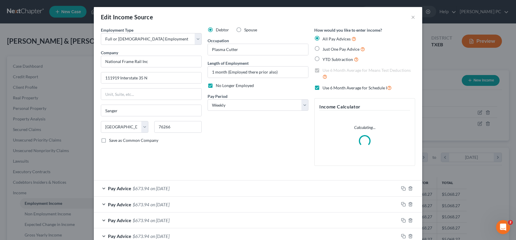
click at [216, 86] on label "No Longer Employed" at bounding box center [235, 86] width 38 height 6
click at [218, 86] on input "No Longer Employed" at bounding box center [220, 85] width 4 height 4
checkbox input "false"
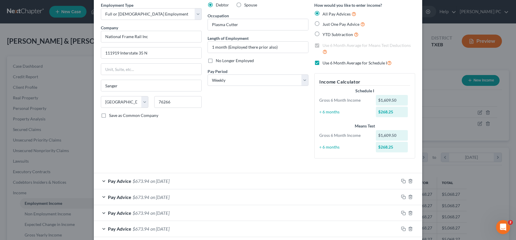
scroll to position [54, 0]
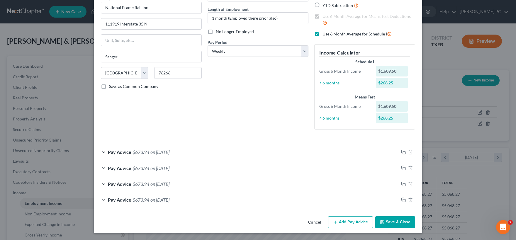
click at [392, 222] on button "Save & Close" at bounding box center [396, 223] width 40 height 12
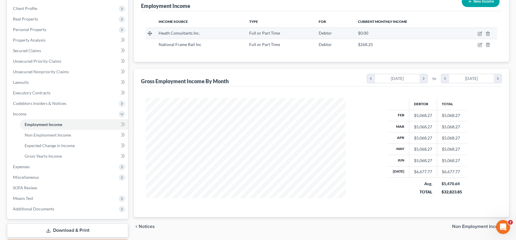
scroll to position [97, 0]
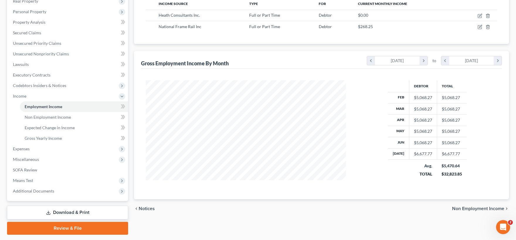
click at [70, 213] on link "Download & Print" at bounding box center [67, 213] width 121 height 14
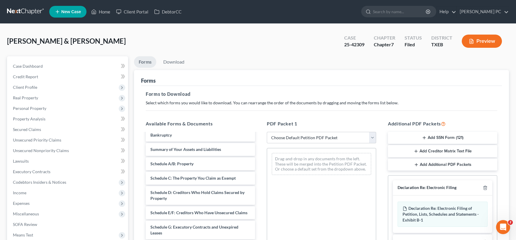
scroll to position [58, 0]
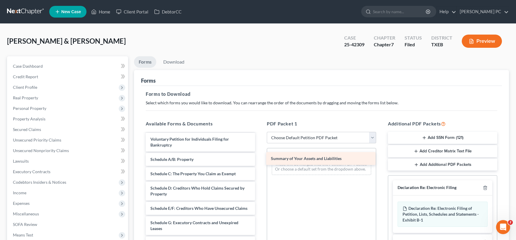
drag, startPoint x: 194, startPoint y: 158, endPoint x: 315, endPoint y: 158, distance: 120.6
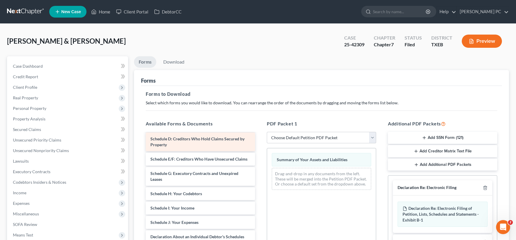
scroll to position [116, 0]
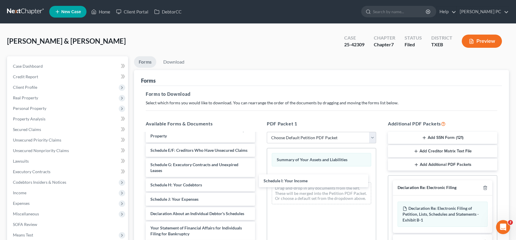
drag, startPoint x: 201, startPoint y: 200, endPoint x: 300, endPoint y: 186, distance: 100.2
click at [260, 182] on div "Schedule I: Your Income Credit Counseling Course (Joint Debtor) Credit Counseli…" at bounding box center [200, 180] width 119 height 327
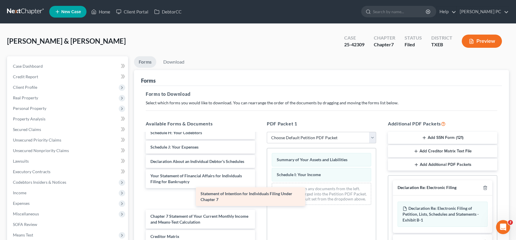
scroll to position [148, 0]
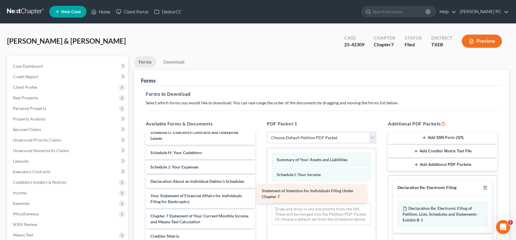
drag, startPoint x: 196, startPoint y: 199, endPoint x: 308, endPoint y: 194, distance: 112.7
click at [260, 194] on div "Statement of Intention for Individuals Filing Under Chapter 7 Credit Counseling…" at bounding box center [200, 138] width 119 height 307
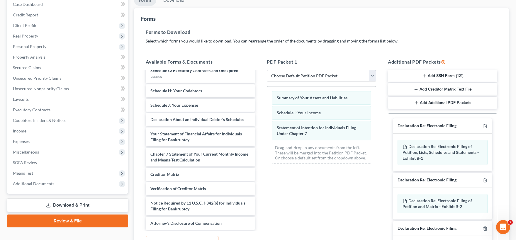
scroll to position [122, 0]
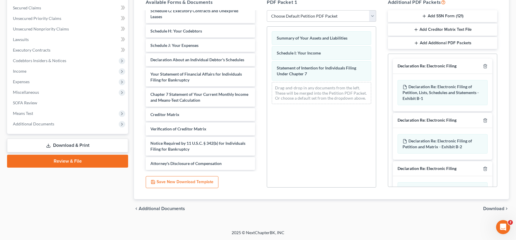
click at [487, 209] on span "Download" at bounding box center [493, 209] width 21 height 5
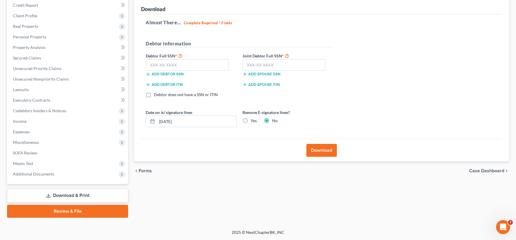
scroll to position [71, 0]
click at [141, 170] on span "Forms" at bounding box center [145, 171] width 13 height 5
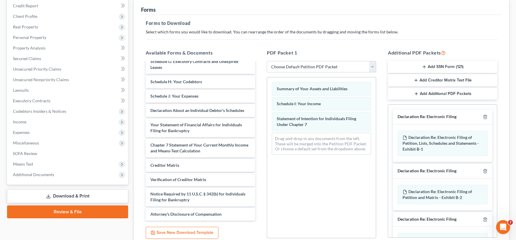
scroll to position [148, 0]
click at [484, 117] on icon "button" at bounding box center [485, 117] width 3 height 4
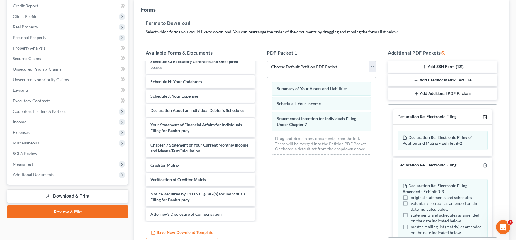
click at [484, 117] on icon "button" at bounding box center [485, 117] width 3 height 4
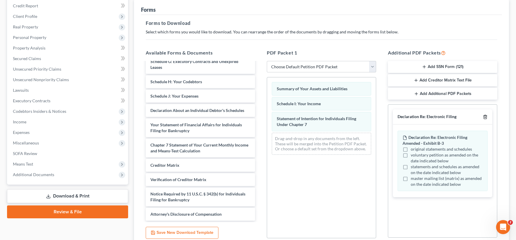
click at [484, 117] on icon "button" at bounding box center [485, 117] width 3 height 4
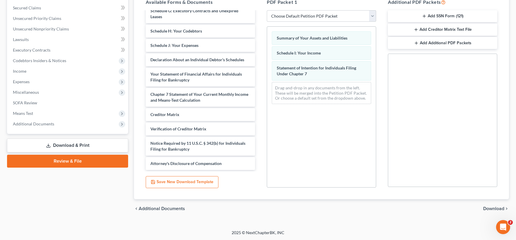
click at [493, 208] on span "Download" at bounding box center [493, 209] width 21 height 5
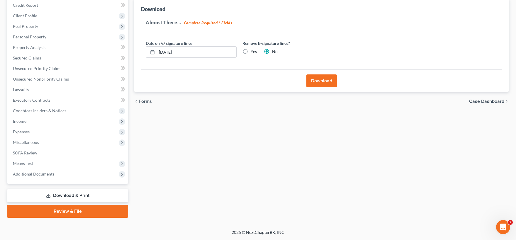
scroll to position [71, 0]
click at [321, 81] on button "Download" at bounding box center [322, 81] width 31 height 13
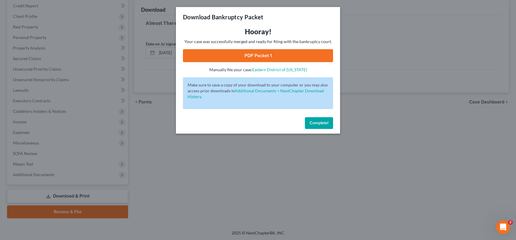
click at [270, 56] on link "PDF Packet 1" at bounding box center [258, 55] width 150 height 13
